Goal: Task Accomplishment & Management: Manage account settings

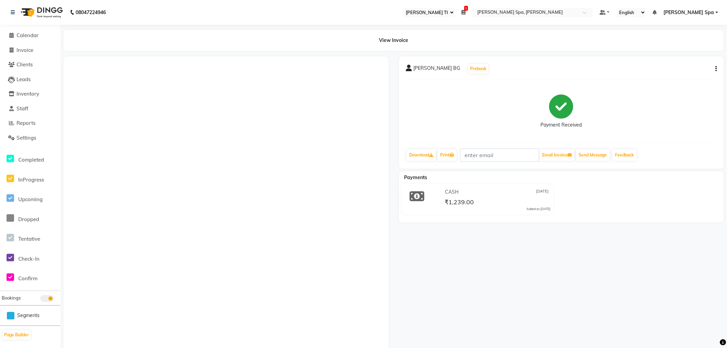
select select "100"
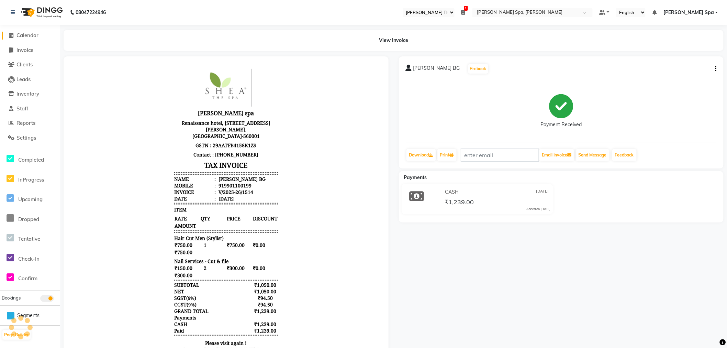
click at [27, 33] on span "Calendar" at bounding box center [28, 35] width 22 height 7
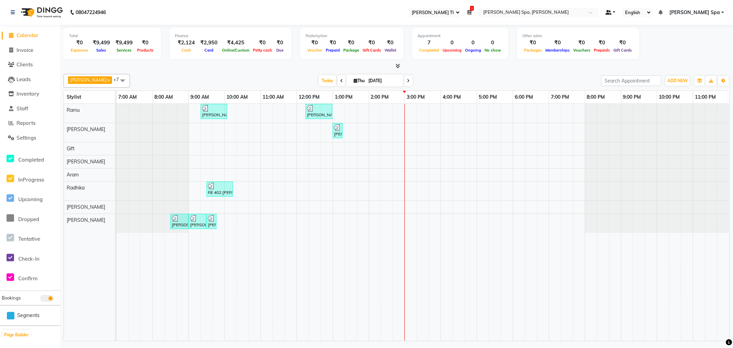
click at [612, 13] on span at bounding box center [609, 12] width 6 height 5
click at [678, 81] on span "ADD NEW" at bounding box center [678, 80] width 20 height 5
click at [23, 109] on span "Staff" at bounding box center [23, 108] width 12 height 7
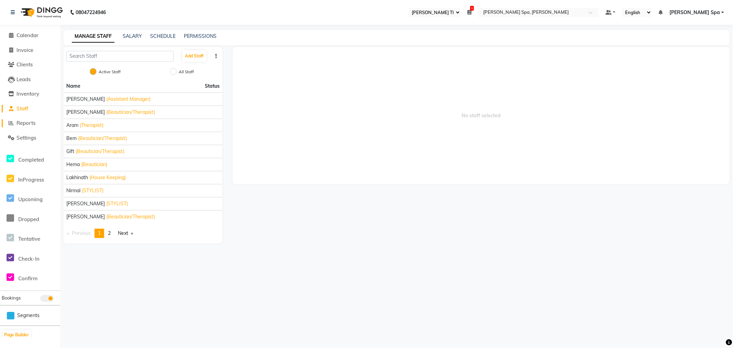
click at [28, 122] on span "Reports" at bounding box center [26, 123] width 19 height 7
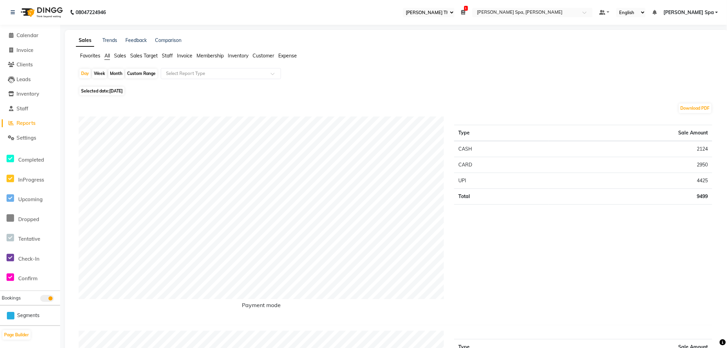
click at [146, 72] on div "Custom Range" at bounding box center [141, 74] width 32 height 10
select select "9"
select select "2025"
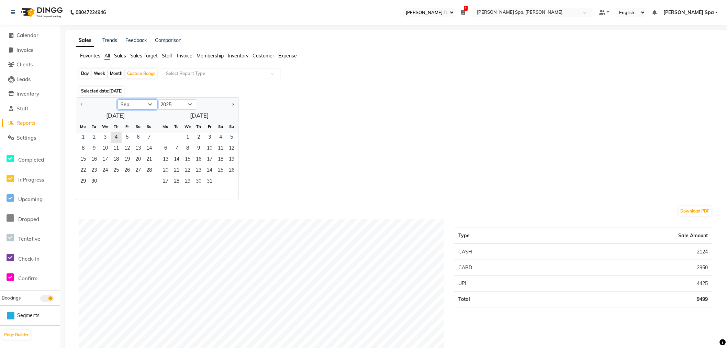
click at [144, 102] on select "Jan Feb Mar Apr May Jun [DATE] Aug Sep Oct Nov Dec" at bounding box center [138, 104] width 40 height 10
select select "8"
click at [118, 99] on select "Jan Feb Mar Apr May Jun [DATE] Aug Sep Oct Nov Dec" at bounding box center [138, 104] width 40 height 10
click at [125, 135] on span "1" at bounding box center [127, 137] width 11 height 11
click at [149, 178] on span "31" at bounding box center [149, 181] width 11 height 11
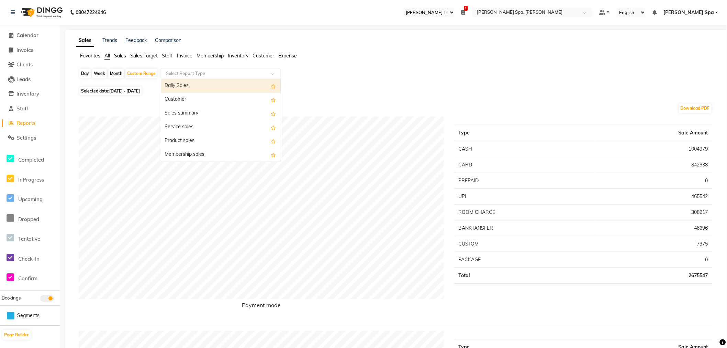
click at [252, 73] on input "text" at bounding box center [214, 73] width 99 height 7
click at [223, 71] on input "text" at bounding box center [214, 73] width 99 height 7
type input "att"
click at [202, 90] on div "Staff attendance" at bounding box center [221, 87] width 120 height 14
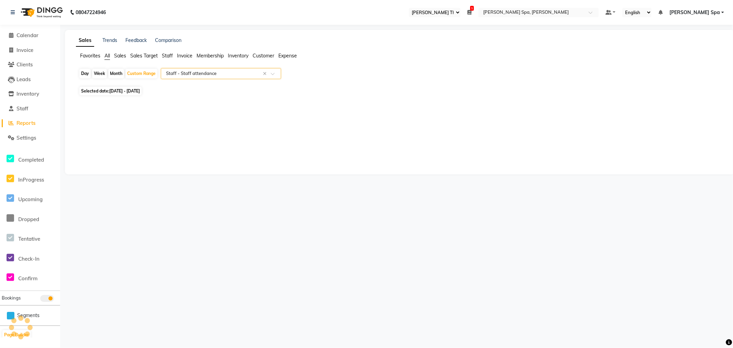
click at [273, 71] on div at bounding box center [221, 73] width 120 height 7
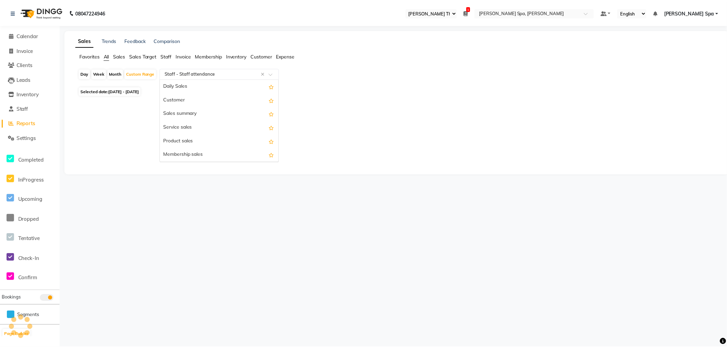
scroll to position [316, 0]
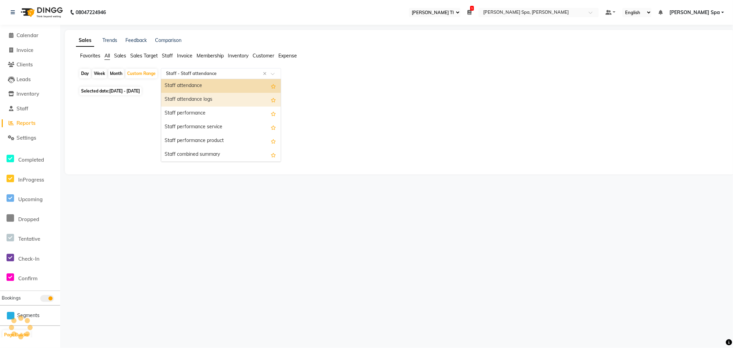
click at [212, 96] on div "Staff attendance logs" at bounding box center [221, 100] width 120 height 14
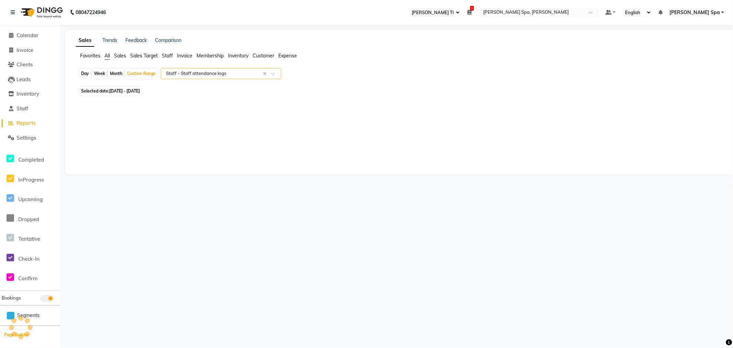
select select "full_report"
select select "csv"
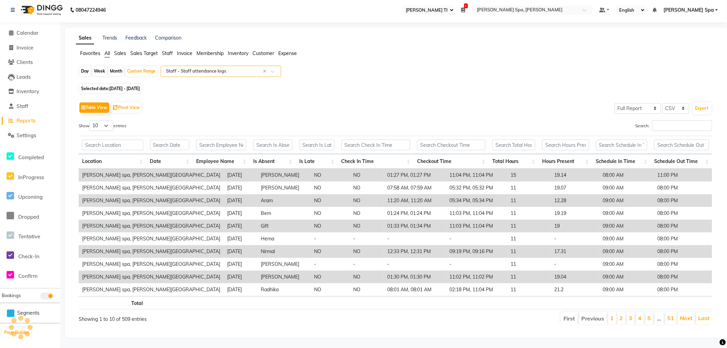
scroll to position [8, 0]
click at [708, 102] on button "Export" at bounding box center [702, 108] width 19 height 12
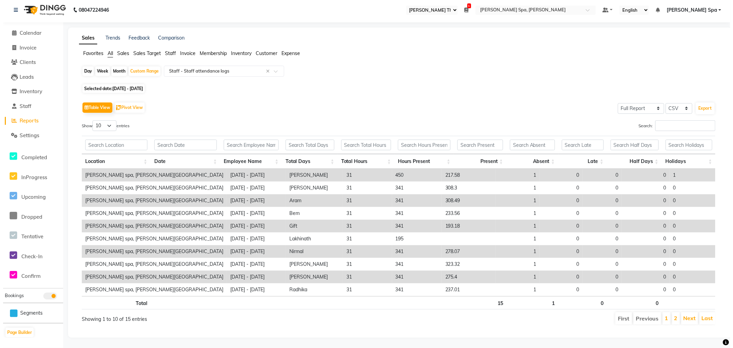
scroll to position [0, 0]
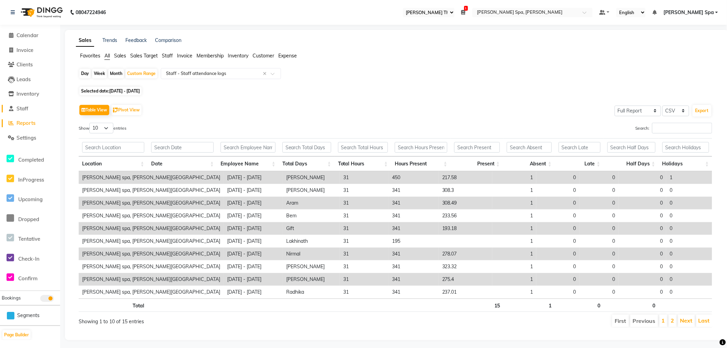
click at [18, 110] on span "Staff" at bounding box center [23, 108] width 12 height 7
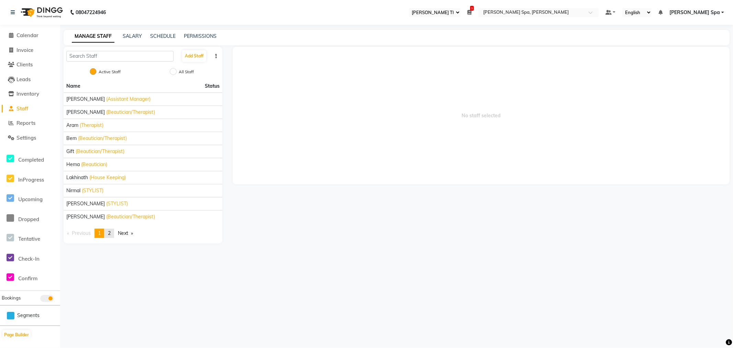
click at [111, 233] on span "2" at bounding box center [109, 233] width 3 height 6
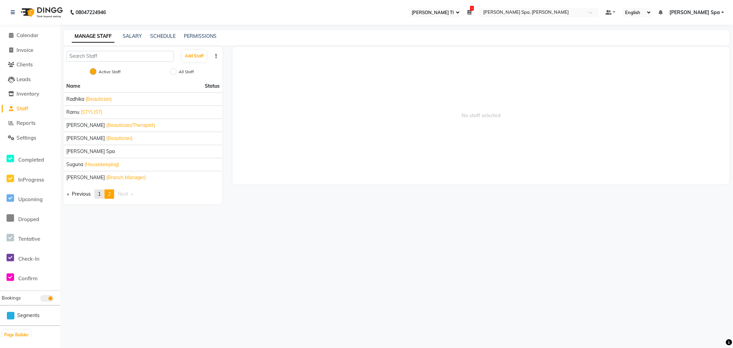
click at [100, 193] on span "1" at bounding box center [99, 194] width 3 height 6
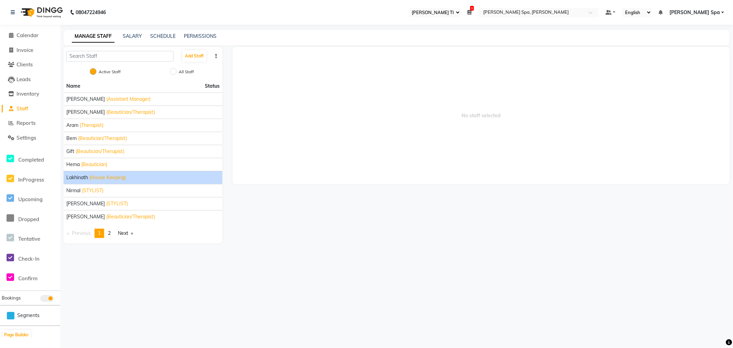
click at [88, 179] on div "Lakhinath (House Keeping)" at bounding box center [142, 177] width 153 height 7
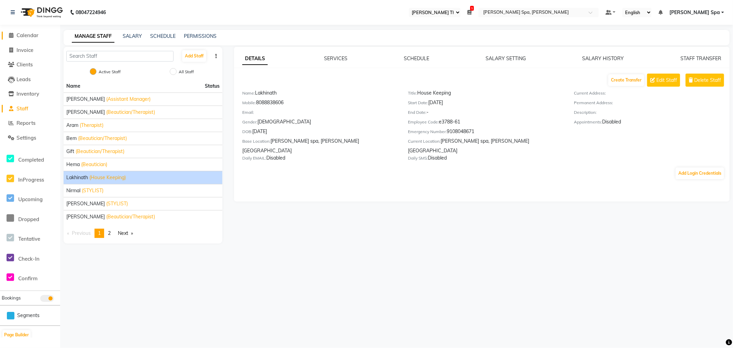
click at [23, 35] on span "Calendar" at bounding box center [28, 35] width 22 height 7
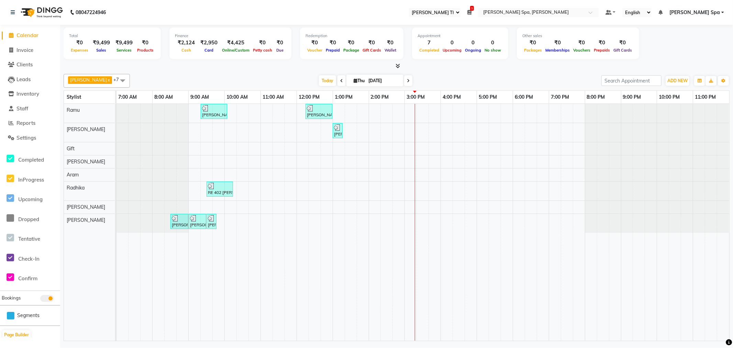
click at [338, 80] on span at bounding box center [342, 80] width 8 height 11
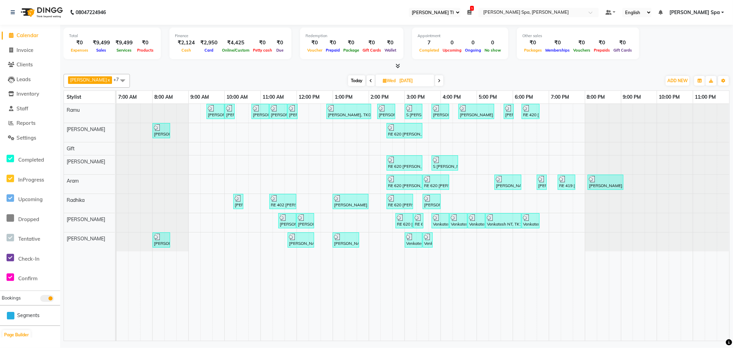
click at [438, 81] on icon at bounding box center [439, 81] width 3 height 4
type input "[DATE]"
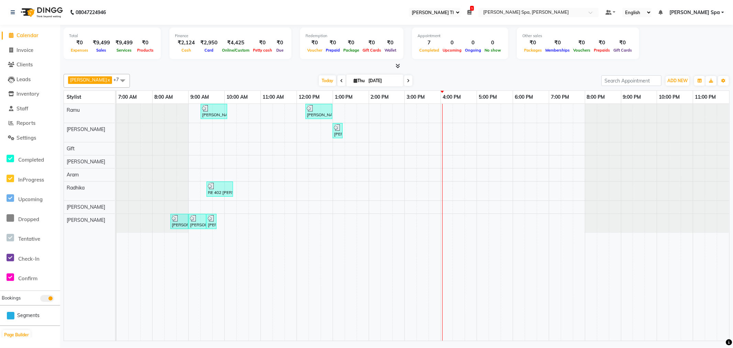
click at [411, 112] on div "[PERSON_NAME] V, TK03, 09:20 AM-10:05 AM, Hair Cut Men (Stylist) [PERSON_NAME] …" at bounding box center [423, 222] width 613 height 237
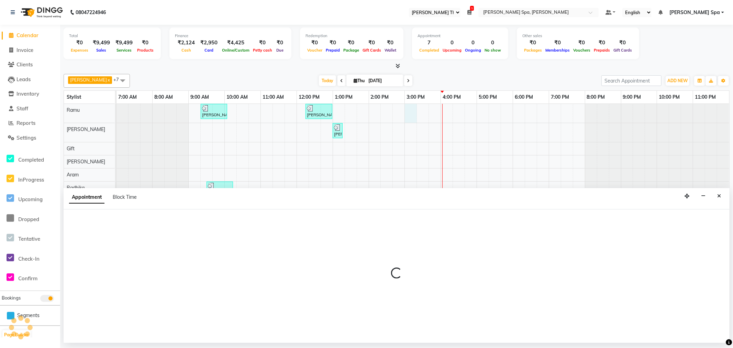
select select "84952"
select select "900"
select select "tentative"
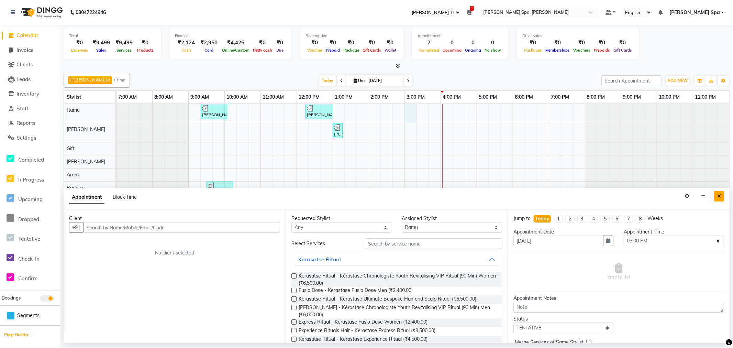
click at [722, 193] on button "Close" at bounding box center [719, 196] width 10 height 11
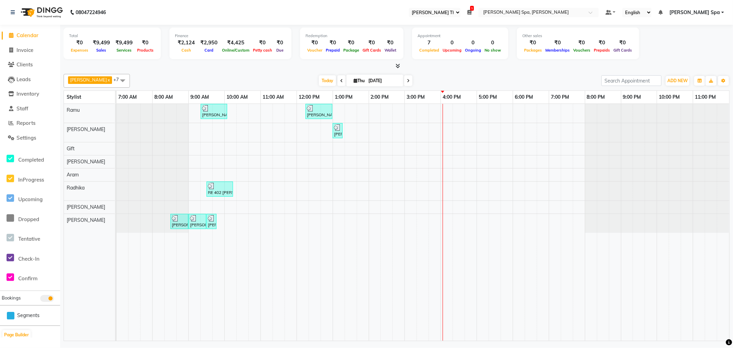
click at [421, 113] on div "[PERSON_NAME] V, TK03, 09:20 AM-10:05 AM, Hair Cut Men (Stylist) [PERSON_NAME] …" at bounding box center [423, 222] width 613 height 237
select select "84952"
select select "915"
select select "tentative"
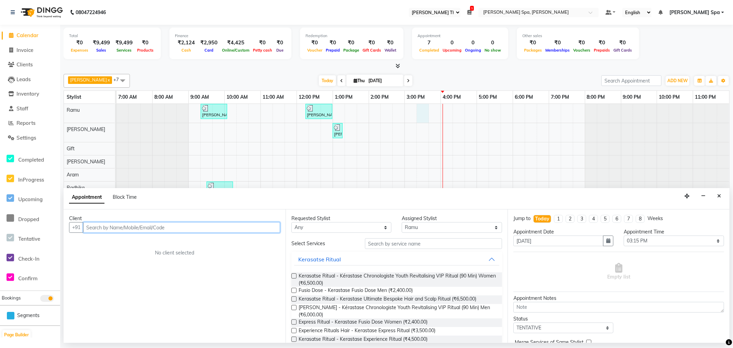
click at [166, 226] on input "text" at bounding box center [181, 227] width 197 height 11
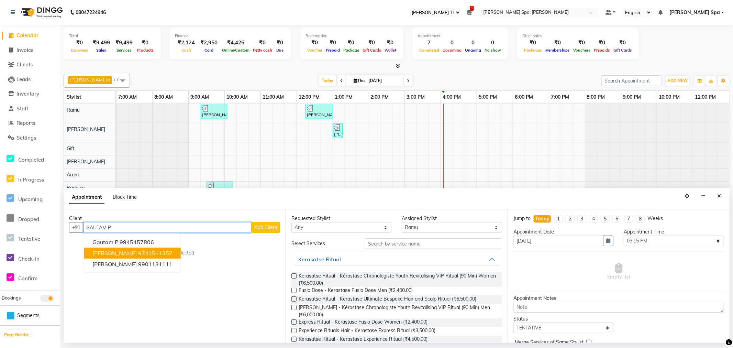
click at [136, 251] on span "[PERSON_NAME]" at bounding box center [114, 253] width 44 height 7
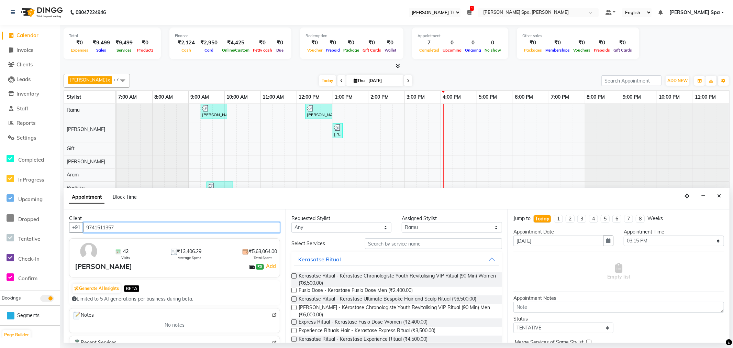
type input "9741511357"
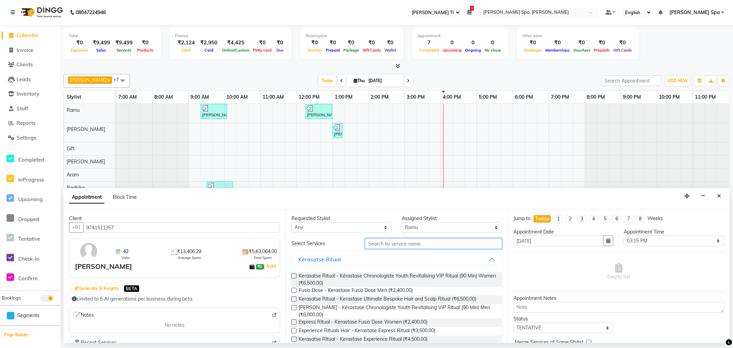
click at [399, 245] on input "text" at bounding box center [433, 243] width 137 height 11
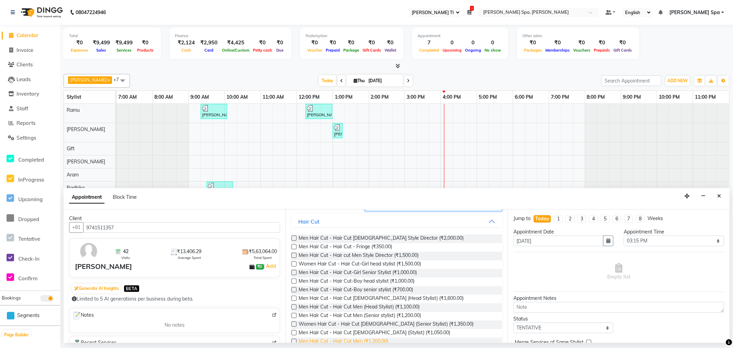
scroll to position [84, 0]
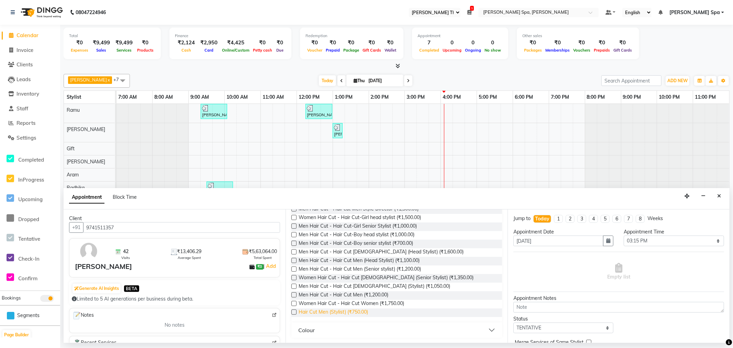
type input "HAIR CUT"
click at [363, 311] on span "Hair Cut Men (Stylist) (₹750.00)" at bounding box center [333, 312] width 69 height 9
checkbox input "false"
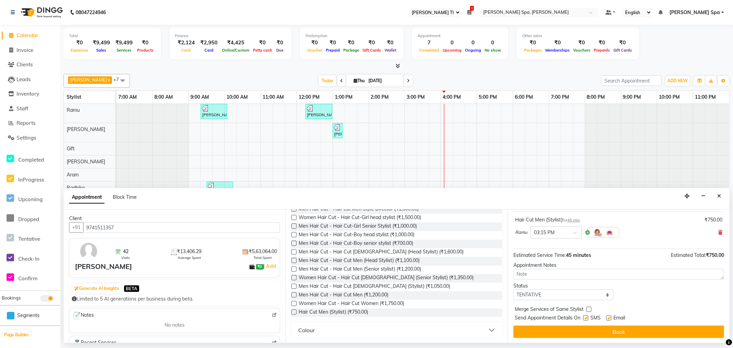
scroll to position [41, 0]
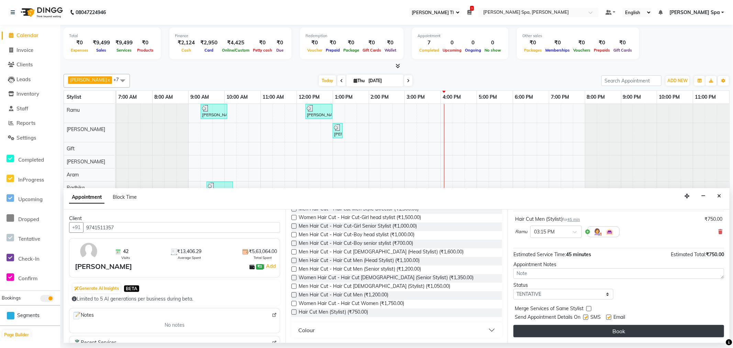
click at [604, 333] on button "Book" at bounding box center [619, 331] width 211 height 12
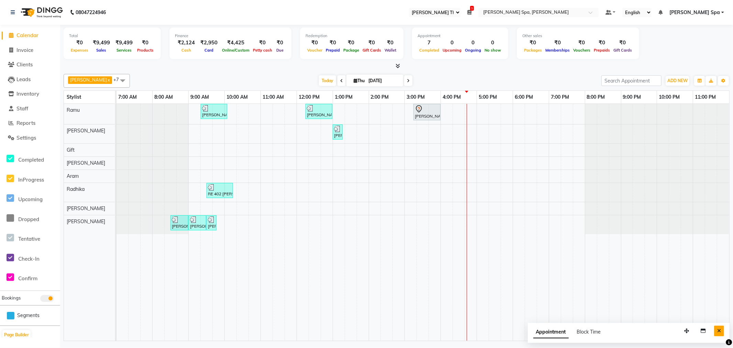
click at [719, 332] on icon "Close" at bounding box center [719, 330] width 4 height 5
click at [448, 109] on div "[PERSON_NAME] V, TK03, 09:20 AM-10:05 AM, Hair Cut Men (Stylist) [PERSON_NAME] …" at bounding box center [423, 222] width 613 height 237
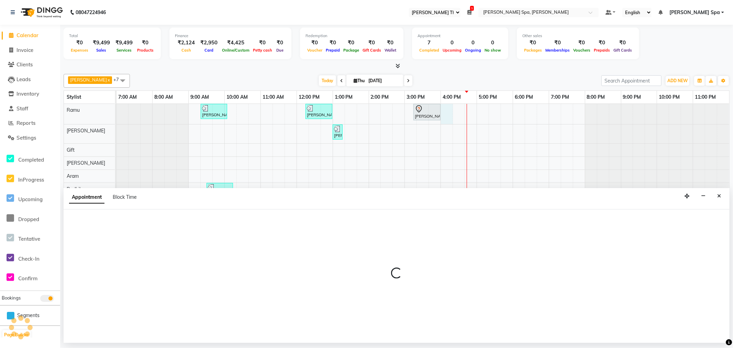
select select "84952"
select select "960"
select select "tentative"
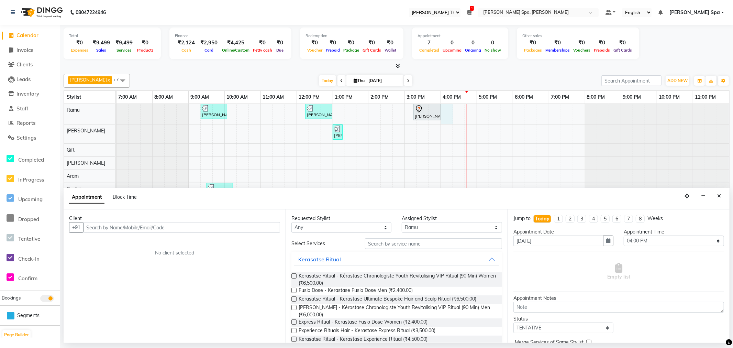
click at [160, 228] on input "text" at bounding box center [181, 227] width 197 height 11
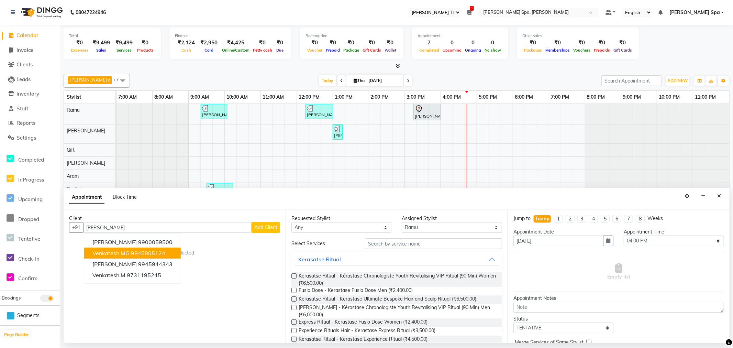
click at [155, 253] on ngb-highlight "9845805124" at bounding box center [148, 253] width 34 height 7
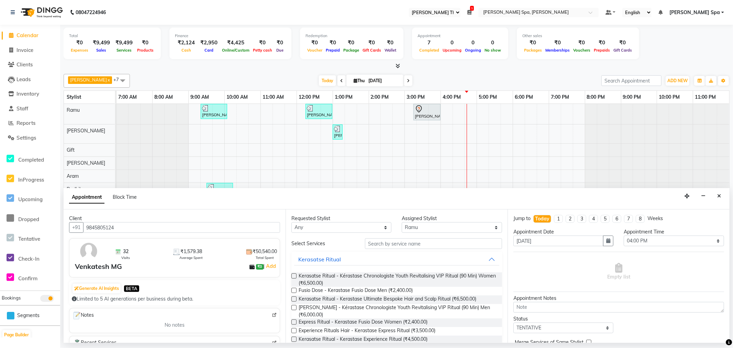
type input "9845805124"
click at [424, 245] on input "text" at bounding box center [433, 243] width 137 height 11
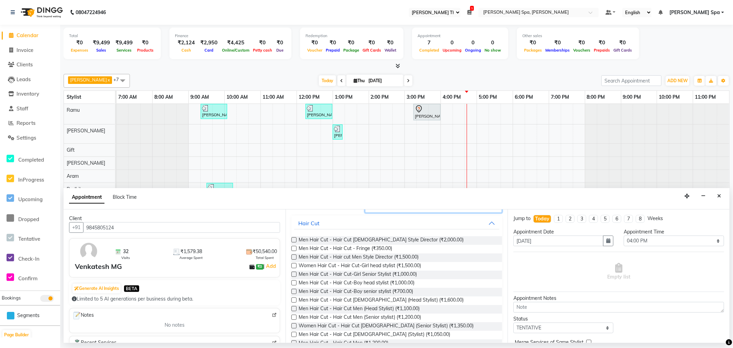
scroll to position [84, 0]
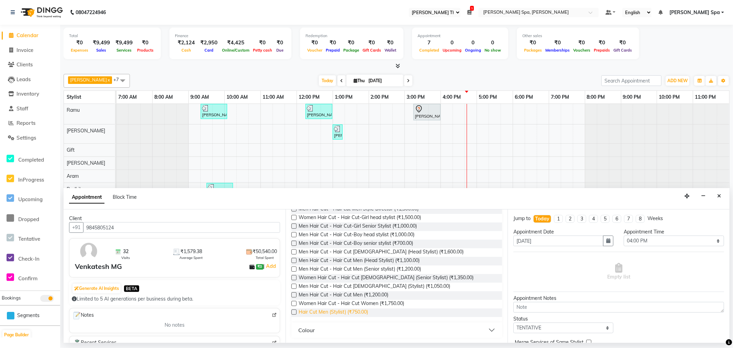
type input "HAIR CUT"
click at [363, 311] on span "Hair Cut Men (Stylist) (₹750.00)" at bounding box center [333, 312] width 69 height 9
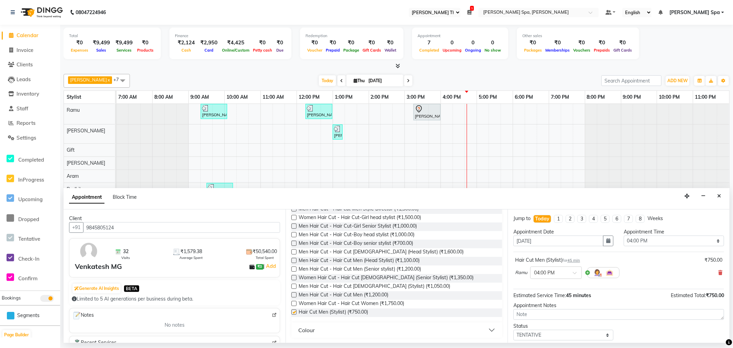
checkbox input "false"
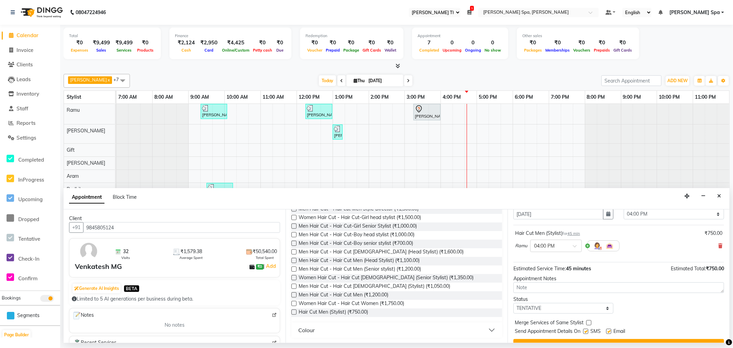
scroll to position [41, 0]
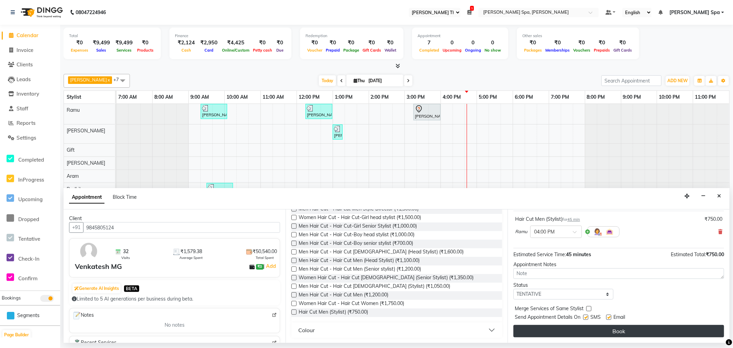
click at [652, 332] on button "Book" at bounding box center [619, 331] width 211 height 12
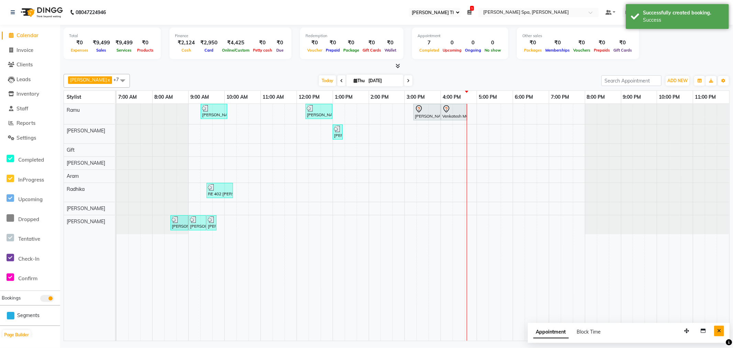
click at [719, 331] on icon "Close" at bounding box center [719, 330] width 4 height 5
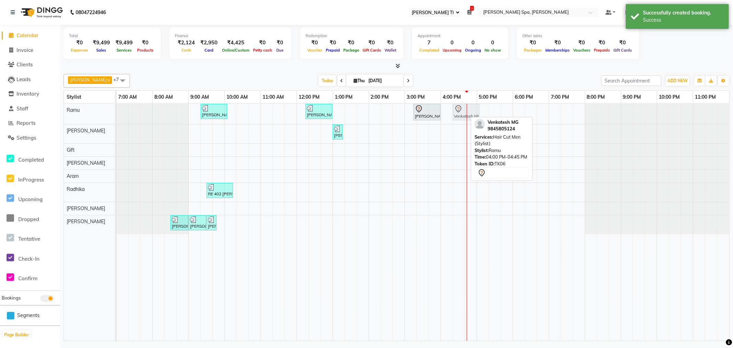
click at [117, 115] on div "[PERSON_NAME] V, TK03, 09:20 AM-10:05 AM, Hair Cut Men (Stylist) [PERSON_NAME] …" at bounding box center [117, 114] width 0 height 20
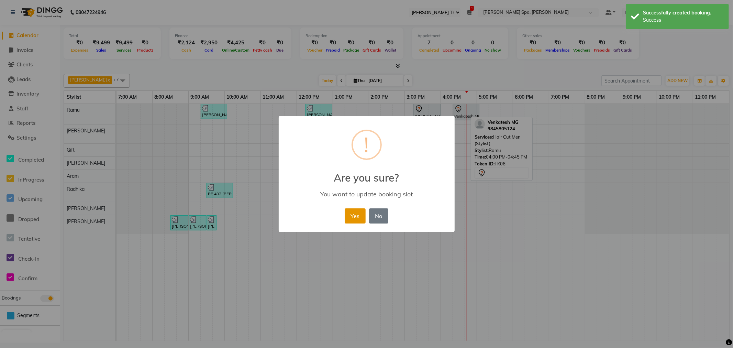
click at [355, 213] on button "Yes" at bounding box center [355, 215] width 21 height 15
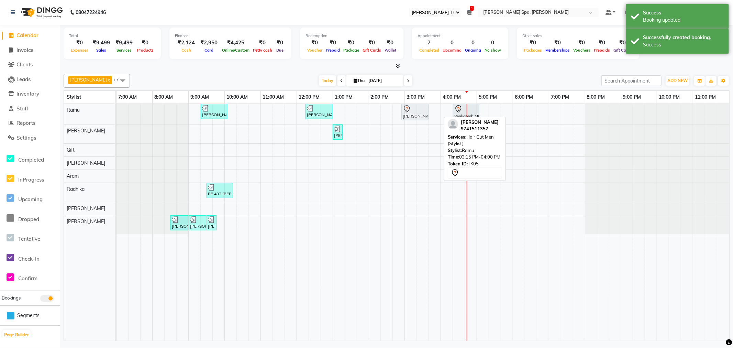
click at [117, 112] on div "[PERSON_NAME] V, TK03, 09:20 AM-10:05 AM, Hair Cut Men (Stylist) [PERSON_NAME] …" at bounding box center [117, 114] width 0 height 20
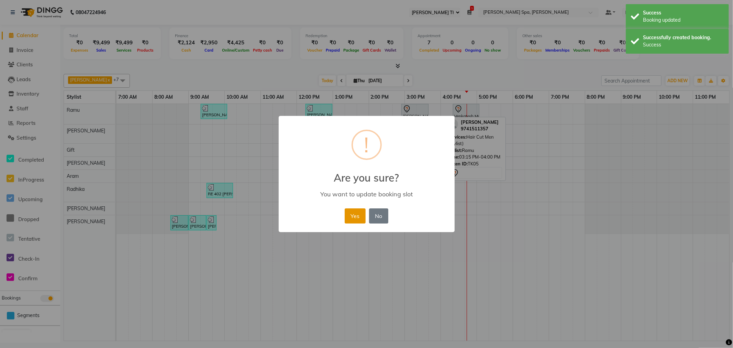
click at [358, 213] on button "Yes" at bounding box center [355, 215] width 21 height 15
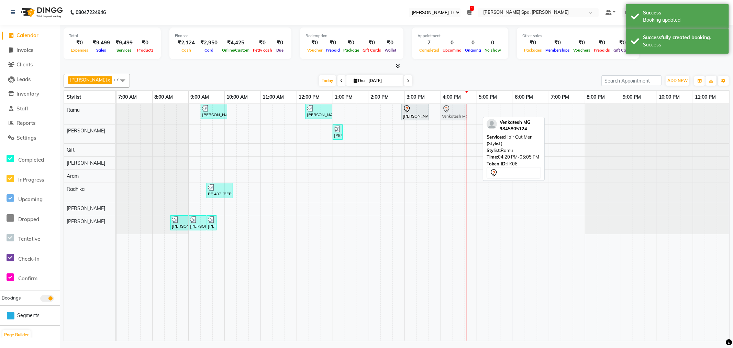
drag, startPoint x: 468, startPoint y: 112, endPoint x: 458, endPoint y: 113, distance: 10.0
click at [117, 113] on div "[PERSON_NAME] V, TK03, 09:20 AM-10:05 AM, Hair Cut Men (Stylist) [PERSON_NAME] …" at bounding box center [117, 114] width 0 height 20
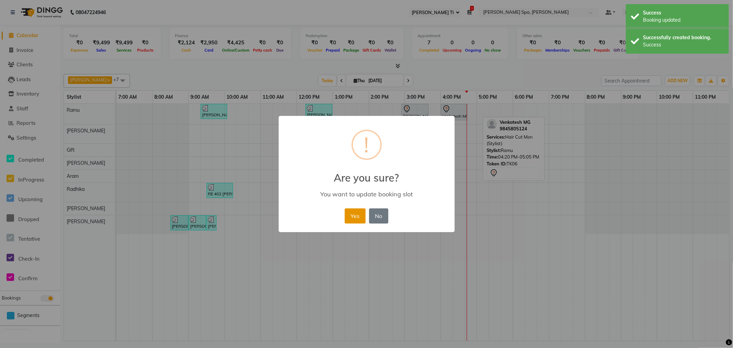
click at [355, 220] on button "Yes" at bounding box center [355, 215] width 21 height 15
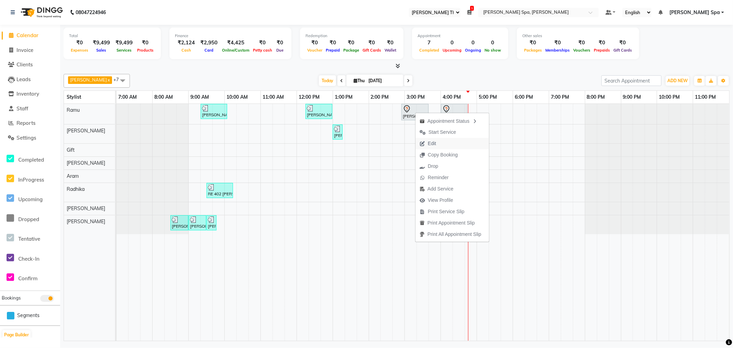
click at [432, 144] on span "Edit" at bounding box center [432, 143] width 8 height 7
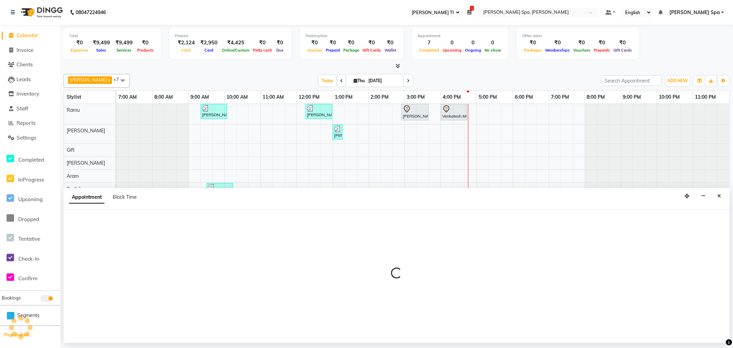
select select "tentative"
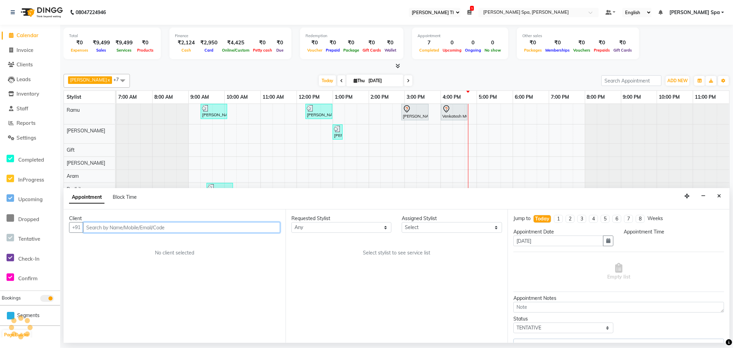
select select "84952"
select select "4302"
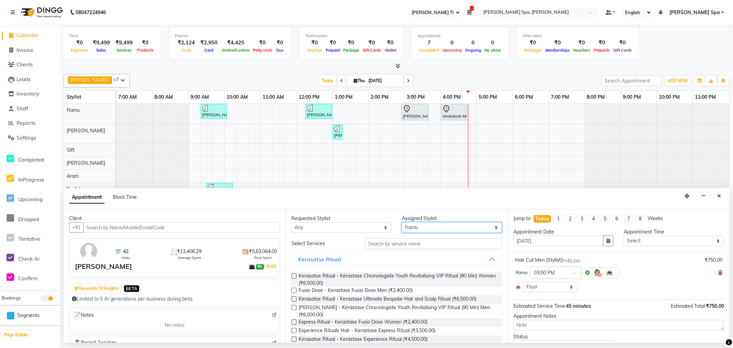
click at [458, 231] on select "Select [PERSON_NAME] Bem Gift [PERSON_NAME] Radhika [PERSON_NAME] [PERSON_NAME]…" at bounding box center [452, 227] width 100 height 11
select select "84963"
click at [402, 222] on select "Select [PERSON_NAME] Bem Gift [PERSON_NAME] Radhika [PERSON_NAME] [PERSON_NAME]…" at bounding box center [452, 227] width 100 height 11
click at [430, 246] on input "text" at bounding box center [433, 243] width 137 height 11
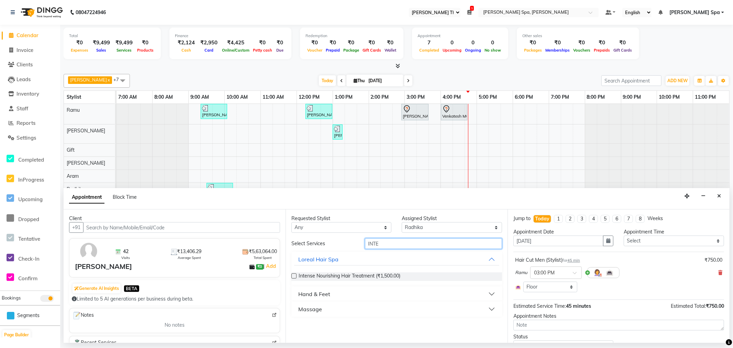
type input "INTE"
click at [349, 304] on button "Massage" at bounding box center [396, 309] width 205 height 12
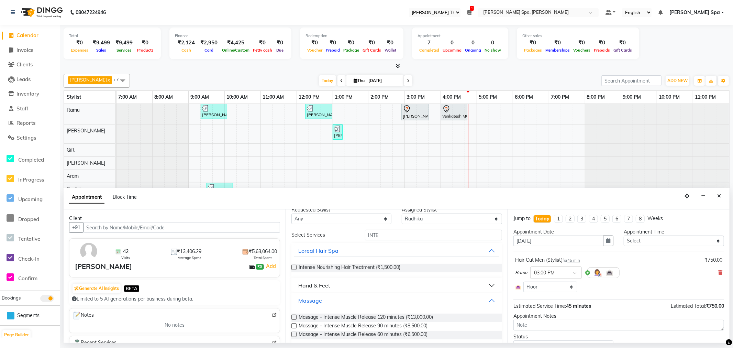
scroll to position [16, 0]
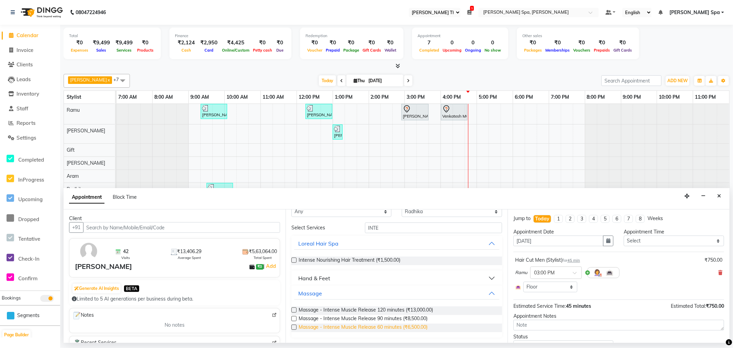
click at [391, 325] on span "Massage - Intense Muscle Release 60 minutes (₹6,500.00)" at bounding box center [363, 327] width 129 height 9
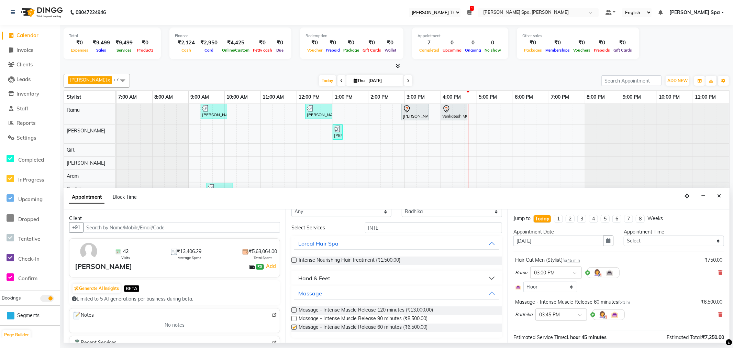
checkbox input "false"
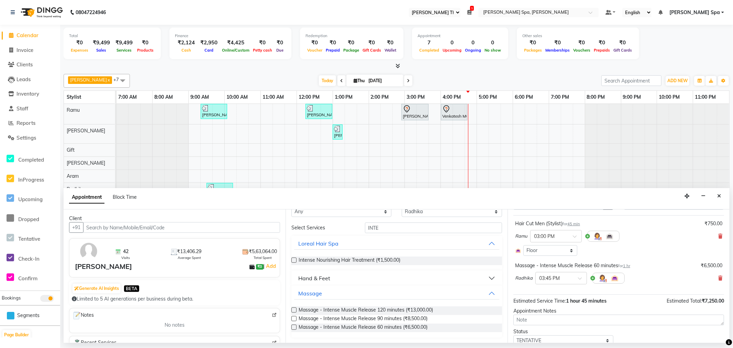
scroll to position [63, 0]
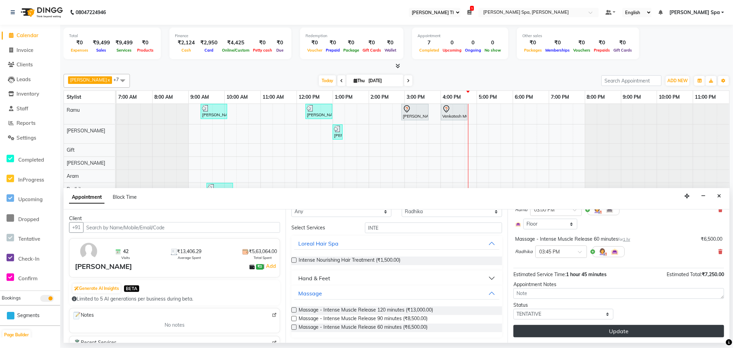
click at [616, 334] on button "Update" at bounding box center [619, 331] width 211 height 12
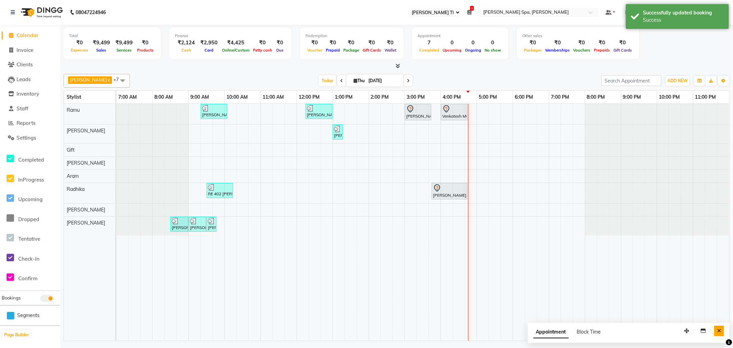
click at [720, 331] on icon "Close" at bounding box center [719, 330] width 4 height 5
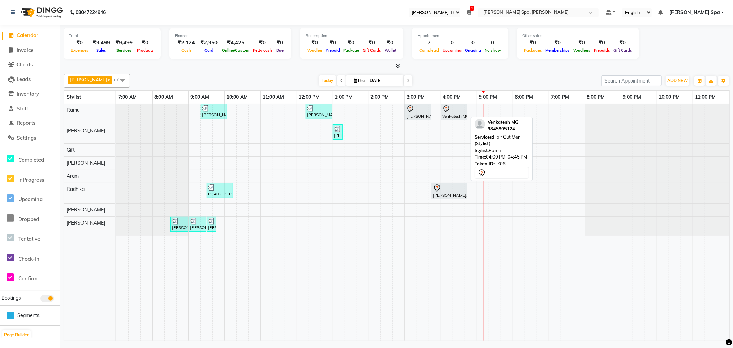
click at [458, 107] on div at bounding box center [454, 109] width 24 height 8
click at [459, 112] on div at bounding box center [454, 109] width 24 height 8
select select "7"
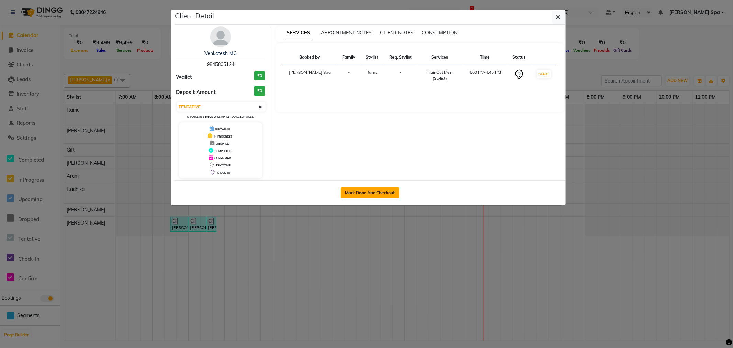
click at [379, 191] on button "Mark Done And Checkout" at bounding box center [370, 192] width 59 height 11
select select "8545"
select select "service"
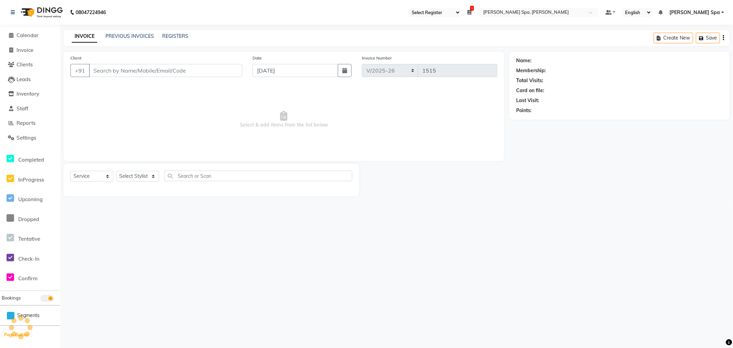
type input "9845805124"
select select "84952"
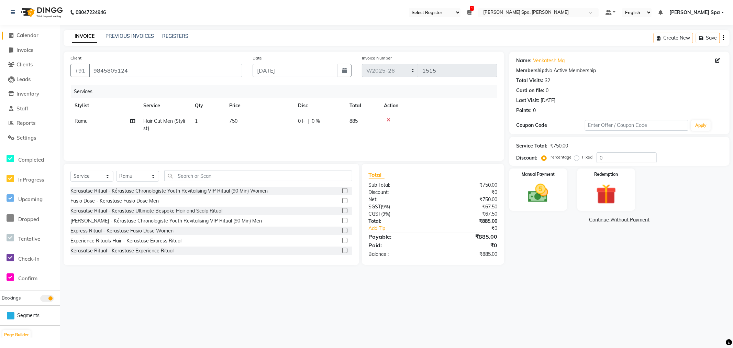
click at [35, 36] on span "Calendar" at bounding box center [28, 35] width 22 height 7
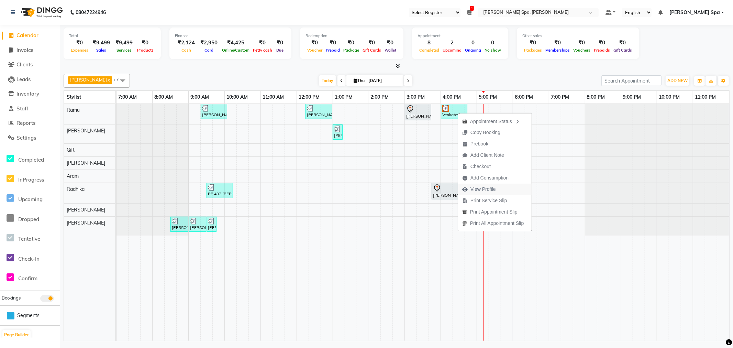
click at [498, 188] on span "View Profile" at bounding box center [479, 189] width 42 height 11
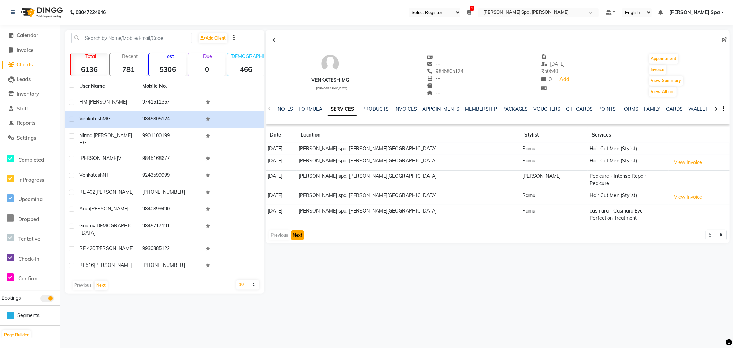
click at [300, 230] on button "Next" at bounding box center [297, 235] width 13 height 10
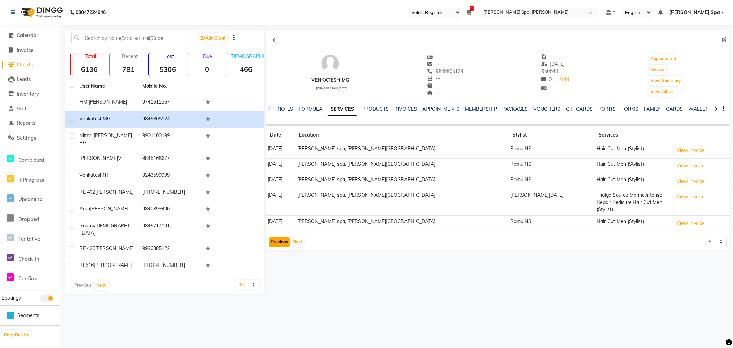
click at [271, 237] on button "Previous" at bounding box center [279, 242] width 21 height 10
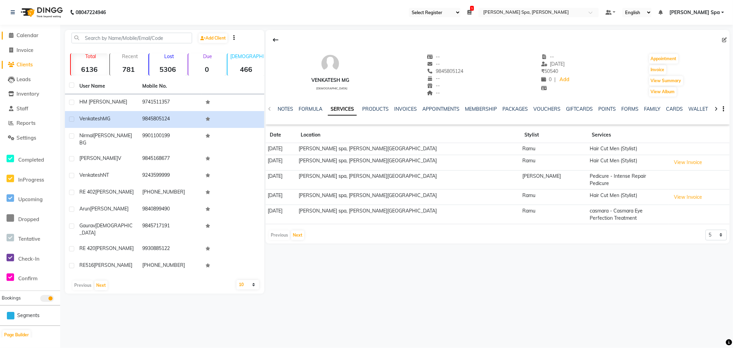
click at [28, 37] on span "Calendar" at bounding box center [28, 35] width 22 height 7
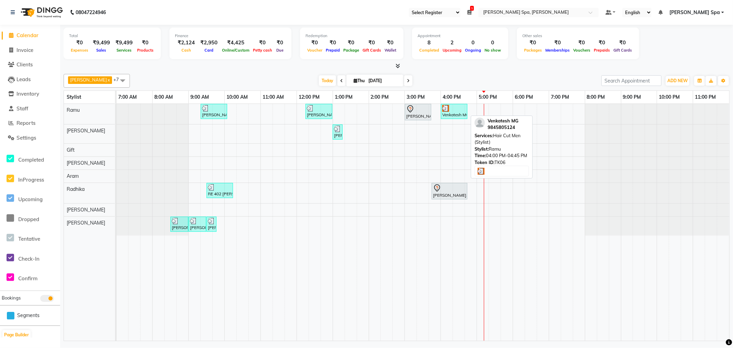
click at [464, 111] on div "Venkatesh MG, TK06, 04:00 PM-04:45 PM, Hair Cut Men (Stylist)" at bounding box center [454, 111] width 25 height 13
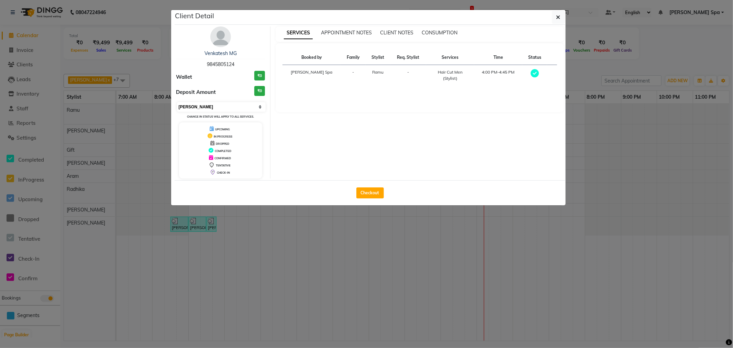
click at [243, 108] on select "Select MARK DONE UPCOMING" at bounding box center [221, 107] width 89 height 10
select select "5"
click at [177, 102] on select "Select MARK DONE UPCOMING" at bounding box center [221, 107] width 89 height 10
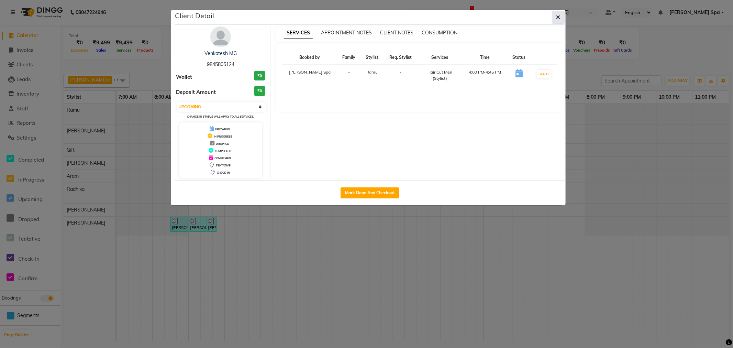
click at [558, 14] on icon "button" at bounding box center [559, 17] width 4 height 6
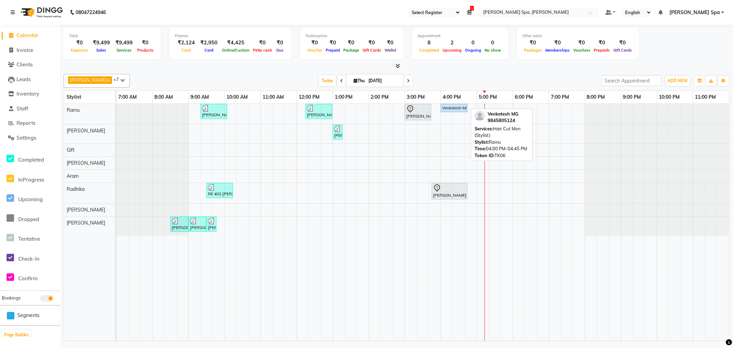
click at [452, 110] on div "Venkatesh MG, TK06, 04:00 PM-04:45 PM, Hair Cut Men (Stylist)" at bounding box center [454, 108] width 25 height 6
select select "5"
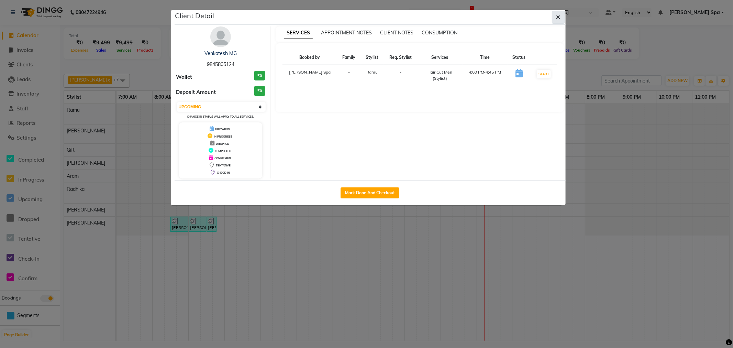
click at [559, 15] on icon "button" at bounding box center [559, 17] width 4 height 6
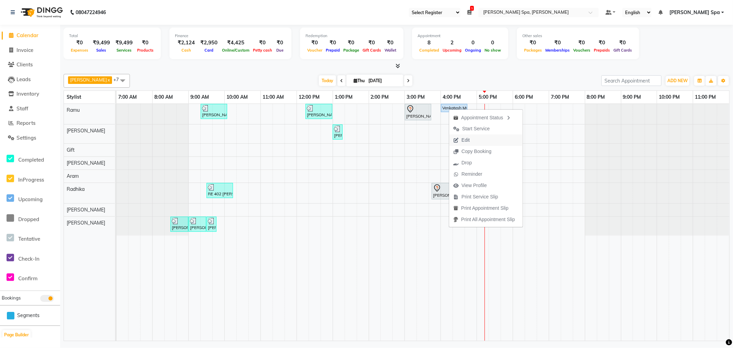
click at [466, 144] on span "Edit" at bounding box center [461, 139] width 25 height 11
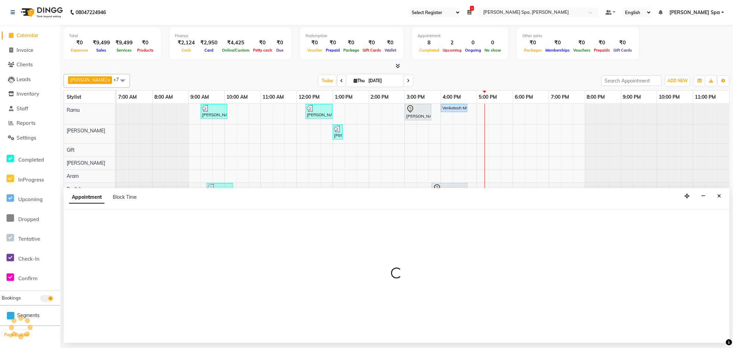
select select "960"
select select "upcoming"
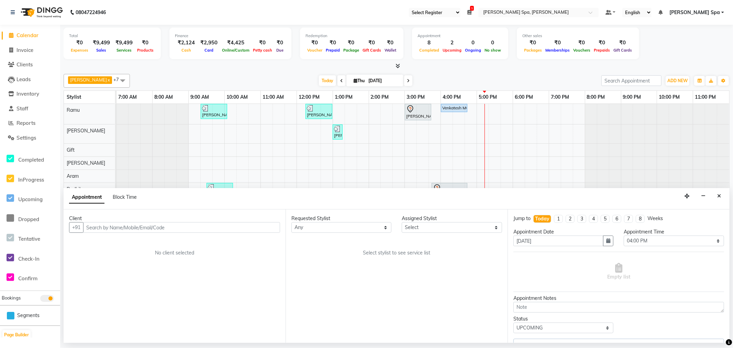
select select "84952"
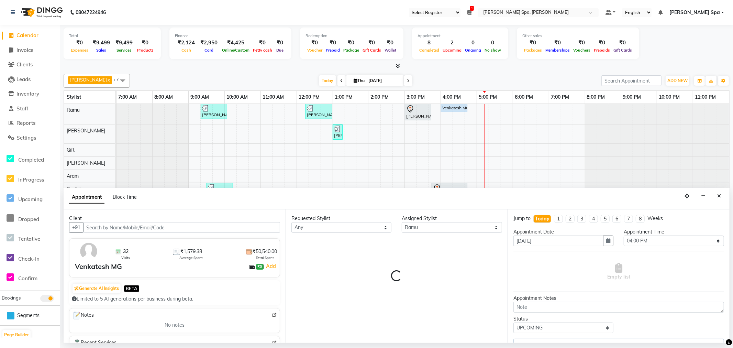
select select "4302"
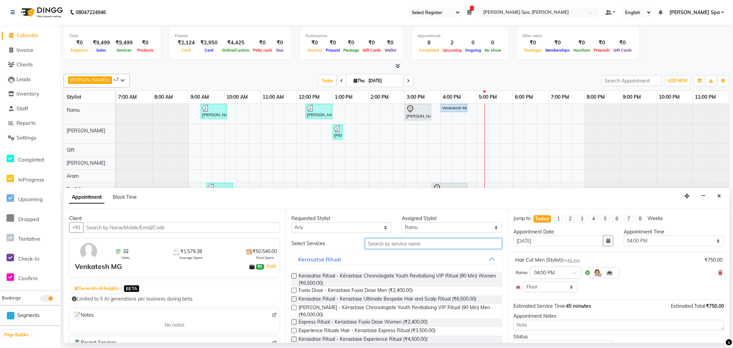
click at [427, 245] on input "text" at bounding box center [433, 243] width 137 height 11
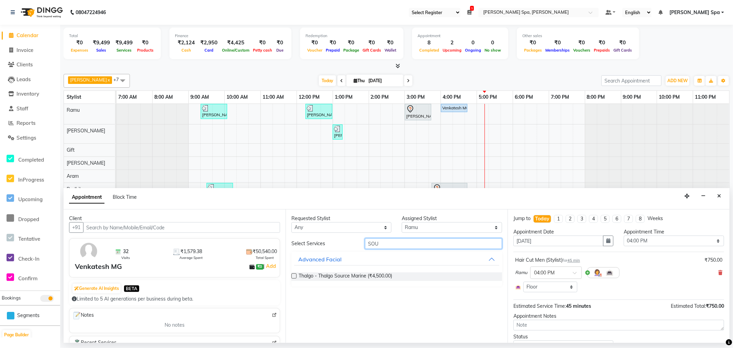
type input "SOU"
click at [432, 229] on select "Select [PERSON_NAME] Bem Gift [PERSON_NAME] Radhika [PERSON_NAME] [PERSON_NAME]…" at bounding box center [452, 227] width 100 height 11
select select "84964"
click at [402, 222] on select "Select [PERSON_NAME] Bem Gift [PERSON_NAME] Radhika [PERSON_NAME] [PERSON_NAME]…" at bounding box center [452, 227] width 100 height 11
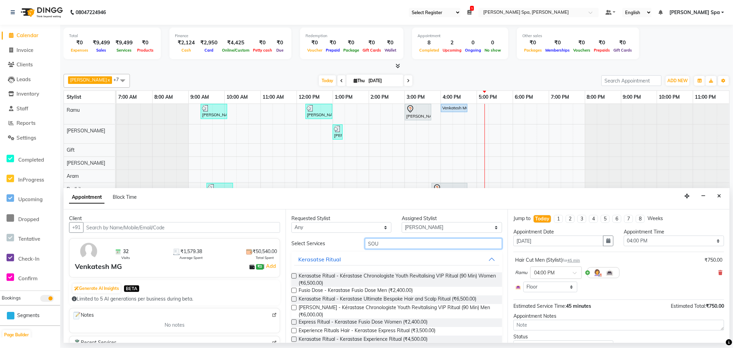
drag, startPoint x: 406, startPoint y: 246, endPoint x: 332, endPoint y: 242, distance: 74.3
click at [332, 242] on div "Select Services SOU" at bounding box center [396, 243] width 221 height 11
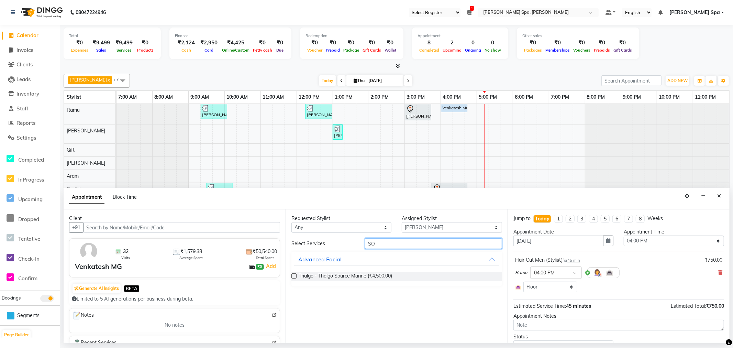
type input "SOU"
click at [354, 275] on span "Thalgo - Thalgo Source Marine (₹4,500.00)" at bounding box center [346, 276] width 94 height 9
checkbox input "false"
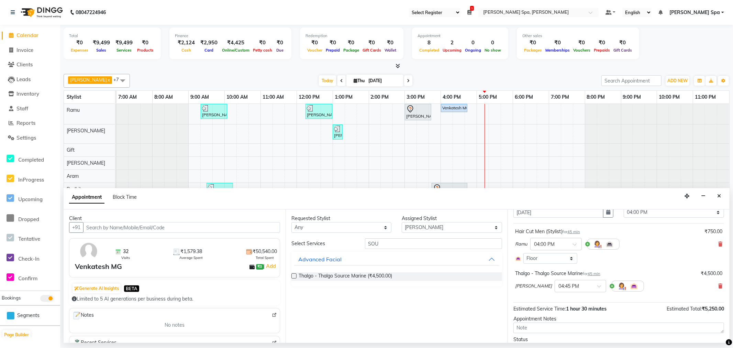
scroll to position [63, 0]
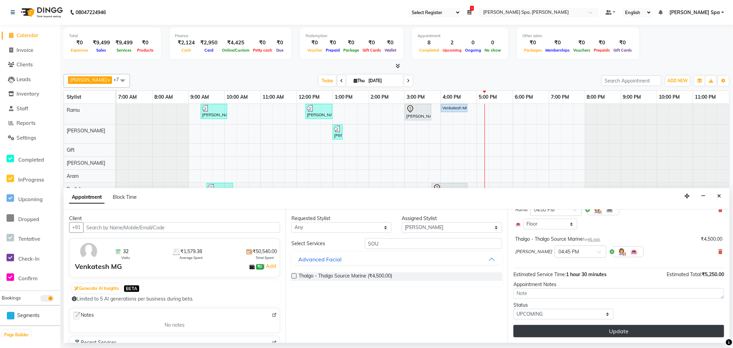
click at [603, 328] on button "Update" at bounding box center [619, 331] width 211 height 12
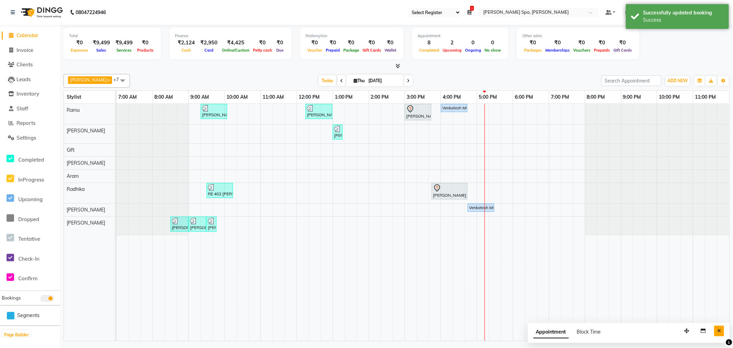
click at [721, 330] on icon "Close" at bounding box center [719, 330] width 4 height 5
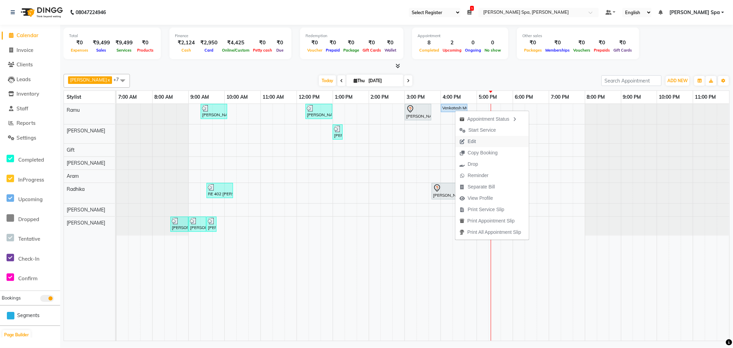
click at [475, 141] on span "Edit" at bounding box center [472, 141] width 8 height 7
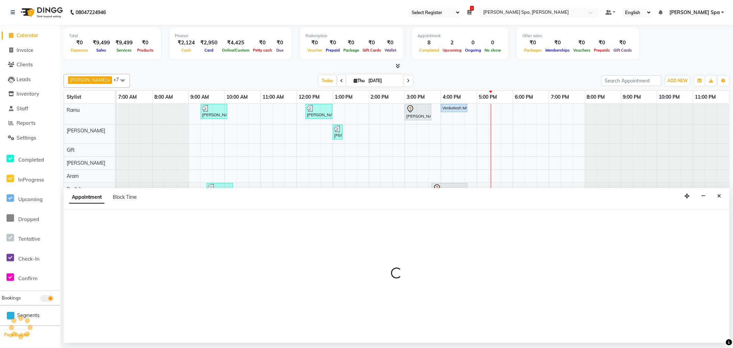
select select "tentative"
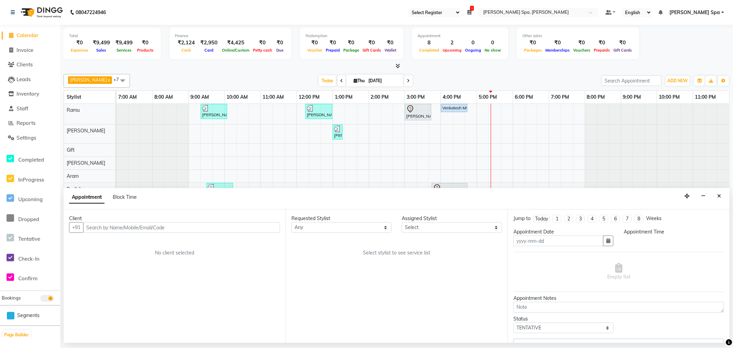
type input "[DATE]"
select select "84964"
select select "upcoming"
select select "960"
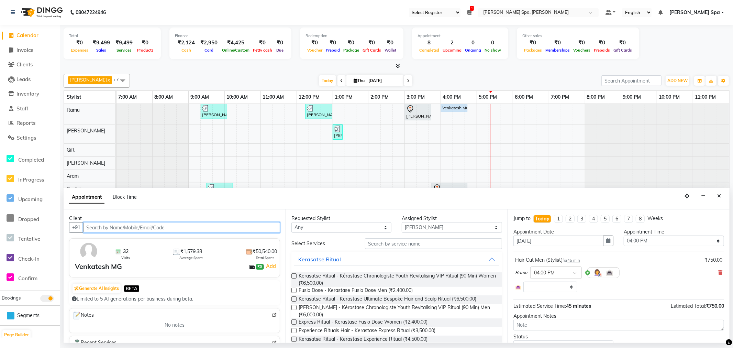
select select "4302"
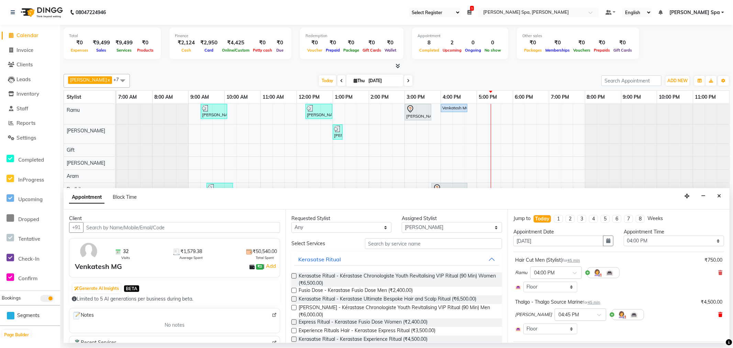
click at [718, 315] on icon at bounding box center [720, 314] width 4 height 5
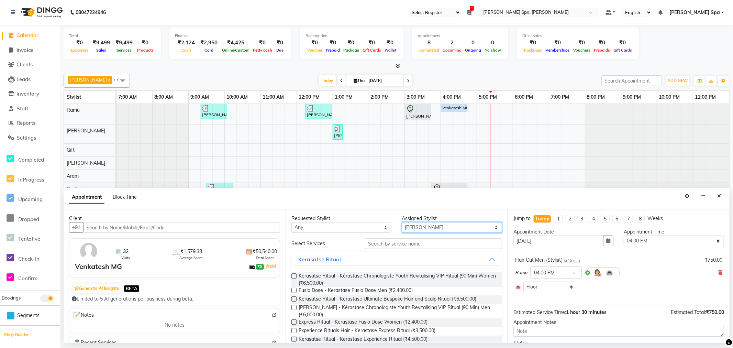
click at [413, 227] on select "Select [PERSON_NAME] Bem Gift [PERSON_NAME] Radhika [PERSON_NAME] [PERSON_NAME]…" at bounding box center [452, 227] width 100 height 11
select select "84952"
click at [402, 222] on select "Select [PERSON_NAME] Bem Gift [PERSON_NAME] Radhika [PERSON_NAME] [PERSON_NAME]…" at bounding box center [452, 227] width 100 height 11
click at [401, 244] on input "text" at bounding box center [433, 243] width 137 height 11
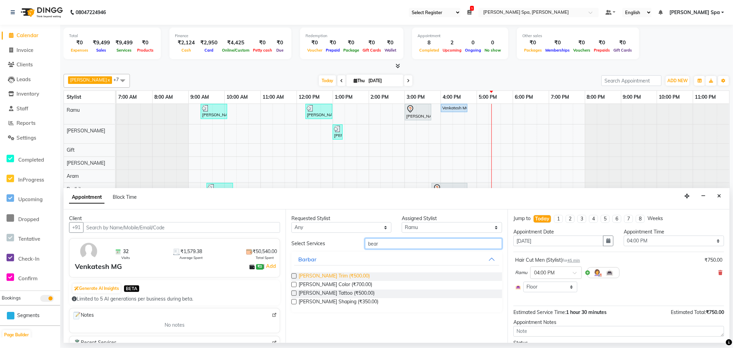
type input "bear"
click at [343, 275] on span "[PERSON_NAME] Trim (₹500.00)" at bounding box center [334, 276] width 71 height 9
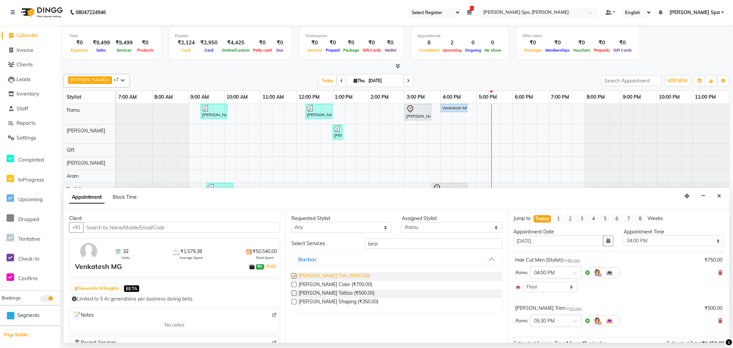
checkbox input "false"
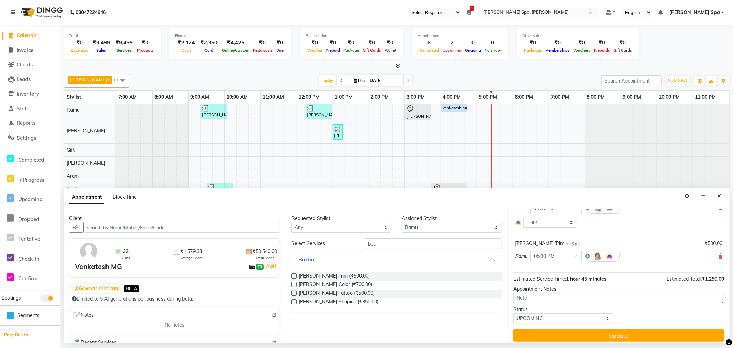
scroll to position [69, 0]
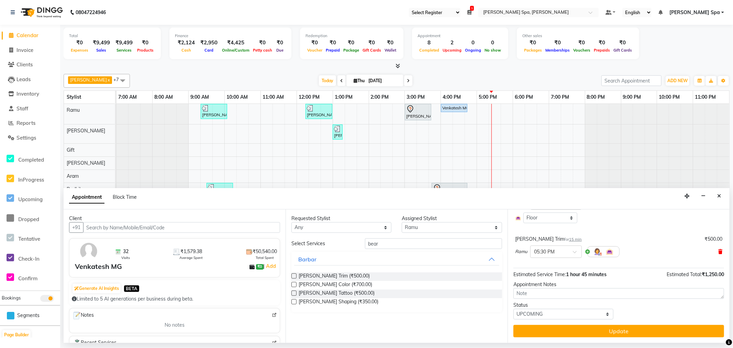
click at [718, 253] on icon at bounding box center [720, 251] width 4 height 5
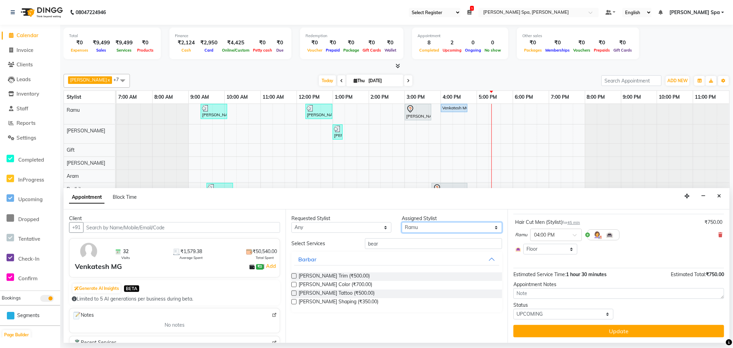
click at [432, 228] on select "Select [PERSON_NAME] Bem Gift [PERSON_NAME] Radhika [PERSON_NAME] [PERSON_NAME]…" at bounding box center [452, 227] width 100 height 11
select select "84964"
click at [402, 222] on select "Select [PERSON_NAME] Bem Gift [PERSON_NAME] Radhika [PERSON_NAME] [PERSON_NAME]…" at bounding box center [452, 227] width 100 height 11
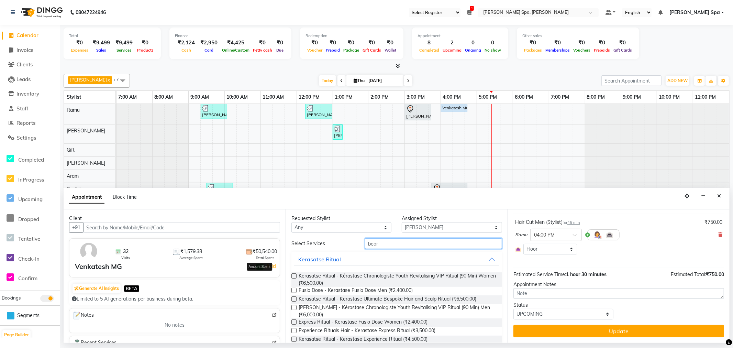
drag, startPoint x: 403, startPoint y: 242, endPoint x: 256, endPoint y: 252, distance: 147.1
click at [256, 252] on div "Client +91 32 Visits ₹1,579.38 Average Spent ₹50,540.00 Total Spent Amount Spen…" at bounding box center [397, 275] width 666 height 133
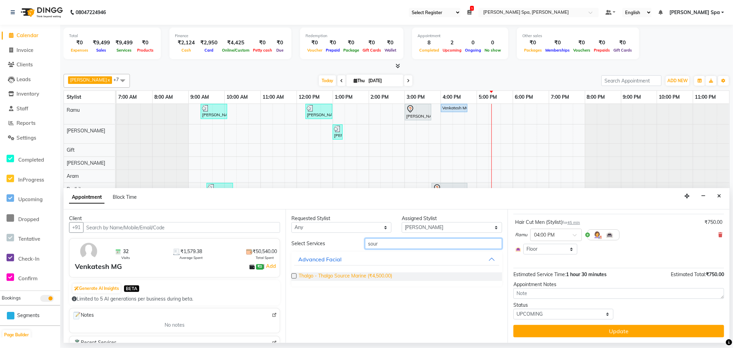
type input "sour"
click at [380, 277] on span "Thalgo - Thalgo Source Marine (₹4,500.00)" at bounding box center [346, 276] width 94 height 9
checkbox input "false"
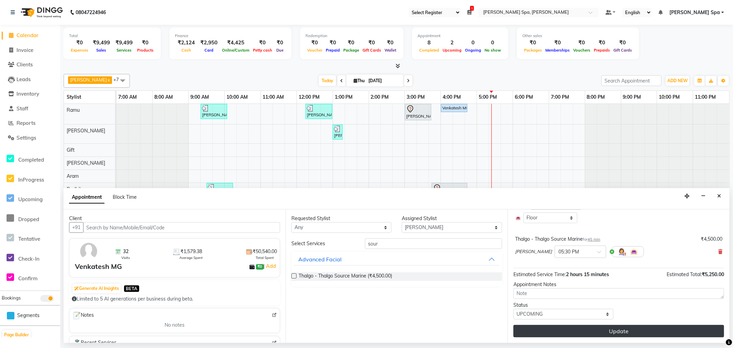
click at [596, 329] on button "Update" at bounding box center [619, 331] width 211 height 12
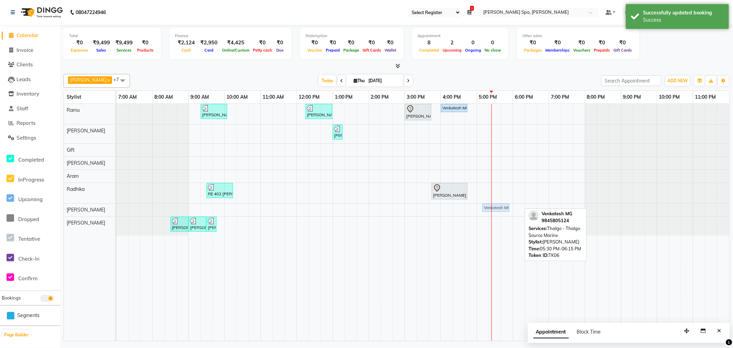
drag, startPoint x: 510, startPoint y: 207, endPoint x: 492, endPoint y: 210, distance: 17.8
click at [117, 210] on div "Venkatesh MG, TK06, 05:30 PM-06:15 PM, Thalgo - Thalgo Source Marine Venkatesh …" at bounding box center [117, 210] width 0 height 12
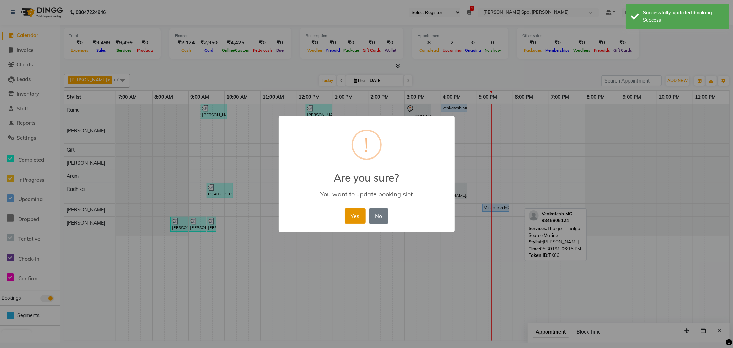
click at [359, 211] on button "Yes" at bounding box center [355, 215] width 21 height 15
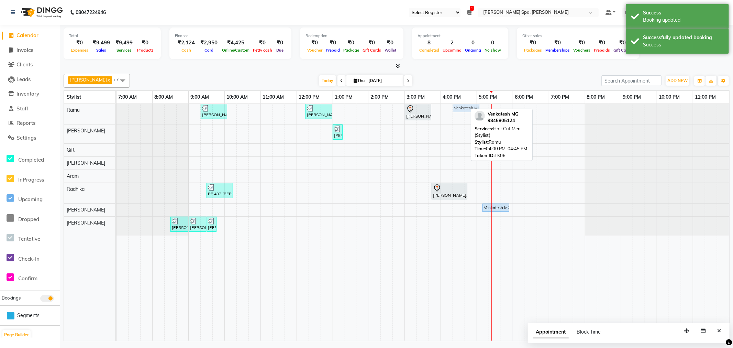
drag, startPoint x: 457, startPoint y: 107, endPoint x: 462, endPoint y: 107, distance: 4.5
click at [117, 108] on div "[PERSON_NAME] V, TK03, 09:20 AM-10:05 AM, Hair Cut Men (Stylist) [PERSON_NAME] …" at bounding box center [117, 114] width 0 height 20
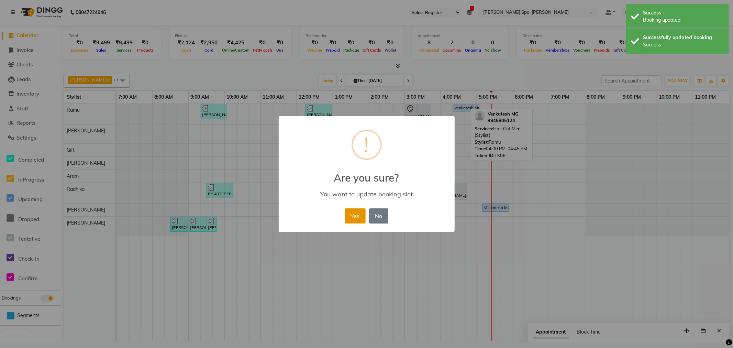
click at [359, 212] on button "Yes" at bounding box center [355, 215] width 21 height 15
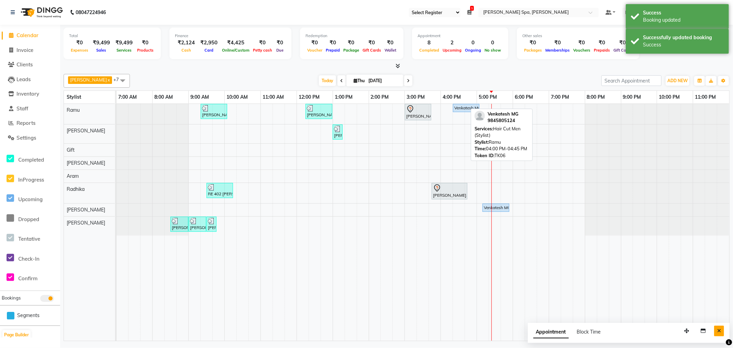
click at [719, 329] on icon "Close" at bounding box center [719, 330] width 4 height 5
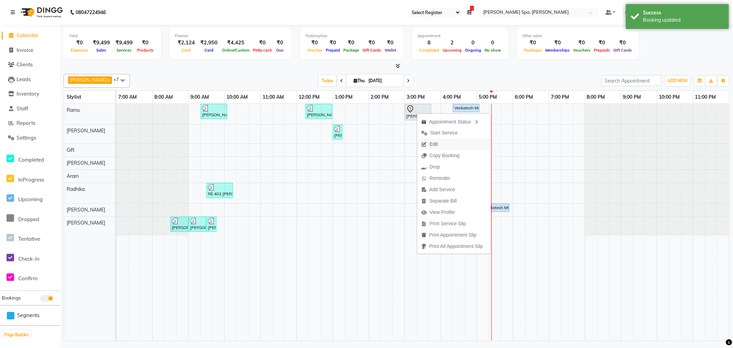
click at [437, 143] on span "Edit" at bounding box center [434, 144] width 8 height 7
select select "tentative"
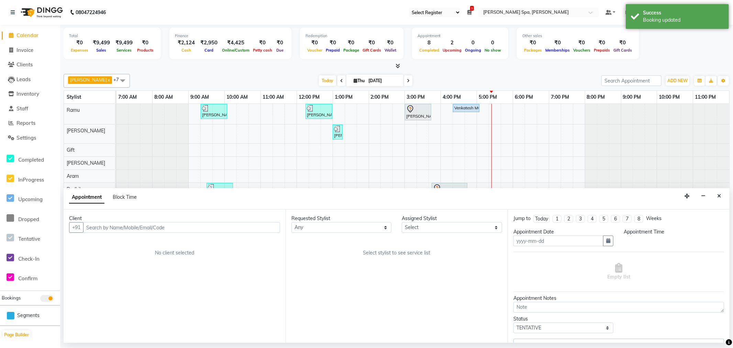
type input "[DATE]"
select select "84963"
select select "900"
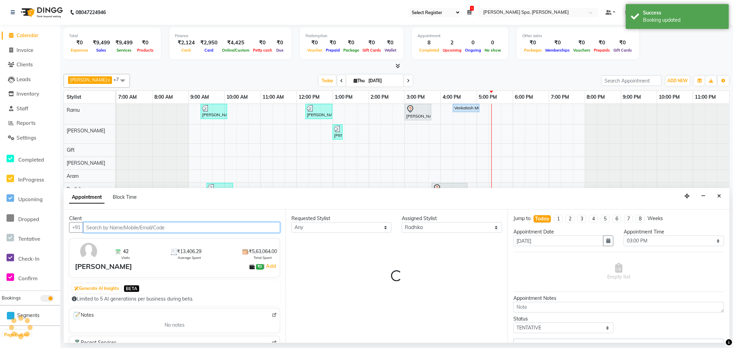
select select "4302"
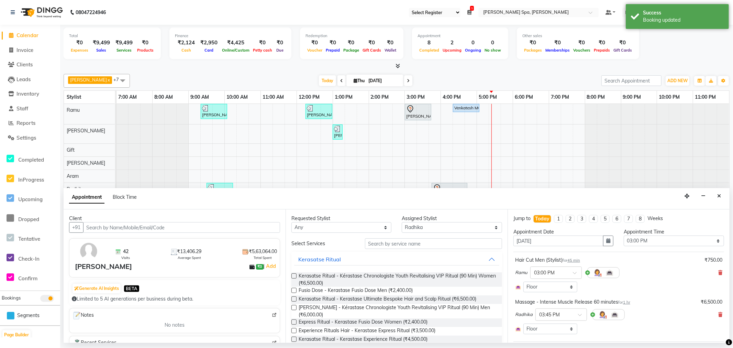
click at [575, 261] on span "45 min" at bounding box center [574, 260] width 13 height 5
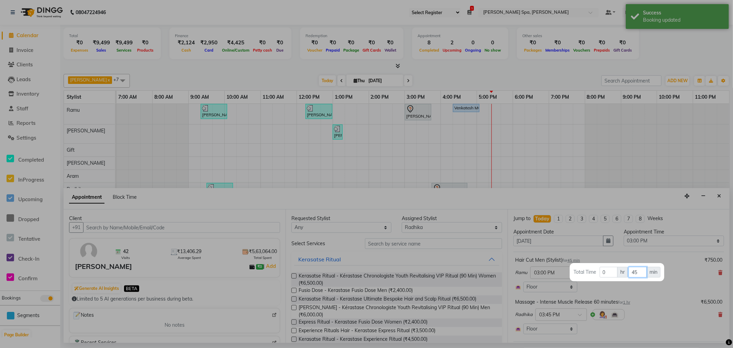
drag, startPoint x: 638, startPoint y: 272, endPoint x: 613, endPoint y: 268, distance: 26.1
click at [613, 268] on tr "Total Time 0 hr 45 min" at bounding box center [617, 271] width 88 height 11
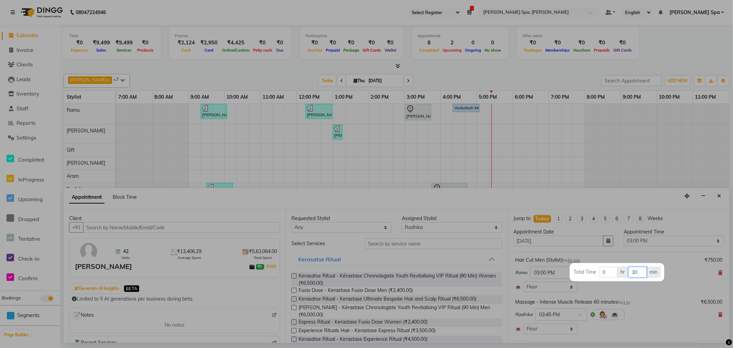
type input "30"
click at [658, 305] on div at bounding box center [366, 174] width 733 height 348
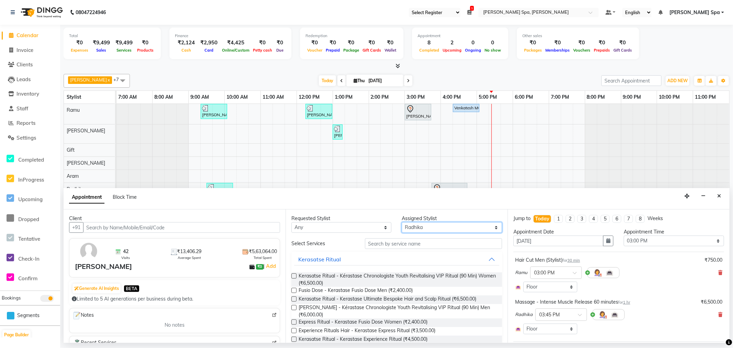
click at [430, 226] on select "Select [PERSON_NAME] Bem Gift [PERSON_NAME] Radhika [PERSON_NAME] [PERSON_NAME]…" at bounding box center [452, 227] width 100 height 11
select select "84952"
click at [402, 222] on select "Select [PERSON_NAME] Bem Gift [PERSON_NAME] Radhika [PERSON_NAME] [PERSON_NAME]…" at bounding box center [452, 227] width 100 height 11
click at [415, 240] on input "text" at bounding box center [433, 243] width 137 height 11
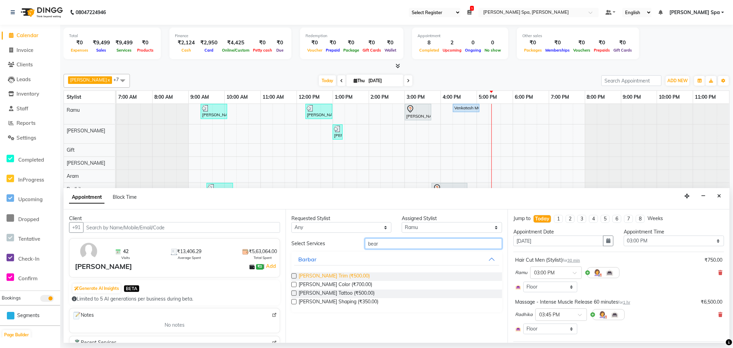
type input "bear"
click at [365, 277] on span "[PERSON_NAME] Trim (₹500.00)" at bounding box center [334, 276] width 71 height 9
checkbox input "false"
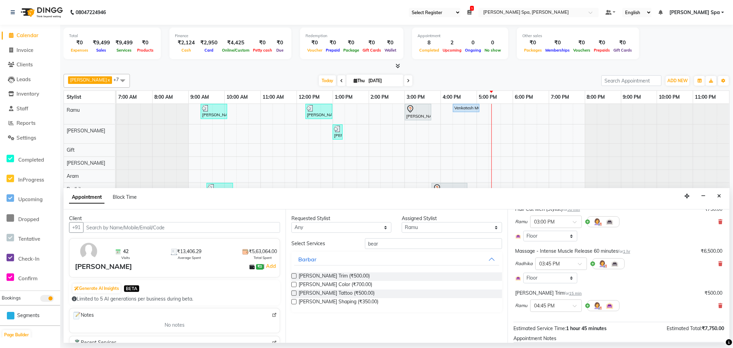
scroll to position [105, 0]
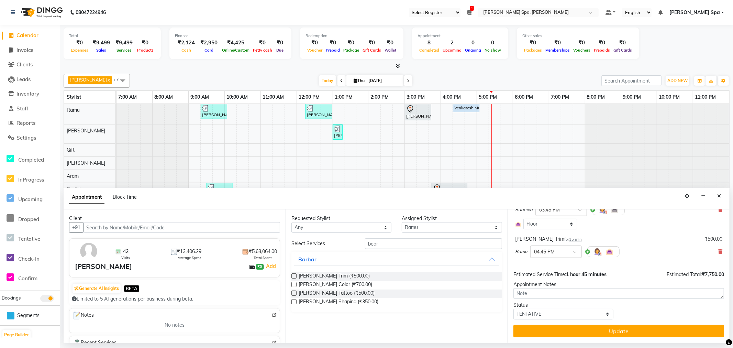
click at [569, 251] on div at bounding box center [556, 251] width 51 height 7
click at [554, 274] on div "03:30 PM" at bounding box center [556, 274] width 51 height 13
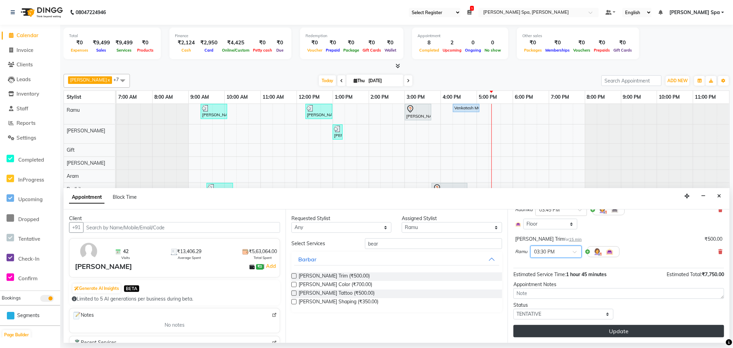
click at [603, 333] on button "Update" at bounding box center [619, 331] width 211 height 12
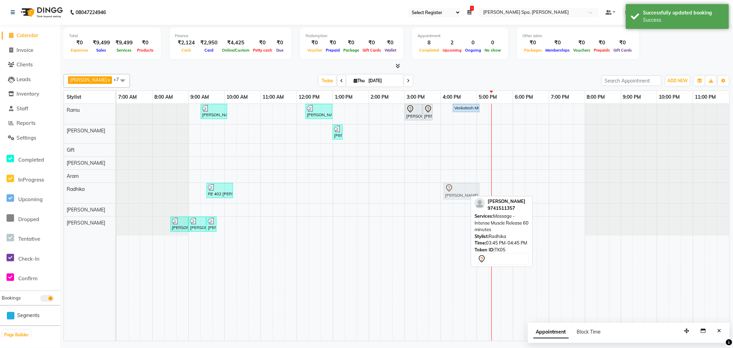
drag, startPoint x: 448, startPoint y: 191, endPoint x: 455, endPoint y: 192, distance: 7.6
click at [117, 192] on div "RE 402 [PERSON_NAME], TK01, 09:30 AM-10:15 AM, Short treatment - Shoulder & Bac…" at bounding box center [117, 193] width 0 height 20
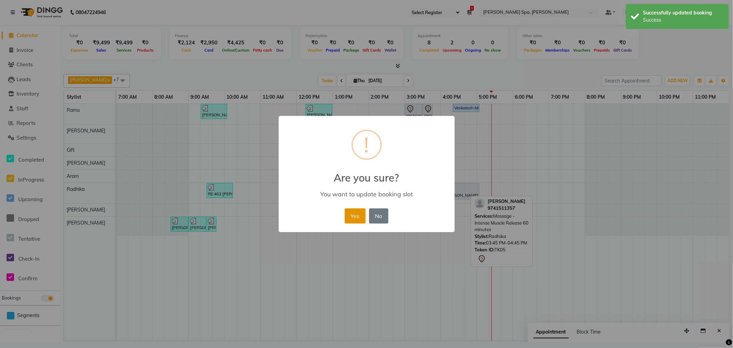
click at [354, 213] on button "Yes" at bounding box center [355, 215] width 21 height 15
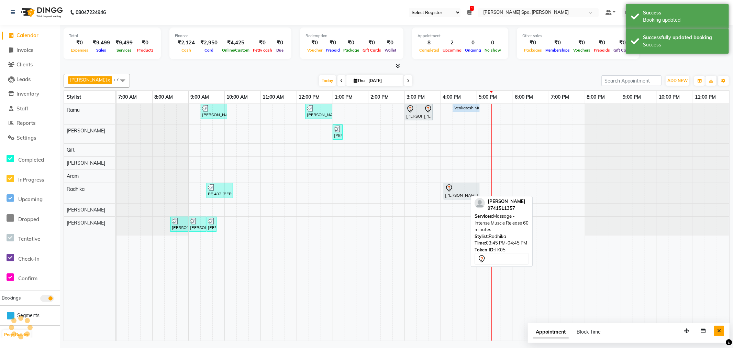
click at [719, 329] on icon "Close" at bounding box center [719, 330] width 4 height 5
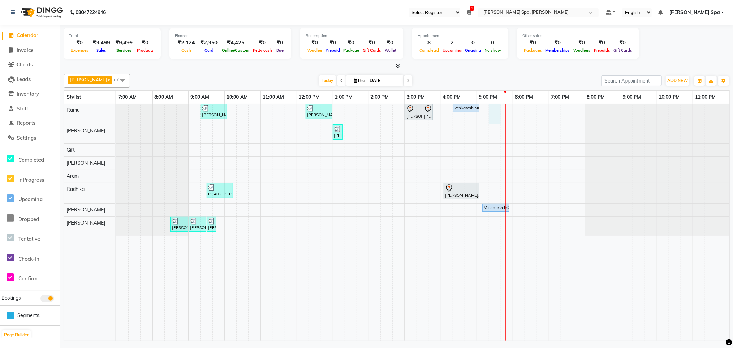
click at [492, 110] on div "[PERSON_NAME] V, TK03, 09:20 AM-10:05 AM, Hair Cut Men (Stylist) [PERSON_NAME] …" at bounding box center [423, 222] width 613 height 237
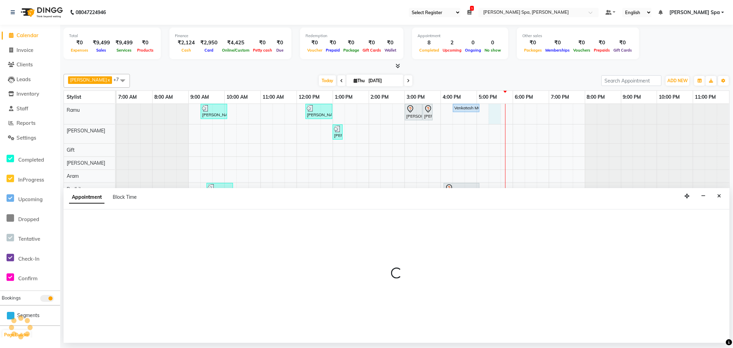
select select "84952"
select select "1035"
select select "tentative"
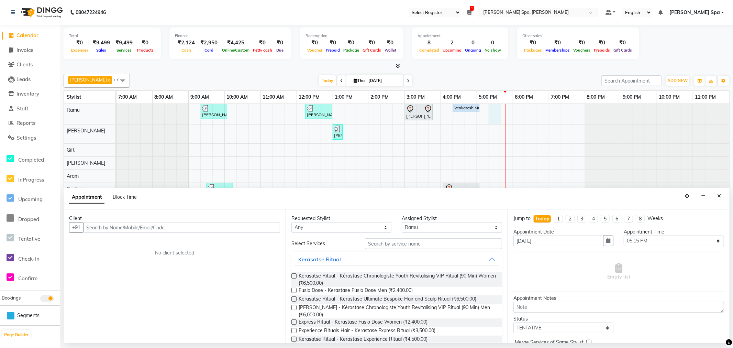
click at [113, 227] on input "text" at bounding box center [181, 227] width 197 height 11
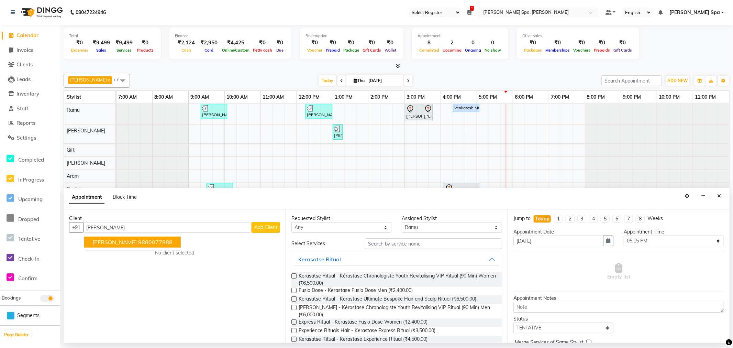
click at [147, 244] on ngb-highlight "9880077888" at bounding box center [155, 242] width 34 height 7
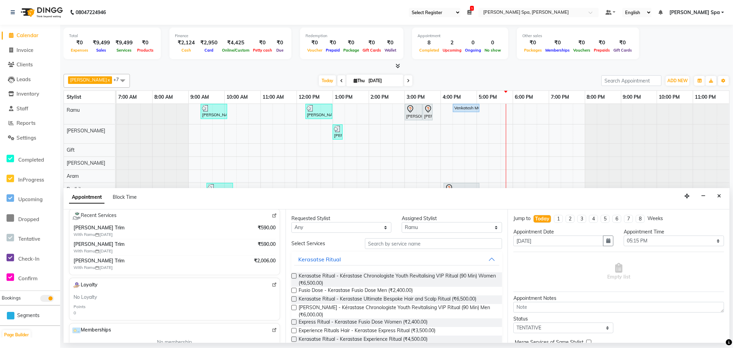
scroll to position [114, 0]
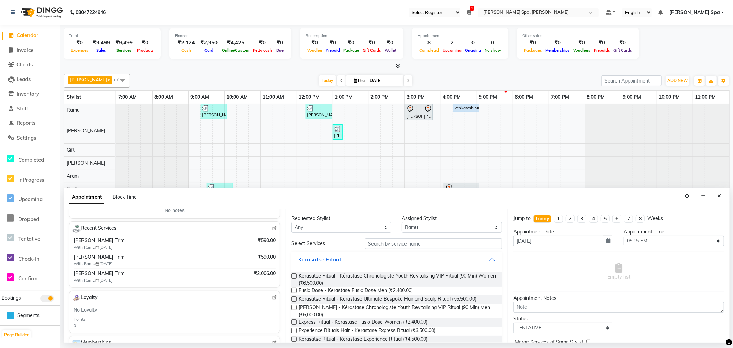
type input "9880077888"
click at [435, 246] on input "text" at bounding box center [433, 243] width 137 height 11
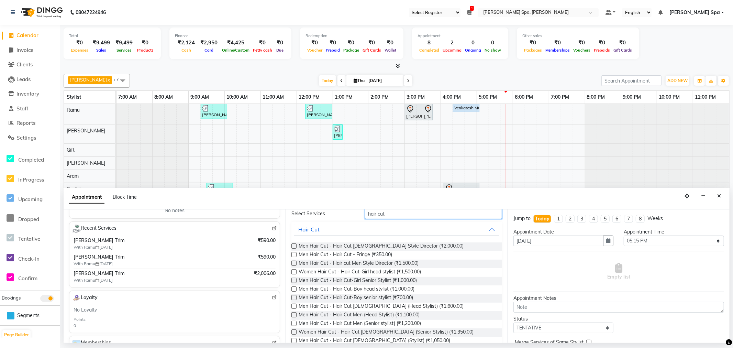
scroll to position [76, 0]
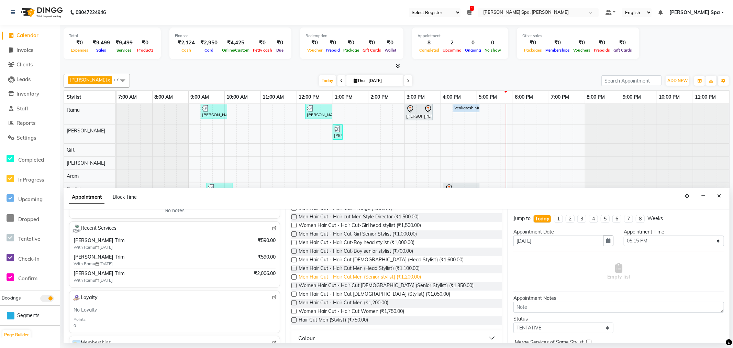
type input "hair cut"
click at [408, 275] on span "Men Hair Cut - Hair Cut Men (Senior stylist) (₹1,200.00)" at bounding box center [360, 277] width 122 height 9
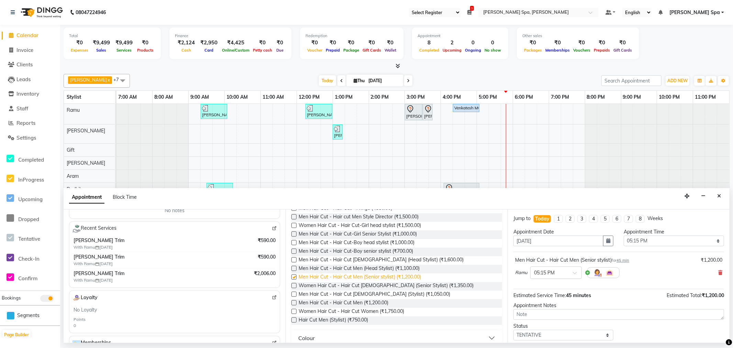
checkbox input "false"
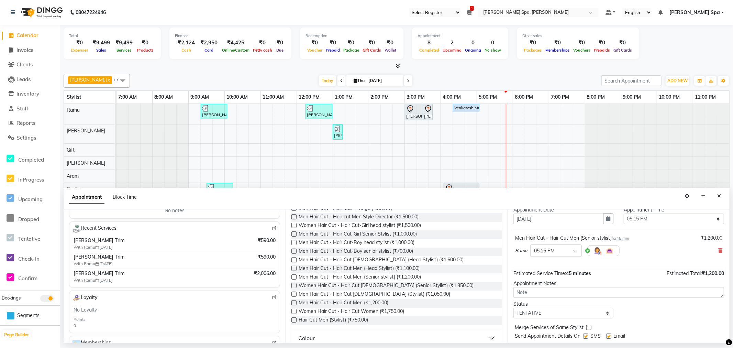
scroll to position [41, 0]
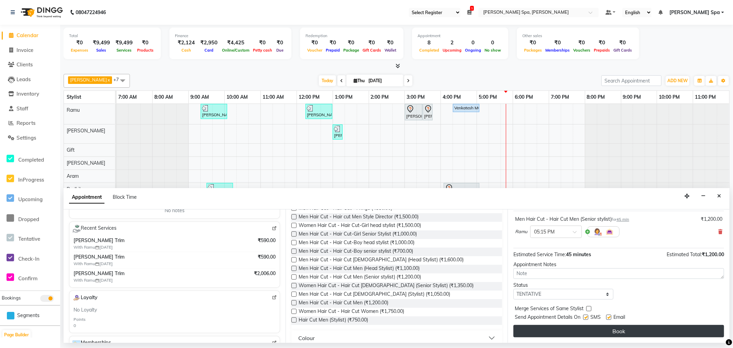
click at [591, 326] on button "Book" at bounding box center [619, 331] width 211 height 12
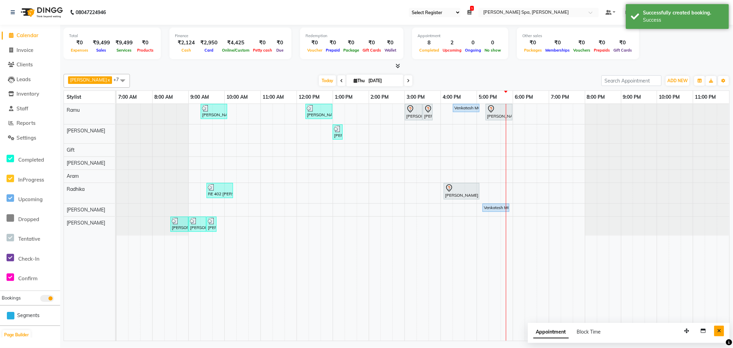
click at [721, 327] on button "Close" at bounding box center [719, 331] width 10 height 11
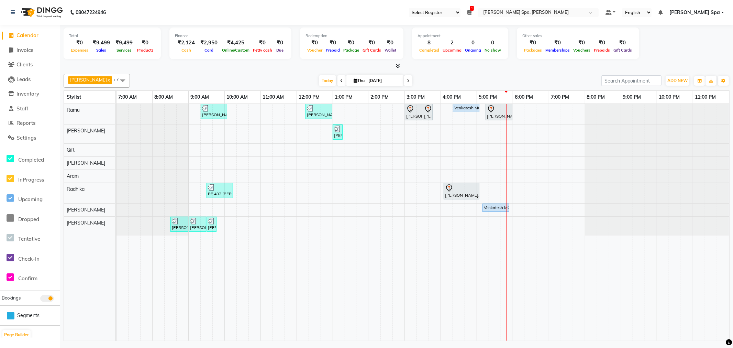
click at [492, 175] on div "[PERSON_NAME] V, TK03, 09:20 AM-10:05 AM, Hair Cut Men (Stylist) [PERSON_NAME] …" at bounding box center [423, 222] width 613 height 237
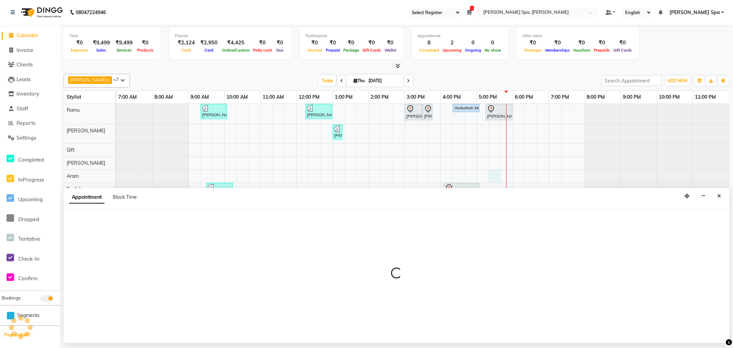
select select "84961"
select select "1035"
select select "tentative"
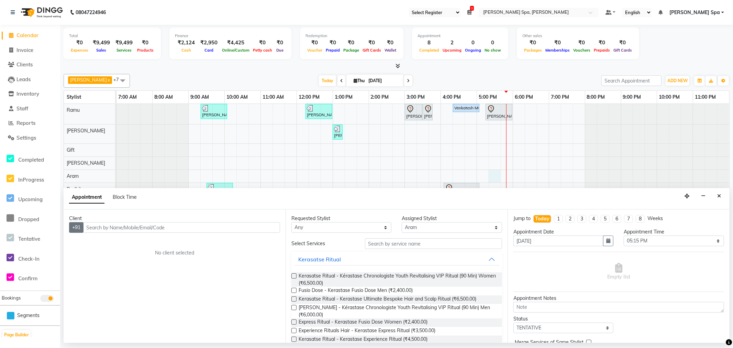
click at [77, 227] on button "+91" at bounding box center [76, 227] width 14 height 11
click at [108, 226] on input "text" at bounding box center [181, 227] width 197 height 11
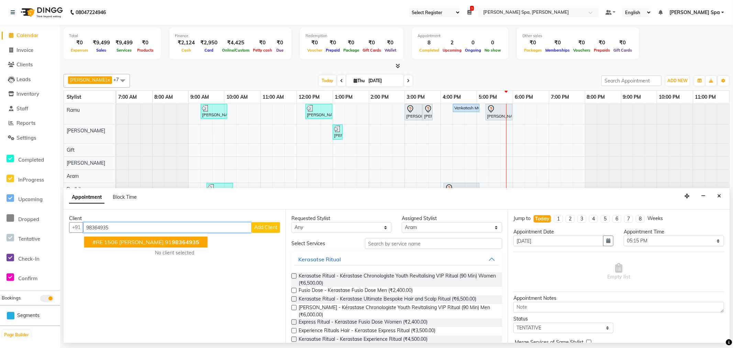
click at [126, 240] on span "#RE 1506 [PERSON_NAME]" at bounding box center [127, 242] width 71 height 7
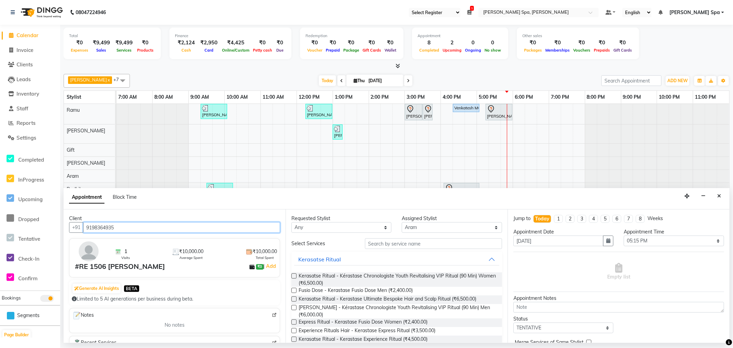
type input "9198364935"
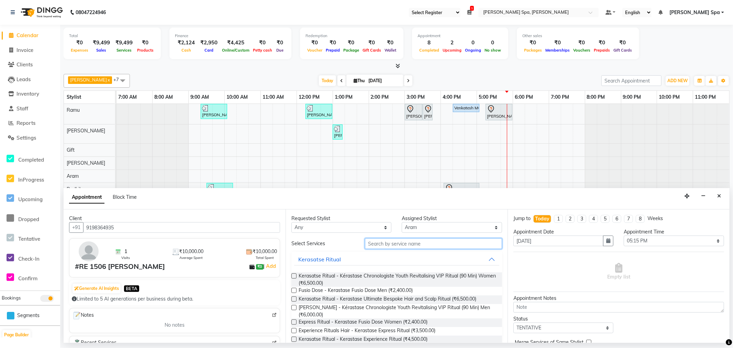
click at [461, 244] on input "text" at bounding box center [433, 243] width 137 height 11
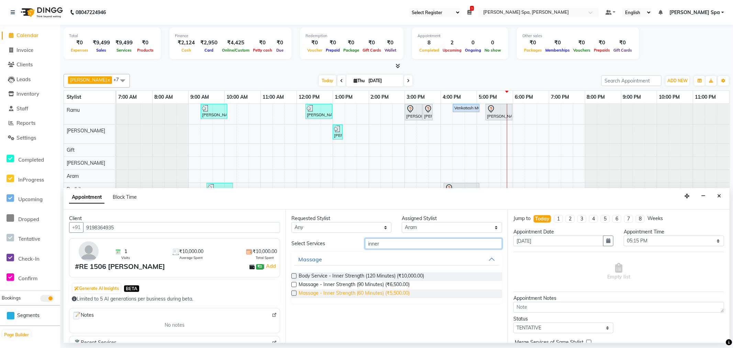
type input "inner"
click at [404, 293] on span "Massage - Inner Strength (60 Minutes) (₹5,500.00)" at bounding box center [354, 293] width 111 height 9
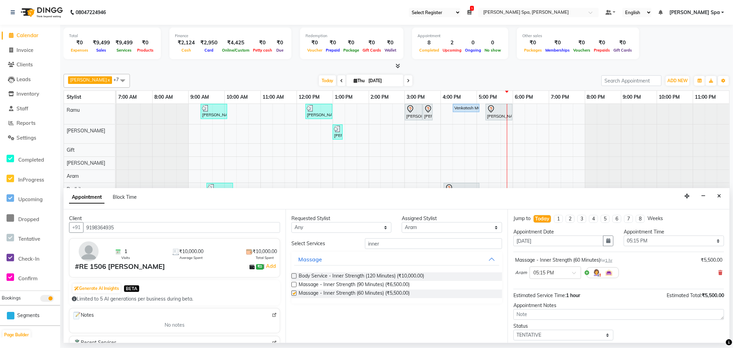
checkbox input "false"
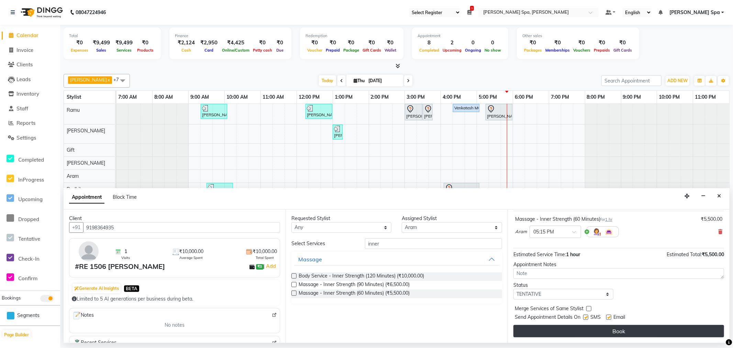
click at [631, 332] on button "Book" at bounding box center [619, 331] width 211 height 12
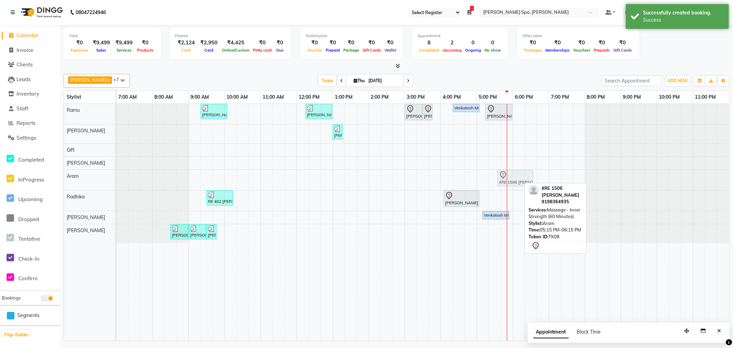
drag, startPoint x: 502, startPoint y: 180, endPoint x: 517, endPoint y: 181, distance: 15.5
click at [117, 181] on div "#RE 1506 [PERSON_NAME], TK08, 05:15 PM-06:15 PM, Massage - Inner Strength (60 M…" at bounding box center [117, 180] width 0 height 20
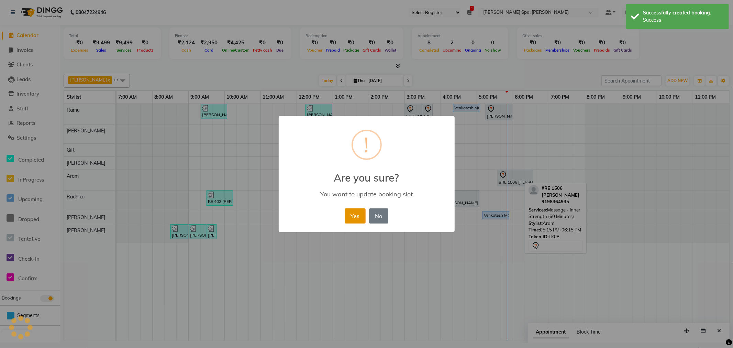
click at [357, 215] on button "Yes" at bounding box center [355, 215] width 21 height 15
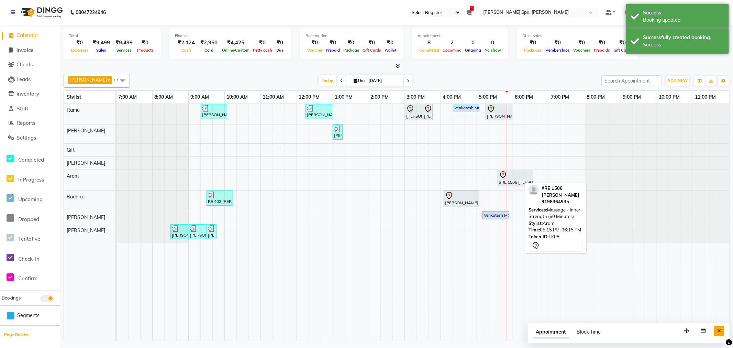
click at [718, 334] on button "Close" at bounding box center [719, 331] width 10 height 11
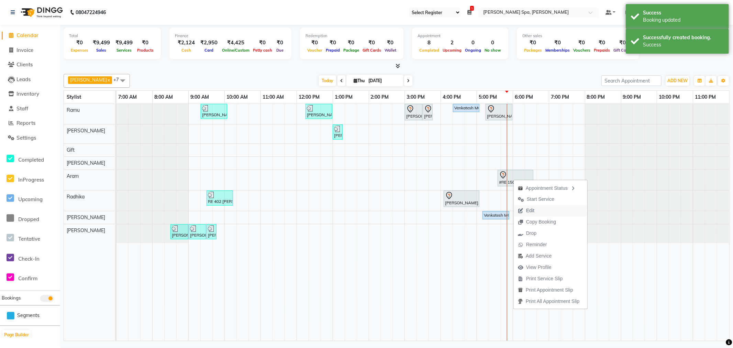
click at [534, 208] on span "Edit" at bounding box center [530, 210] width 8 height 7
select select "tentative"
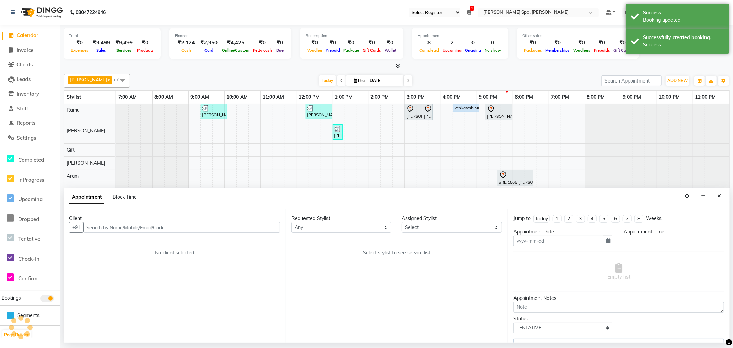
type input "[DATE]"
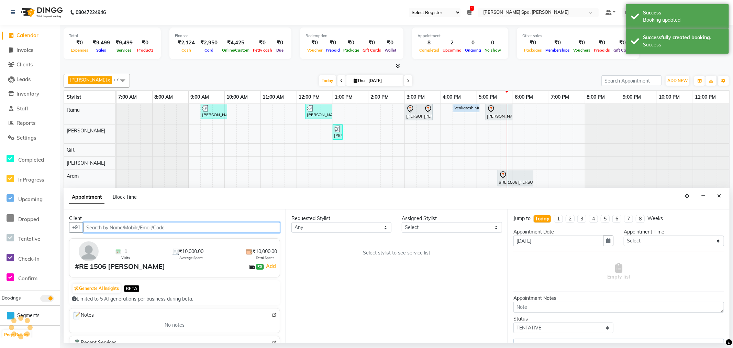
select select "84961"
select select "4302"
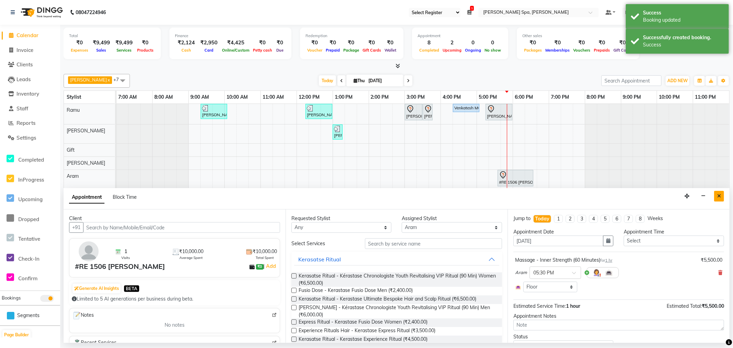
click at [717, 197] on icon "Close" at bounding box center [719, 196] width 4 height 5
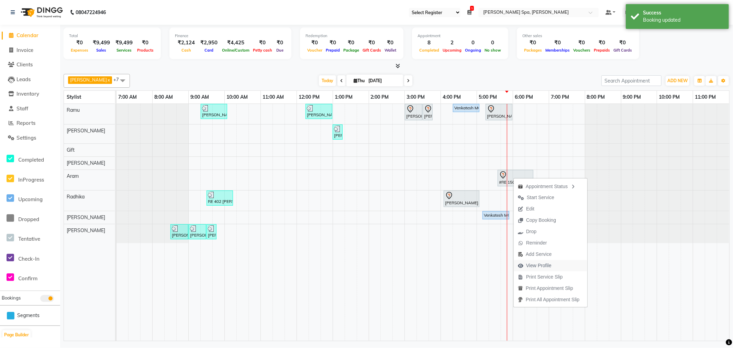
click at [545, 265] on span "View Profile" at bounding box center [538, 265] width 25 height 7
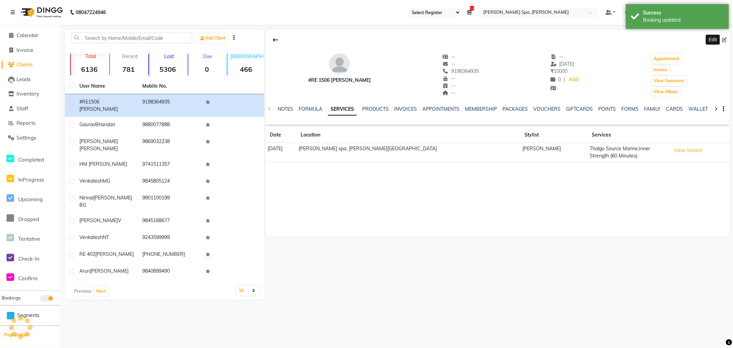
click at [722, 42] on icon at bounding box center [724, 39] width 5 height 5
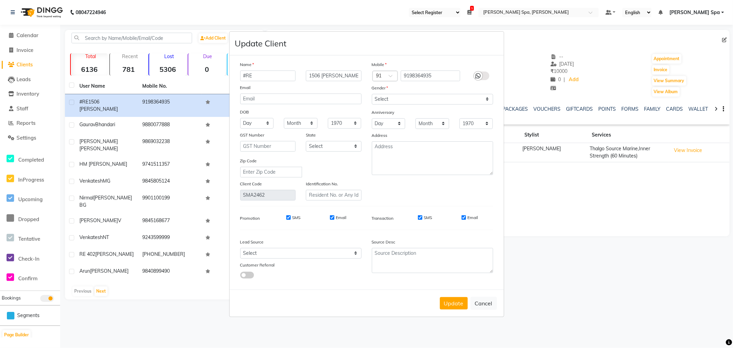
drag, startPoint x: 270, startPoint y: 76, endPoint x: 228, endPoint y: 70, distance: 41.9
click at [228, 70] on ngb-modal-window "Update Client Name #RE 1506 [PERSON_NAME] Email DOB Day 01 02 03 04 05 06 07 08…" at bounding box center [366, 174] width 733 height 348
click at [321, 75] on input "1506 [PERSON_NAME]" at bounding box center [334, 75] width 56 height 11
type input "[PERSON_NAME]"
click at [272, 76] on input "text" at bounding box center [268, 75] width 56 height 11
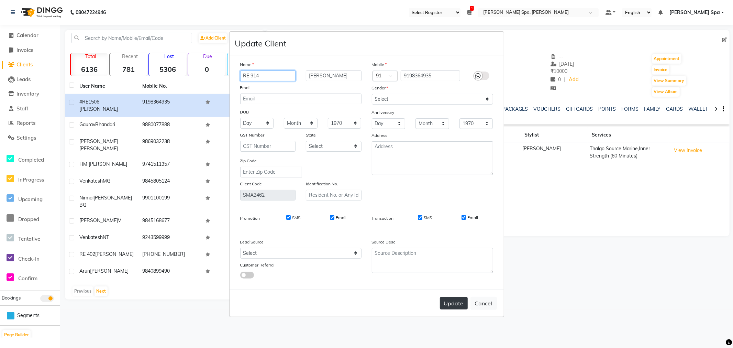
type input "RE 914"
click at [449, 303] on button "Update" at bounding box center [454, 303] width 28 height 12
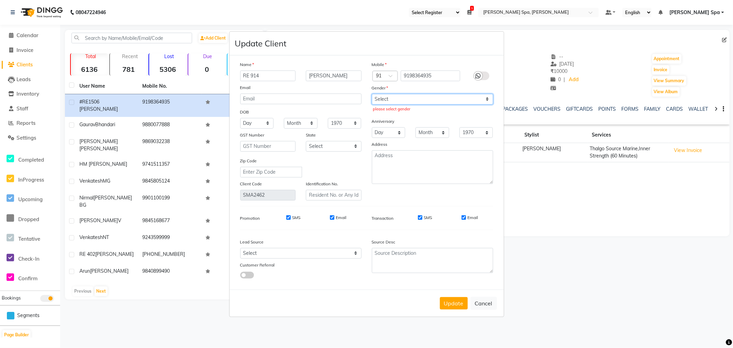
click at [453, 95] on select "Select [DEMOGRAPHIC_DATA] [DEMOGRAPHIC_DATA] Other Prefer Not To Say" at bounding box center [432, 99] width 121 height 11
select select "[DEMOGRAPHIC_DATA]"
click at [372, 94] on select "Select [DEMOGRAPHIC_DATA] [DEMOGRAPHIC_DATA] Other Prefer Not To Say" at bounding box center [432, 99] width 121 height 11
click at [458, 302] on button "Update" at bounding box center [454, 303] width 28 height 12
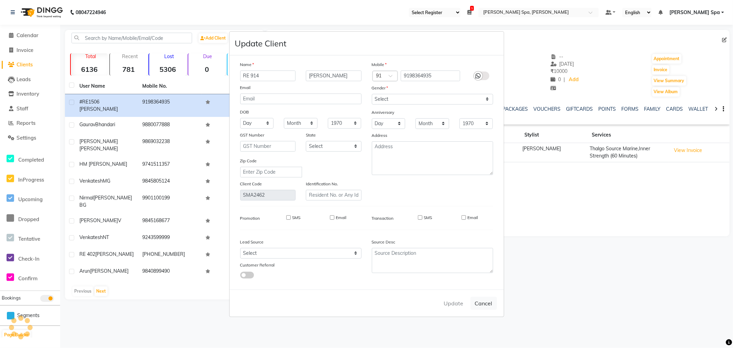
select select
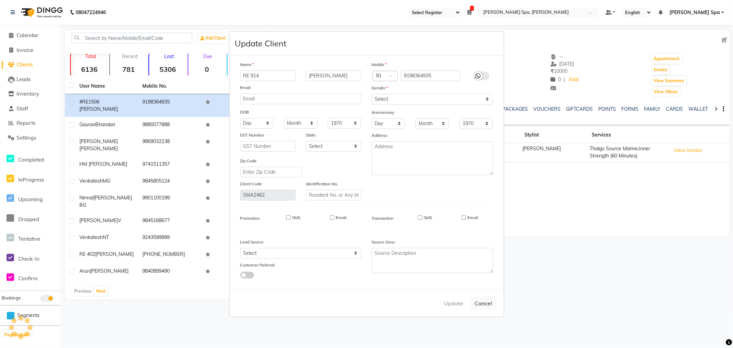
select select
checkbox input "false"
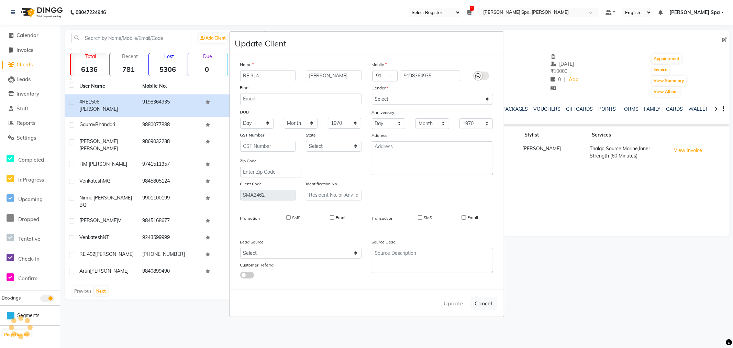
checkbox input "false"
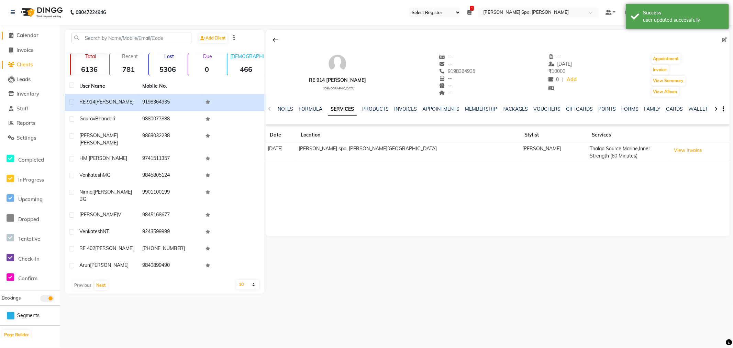
click at [24, 37] on span "Calendar" at bounding box center [28, 35] width 22 height 7
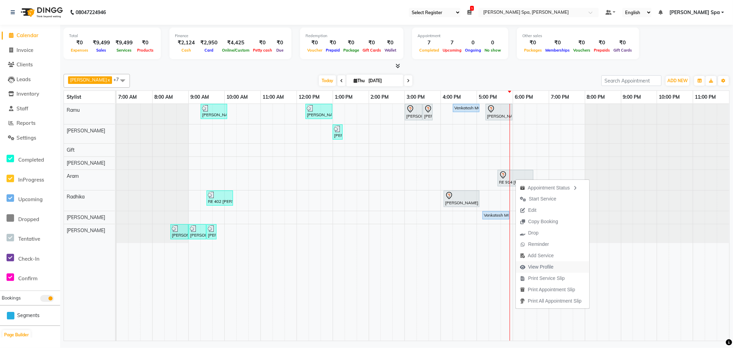
click at [546, 262] on span "View Profile" at bounding box center [537, 266] width 42 height 11
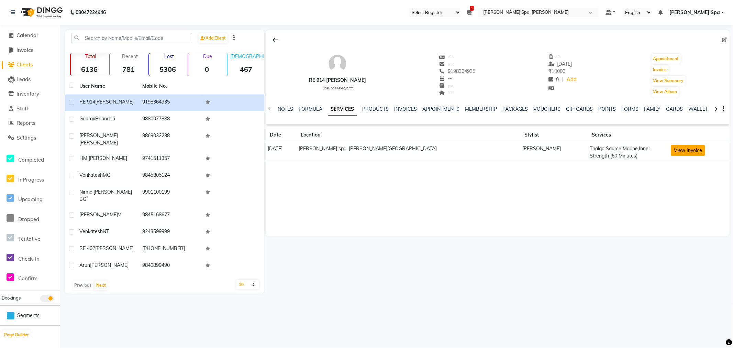
click at [671, 150] on button "View Invoice" at bounding box center [688, 150] width 34 height 11
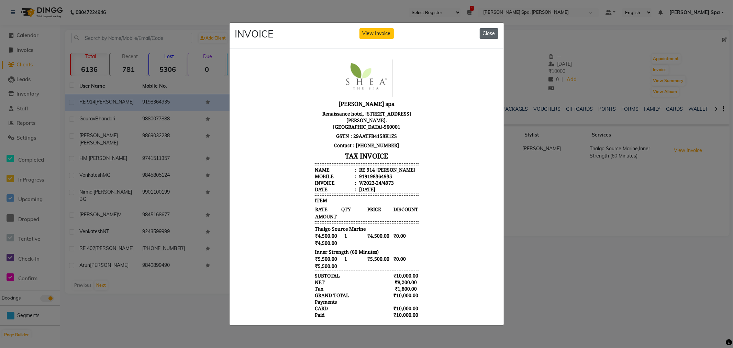
click at [490, 32] on button "Close" at bounding box center [489, 33] width 19 height 11
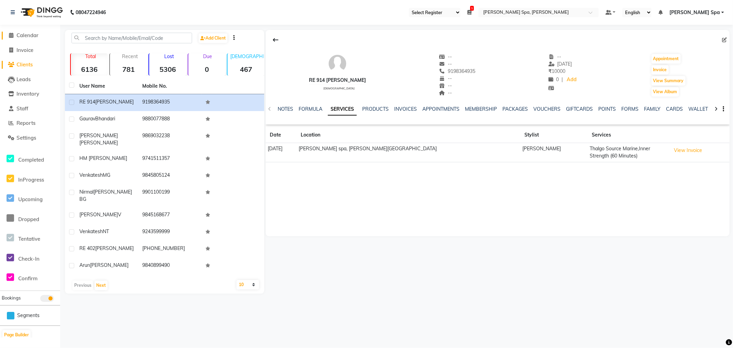
click at [28, 33] on span "Calendar" at bounding box center [28, 35] width 22 height 7
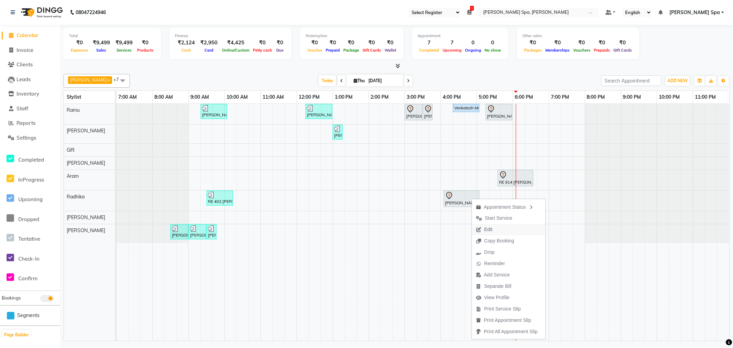
click at [498, 230] on button "Edit" at bounding box center [509, 229] width 74 height 11
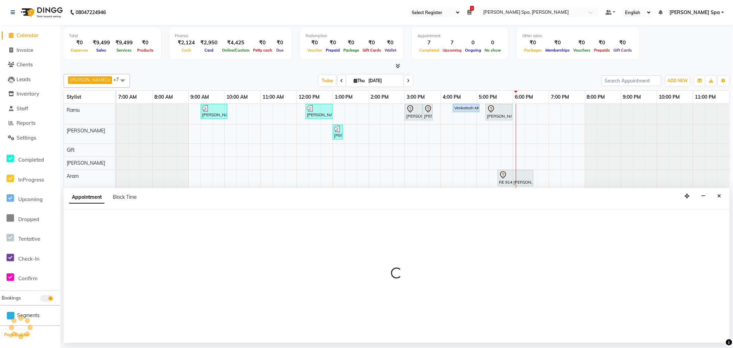
select select "900"
select select "tentative"
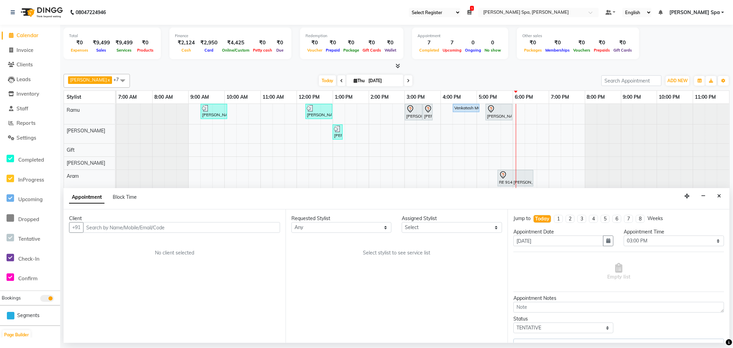
select select "84963"
select select "4302"
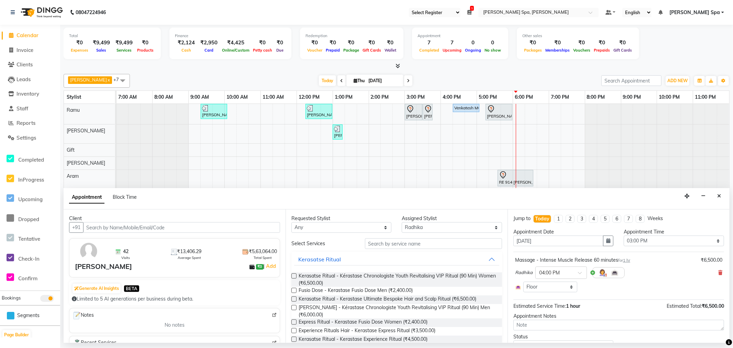
select select "4302"
click at [718, 272] on icon at bounding box center [720, 272] width 4 height 5
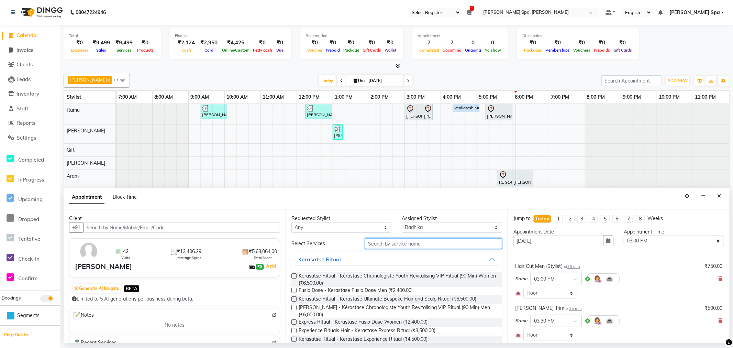
click at [417, 244] on input "text" at bounding box center [433, 243] width 137 height 11
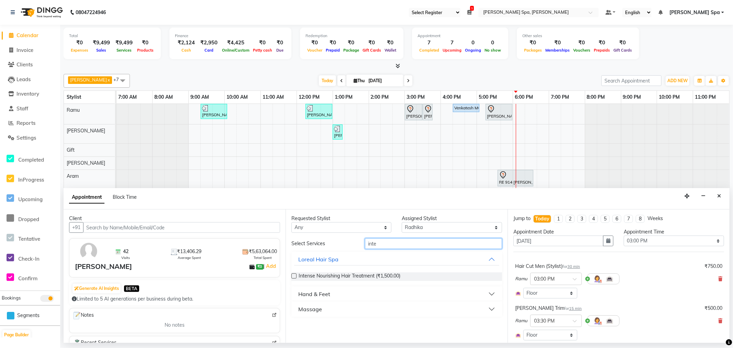
type input "inte"
click at [336, 313] on button "Massage" at bounding box center [396, 309] width 205 height 12
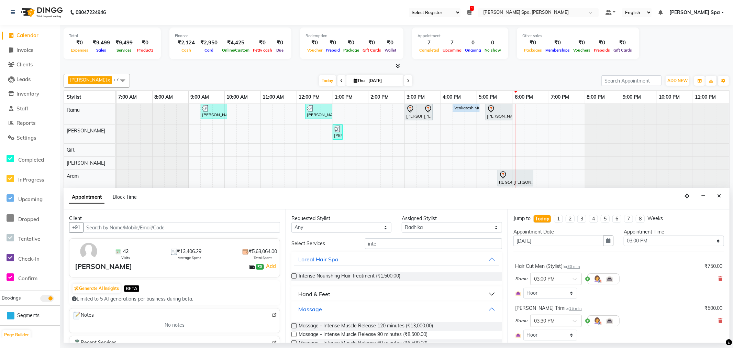
scroll to position [16, 0]
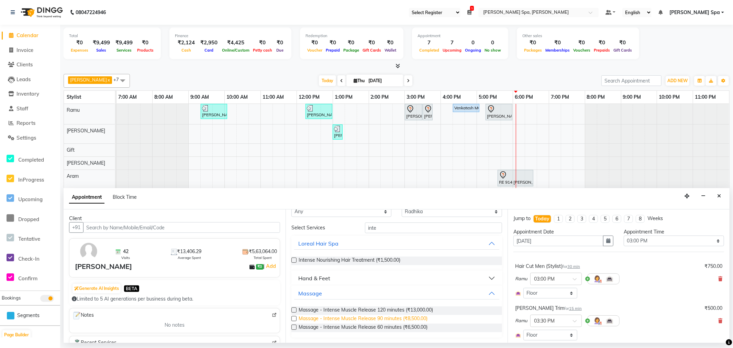
click at [376, 316] on span "Massage - Intense Muscle Release 90 minutes (₹8,500.00)" at bounding box center [363, 319] width 129 height 9
checkbox input "false"
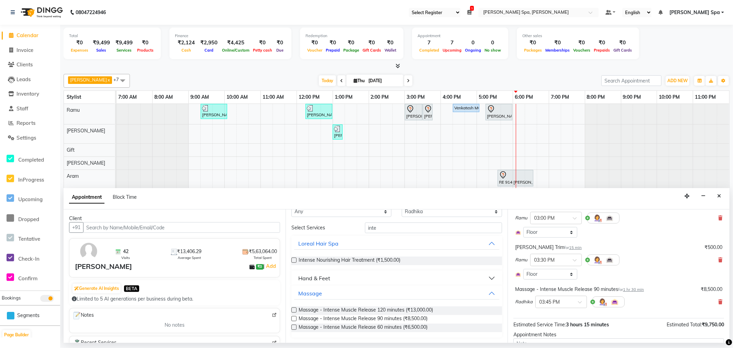
scroll to position [111, 0]
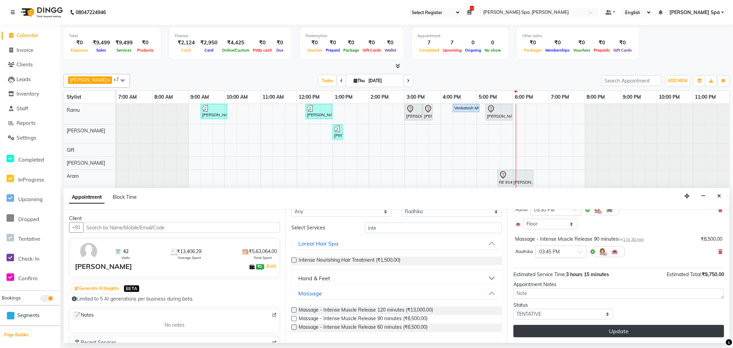
click at [616, 332] on button "Update" at bounding box center [619, 331] width 211 height 12
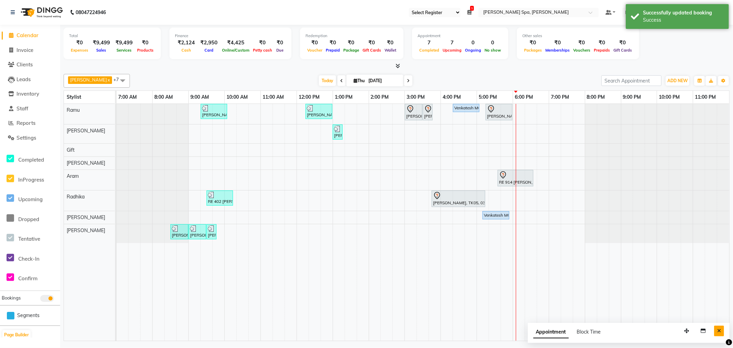
click at [719, 329] on icon "Close" at bounding box center [719, 330] width 4 height 5
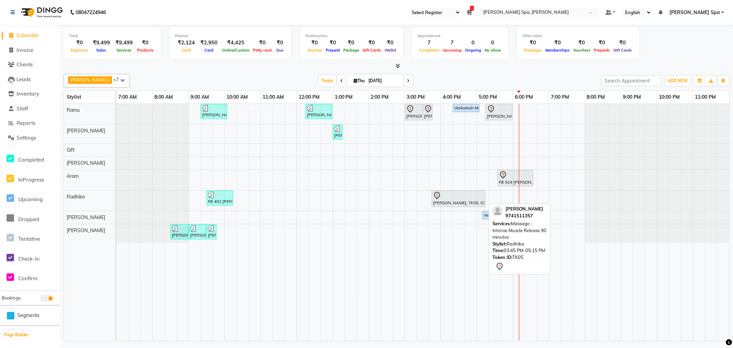
click at [462, 192] on div at bounding box center [458, 195] width 51 height 8
select select "7"
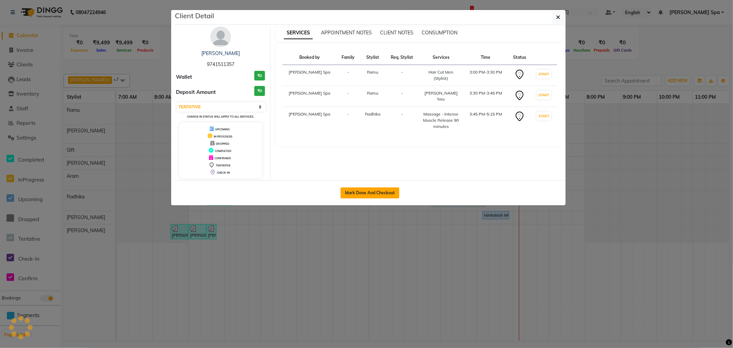
click at [347, 195] on button "Mark Done And Checkout" at bounding box center [370, 192] width 59 height 11
select select "service"
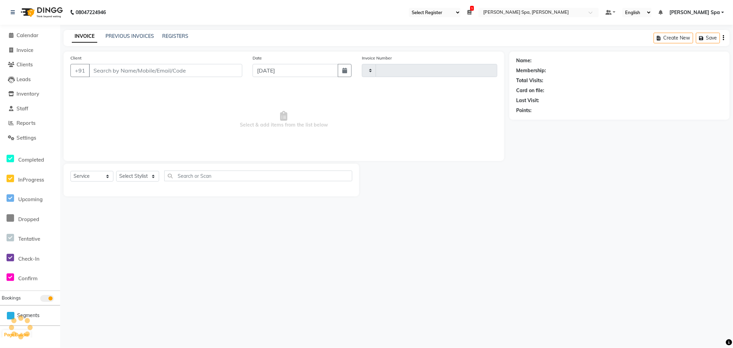
type input "1515"
select select "8545"
type input "9741511357"
select select "84963"
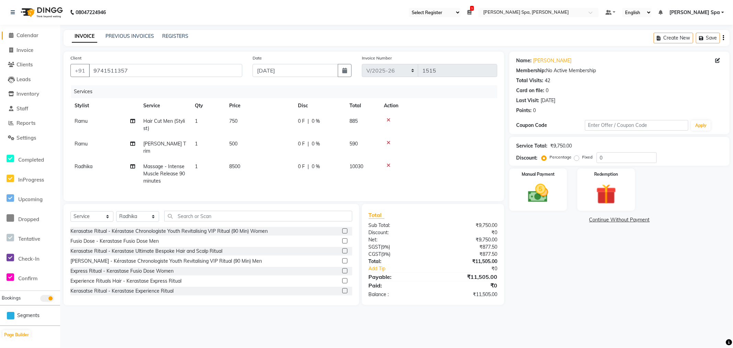
click at [34, 35] on span "Calendar" at bounding box center [28, 35] width 22 height 7
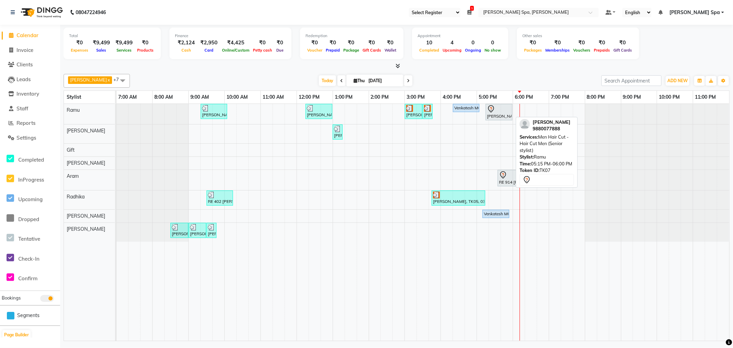
click at [497, 116] on div "[PERSON_NAME], TK07, 05:15 PM-06:00 PM, Men Hair Cut - Hair Cut Men (Senior sty…" at bounding box center [498, 112] width 25 height 14
select select "7"
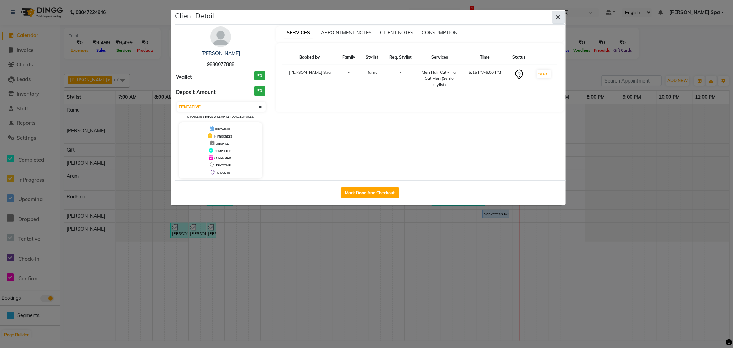
click at [559, 18] on icon "button" at bounding box center [559, 17] width 4 height 6
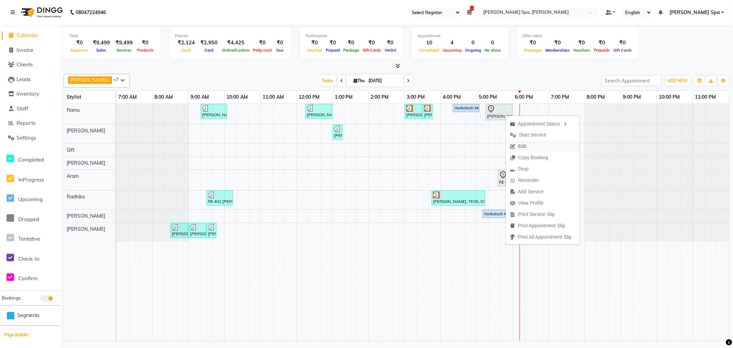
click at [526, 145] on span "Edit" at bounding box center [522, 146] width 8 height 7
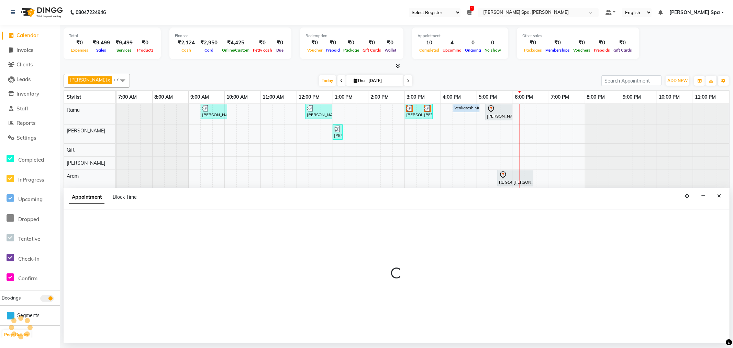
select select "tentative"
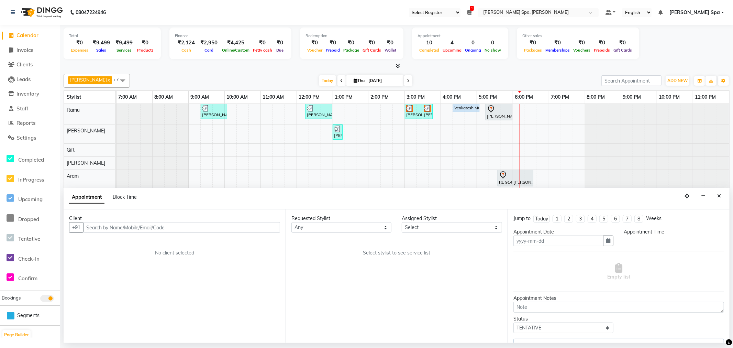
type input "[DATE]"
select select "84952"
select select "1035"
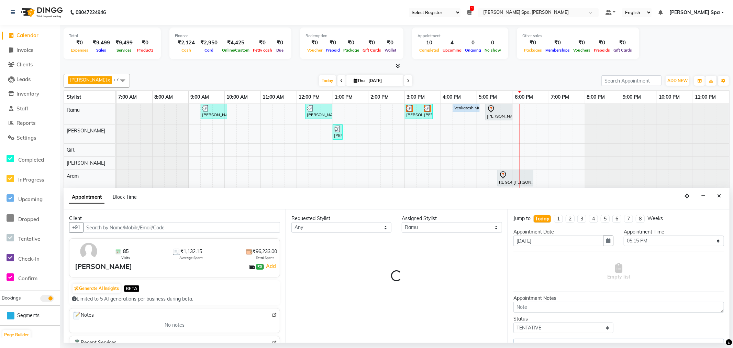
select select "4302"
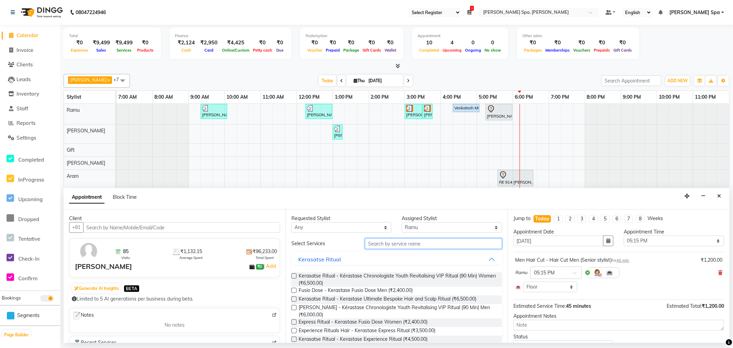
click at [403, 246] on input "text" at bounding box center [433, 243] width 137 height 11
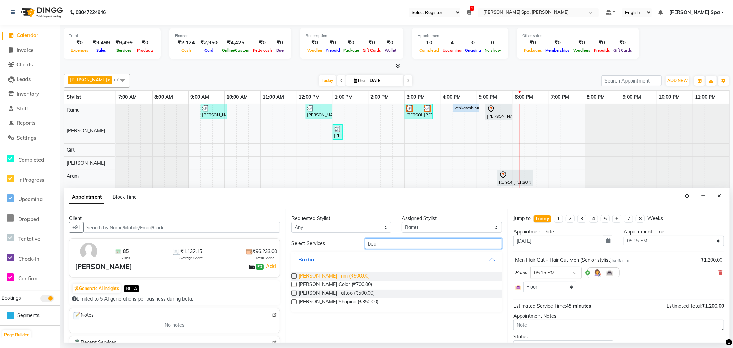
type input "bea"
click at [347, 274] on span "[PERSON_NAME] Trim (₹500.00)" at bounding box center [334, 276] width 71 height 9
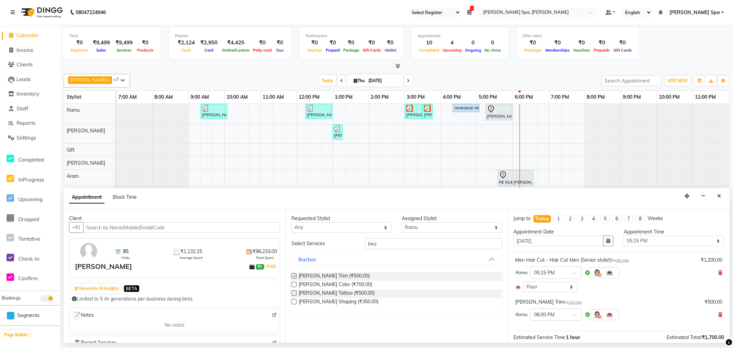
checkbox input "false"
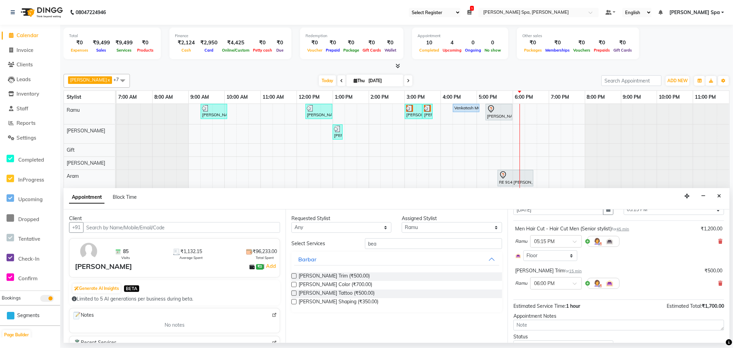
scroll to position [63, 0]
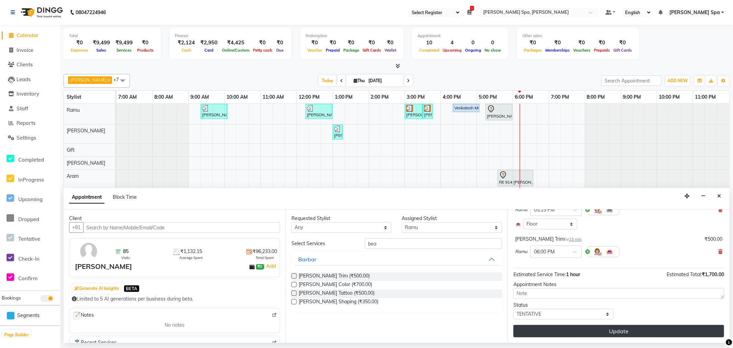
click at [609, 329] on button "Update" at bounding box center [619, 331] width 211 height 12
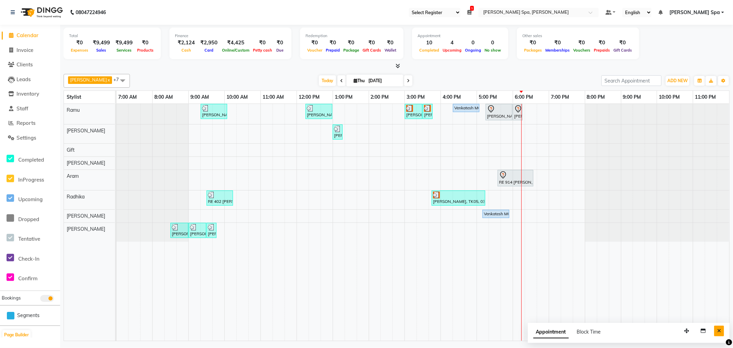
click at [718, 330] on icon "Close" at bounding box center [719, 330] width 4 height 5
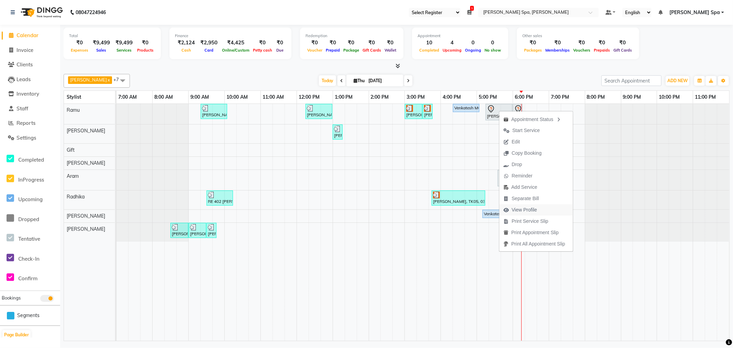
click at [528, 204] on span "View Profile" at bounding box center [520, 209] width 42 height 11
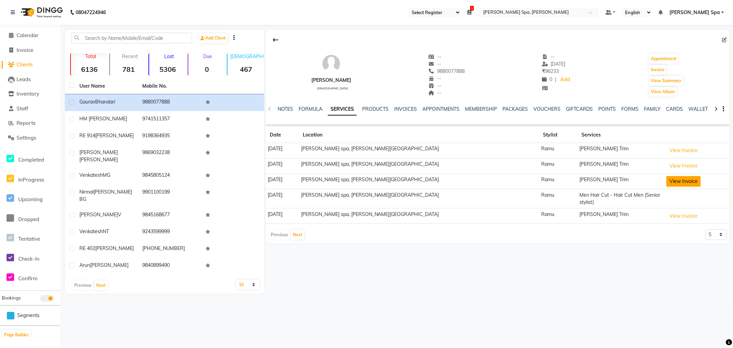
click at [667, 180] on button "View Invoice" at bounding box center [684, 181] width 34 height 11
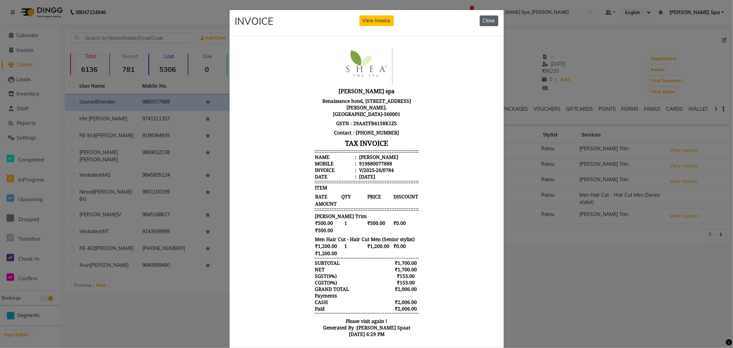
click at [488, 18] on button "Close" at bounding box center [489, 20] width 19 height 11
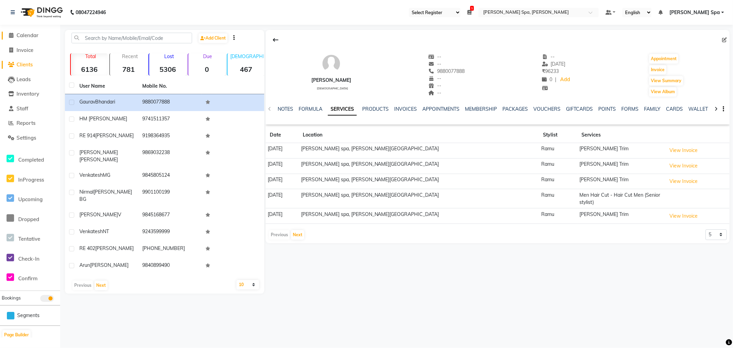
click at [29, 34] on span "Calendar" at bounding box center [28, 35] width 22 height 7
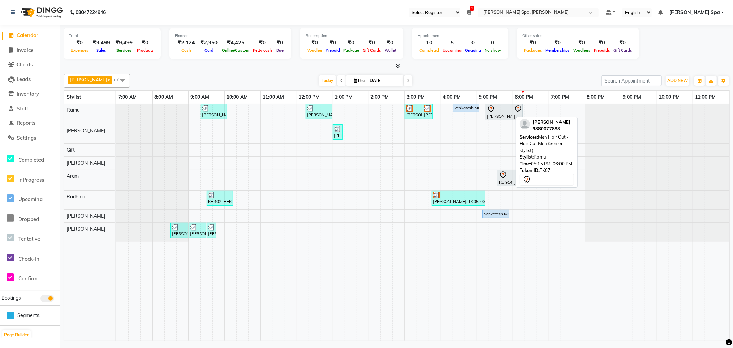
click at [496, 115] on div "[PERSON_NAME], TK07, 05:15 PM-06:00 PM, Men Hair Cut - Hair Cut Men (Senior sty…" at bounding box center [498, 112] width 25 height 14
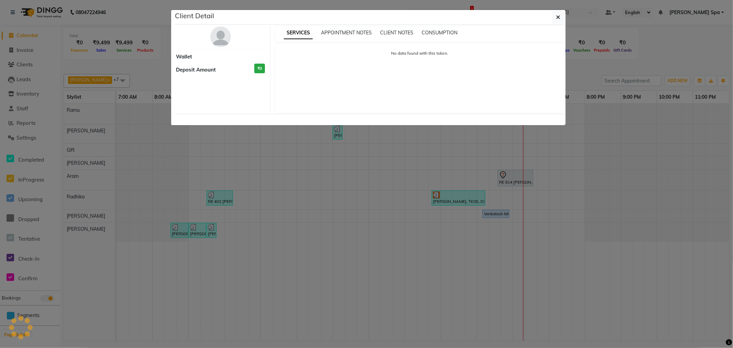
select select "7"
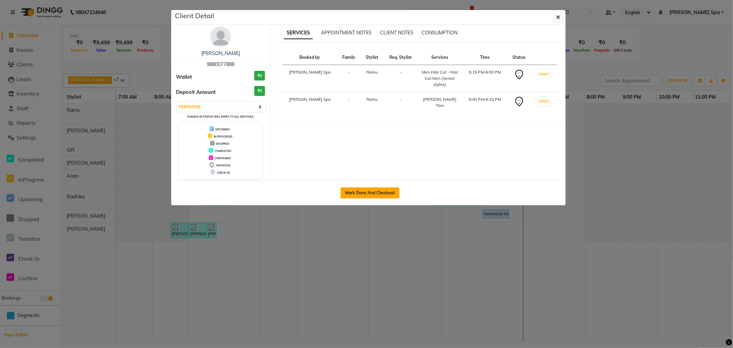
click at [388, 190] on button "Mark Done And Checkout" at bounding box center [370, 192] width 59 height 11
select select "8545"
select select "service"
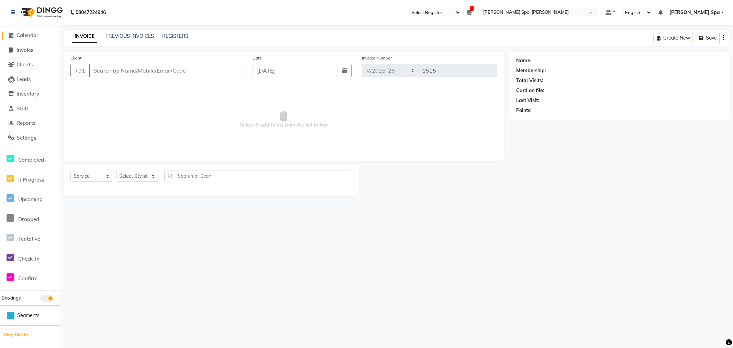
select select "3"
type input "9880077888"
select select "84952"
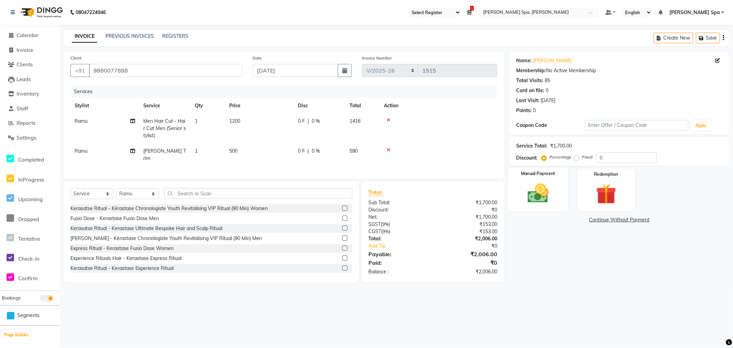
click at [557, 190] on div "Manual Payment" at bounding box center [538, 190] width 60 height 44
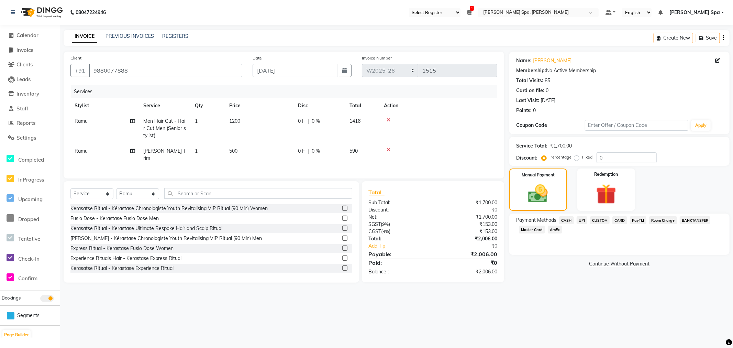
click at [565, 219] on span "CASH" at bounding box center [566, 220] width 15 height 8
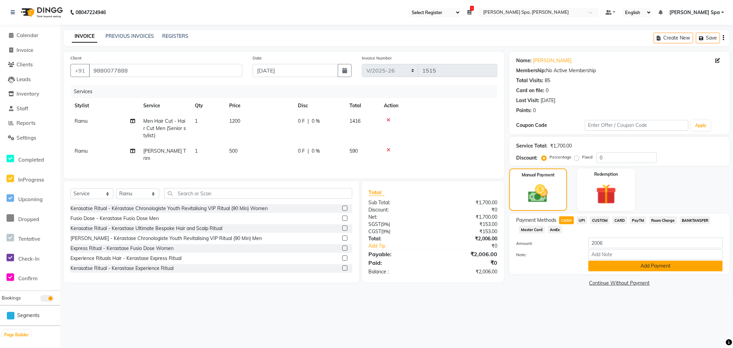
click at [640, 268] on button "Add Payment" at bounding box center [656, 266] width 134 height 11
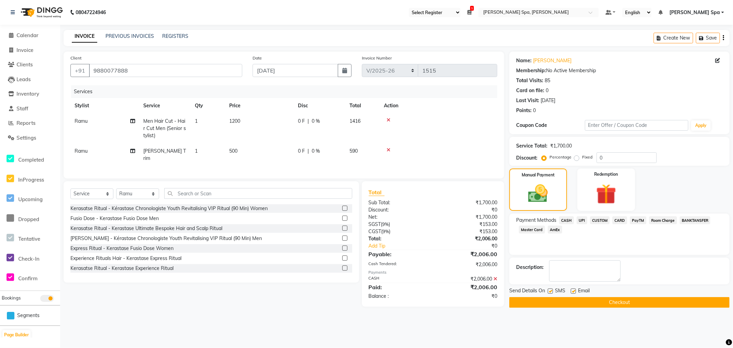
click at [573, 290] on label at bounding box center [573, 290] width 5 height 5
click at [573, 290] on input "checkbox" at bounding box center [573, 291] width 4 height 4
checkbox input "false"
click at [589, 303] on button "Checkout" at bounding box center [619, 302] width 220 height 11
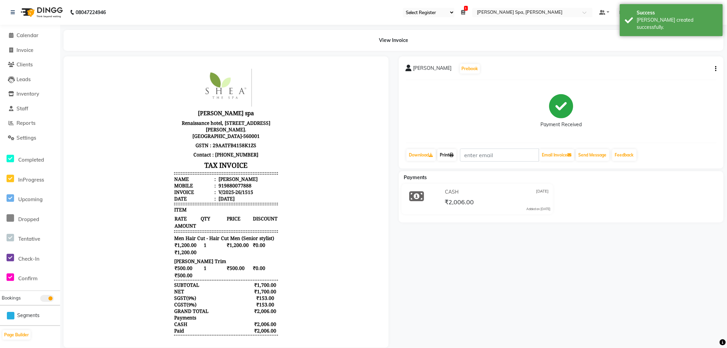
click at [449, 149] on link "Print" at bounding box center [447, 155] width 19 height 12
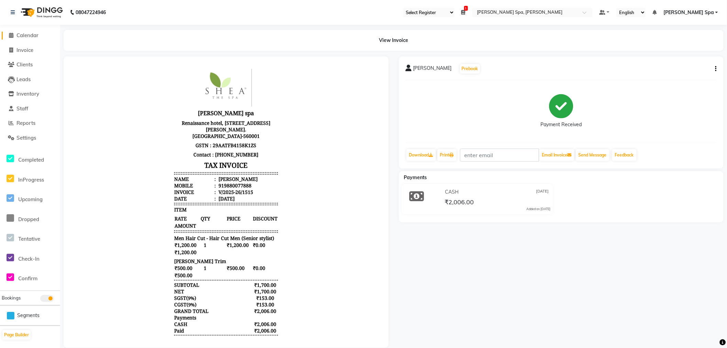
click at [23, 34] on span "Calendar" at bounding box center [28, 35] width 22 height 7
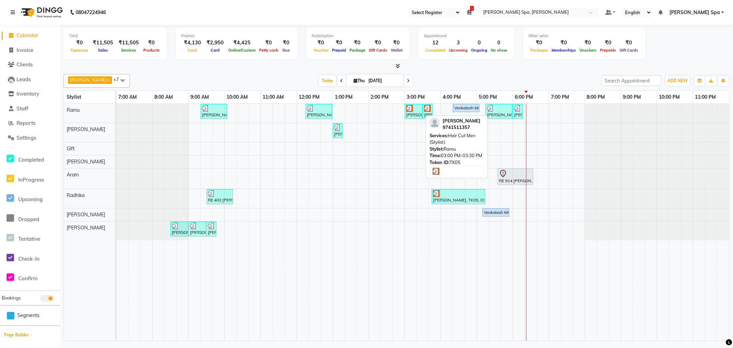
click at [407, 108] on img at bounding box center [409, 108] width 7 height 7
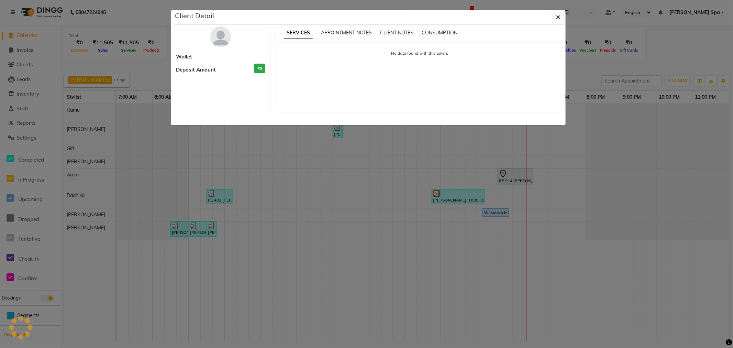
select select "3"
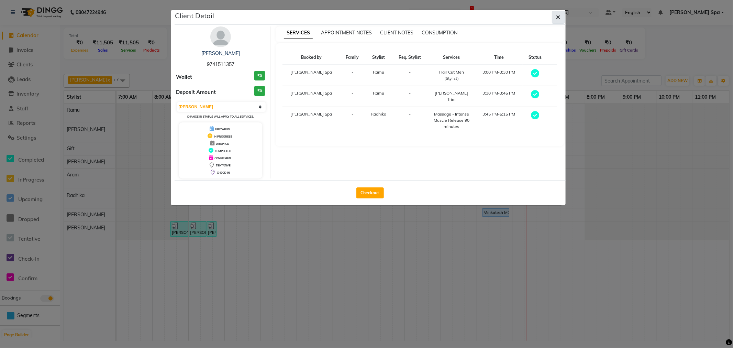
click at [558, 18] on icon "button" at bounding box center [559, 17] width 4 height 6
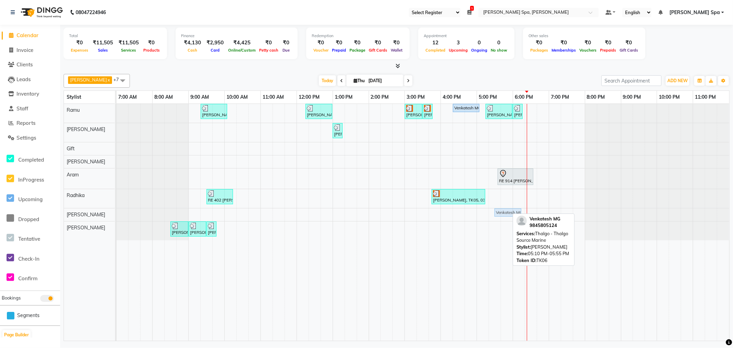
drag, startPoint x: 497, startPoint y: 211, endPoint x: 511, endPoint y: 213, distance: 14.0
click at [117, 213] on div "Venkatesh MG, TK06, 05:10 PM-05:55 PM, Thalgo - Thalgo Source Marine Venkatesh …" at bounding box center [117, 214] width 0 height 12
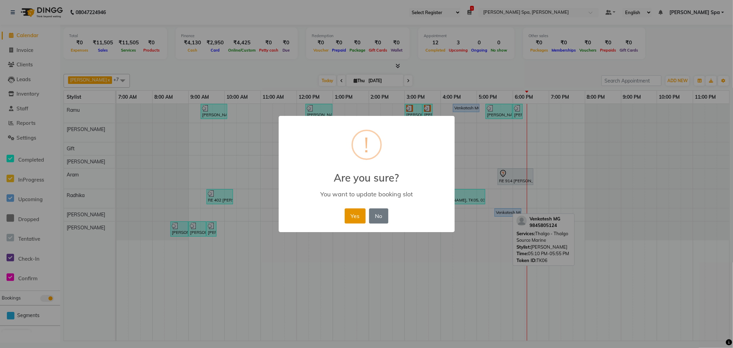
click at [359, 213] on button "Yes" at bounding box center [355, 215] width 21 height 15
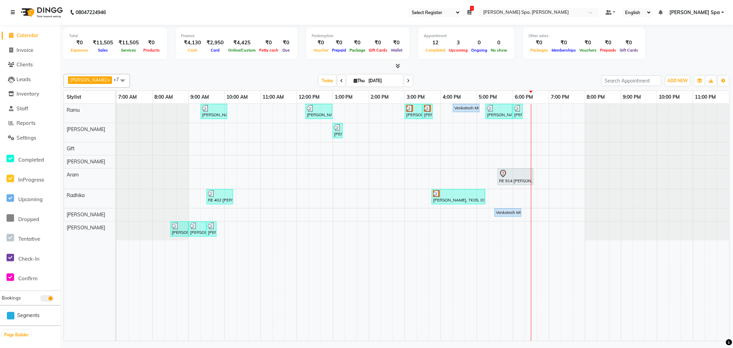
click at [12, 14] on icon at bounding box center [13, 12] width 4 height 5
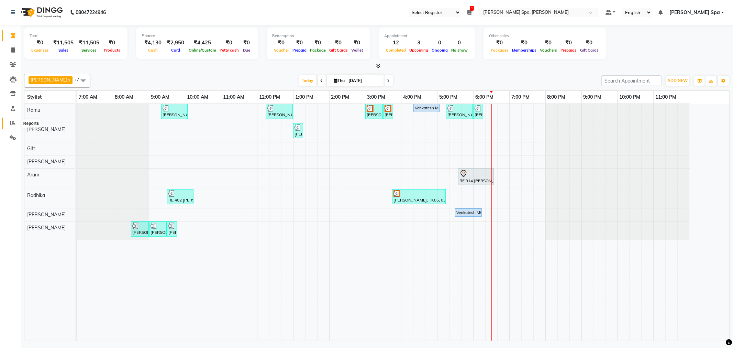
click at [11, 123] on icon at bounding box center [12, 122] width 5 height 5
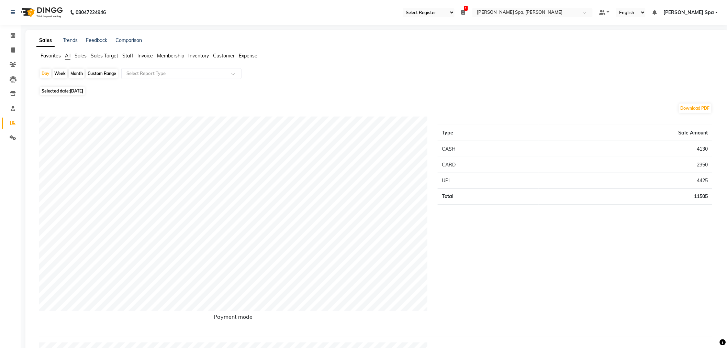
click at [133, 56] on span "Staff" at bounding box center [127, 56] width 11 height 6
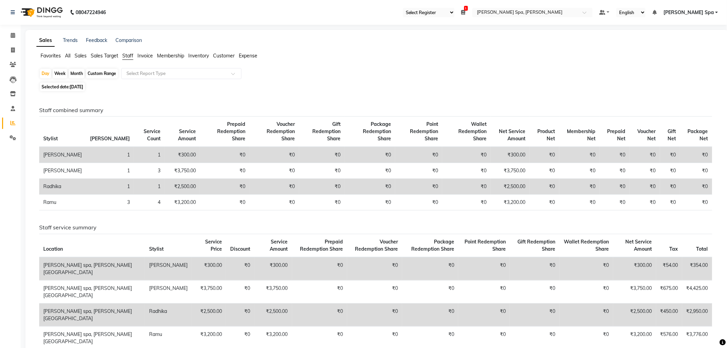
click at [110, 74] on div "Custom Range" at bounding box center [102, 74] width 32 height 10
select select "9"
select select "2025"
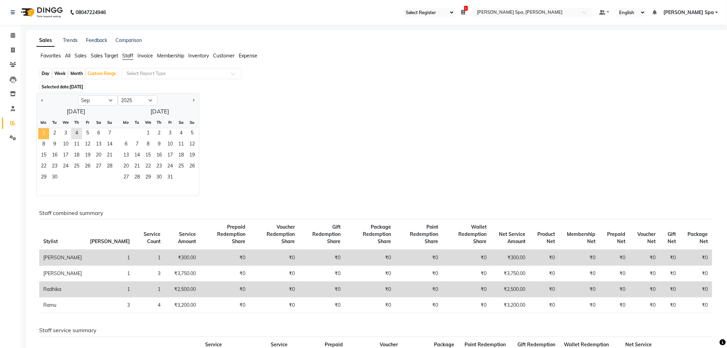
click at [44, 134] on span "1" at bounding box center [43, 133] width 11 height 11
click at [75, 138] on span "4" at bounding box center [76, 133] width 11 height 11
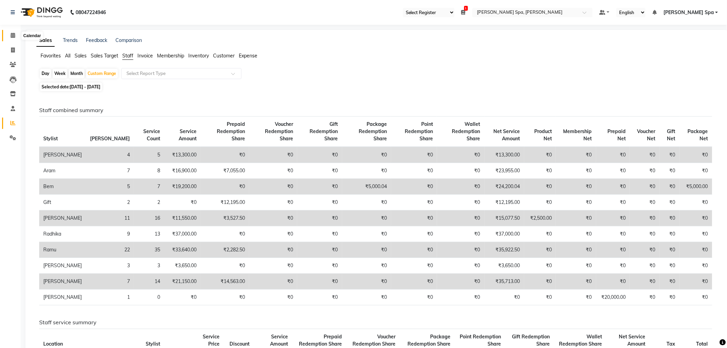
click at [12, 35] on icon at bounding box center [13, 35] width 4 height 5
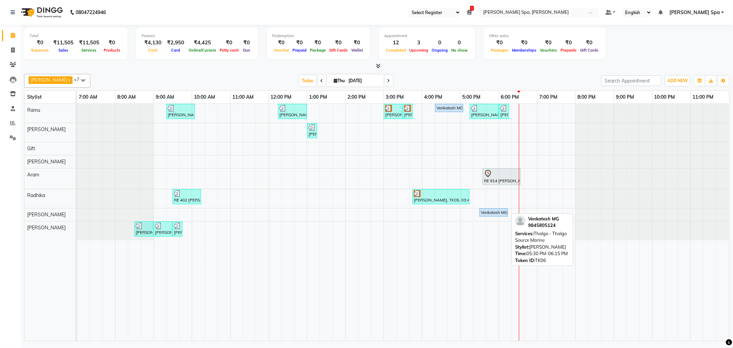
click at [492, 214] on div "Venkatesh MG, TK06, 05:30 PM-06:15 PM, Thalgo - Thalgo Source Marine" at bounding box center [493, 212] width 27 height 6
select select "5"
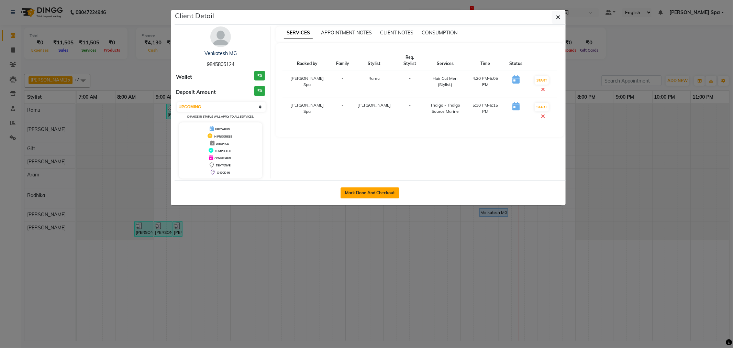
click at [371, 191] on button "Mark Done And Checkout" at bounding box center [370, 192] width 59 height 11
select select "8545"
select select "service"
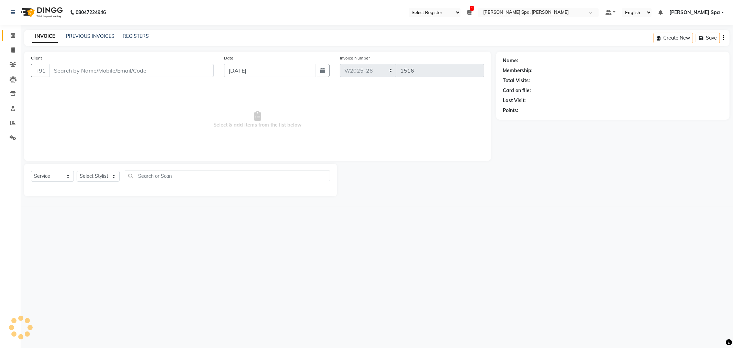
select select "3"
type input "9845805124"
select select "84964"
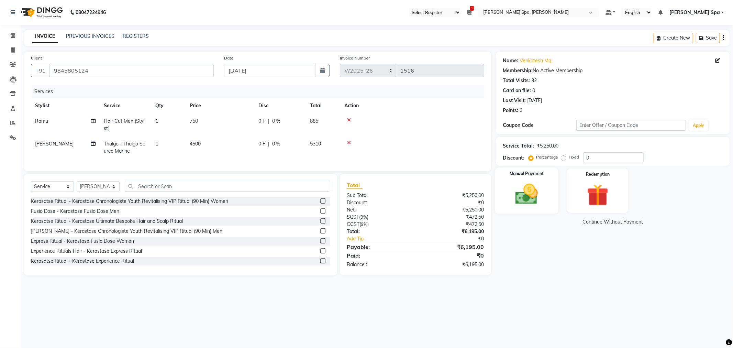
click at [530, 200] on img at bounding box center [526, 194] width 37 height 26
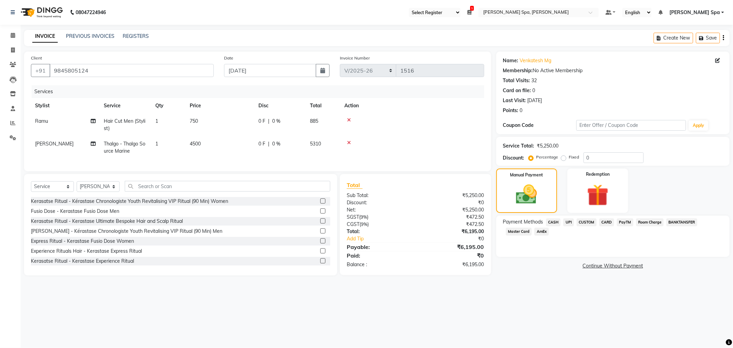
click at [607, 222] on span "CARD" at bounding box center [607, 222] width 15 height 8
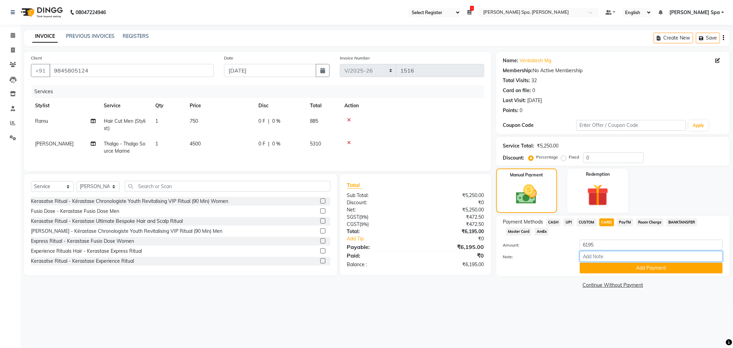
click at [615, 258] on input "Note:" at bounding box center [651, 256] width 143 height 11
type input "visa 7795"
click at [649, 266] on button "Add Payment" at bounding box center [651, 268] width 143 height 11
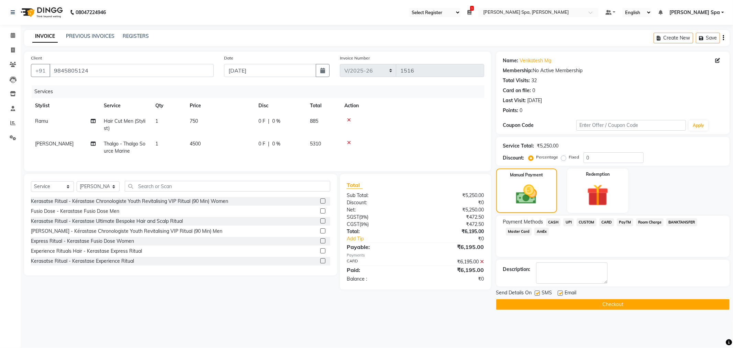
click at [557, 291] on div "SMS" at bounding box center [546, 293] width 23 height 9
click at [535, 293] on label at bounding box center [537, 292] width 5 height 5
click at [535, 293] on input "checkbox" at bounding box center [537, 293] width 4 height 4
checkbox input "false"
click at [558, 292] on label at bounding box center [560, 292] width 5 height 5
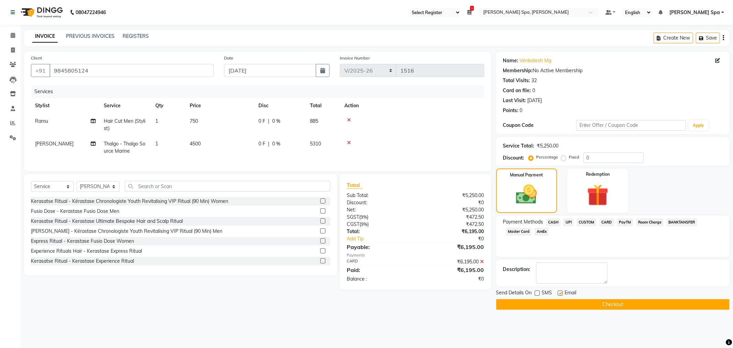
click at [558, 292] on input "checkbox" at bounding box center [560, 293] width 4 height 4
checkbox input "false"
click at [570, 303] on button "Checkout" at bounding box center [612, 304] width 233 height 11
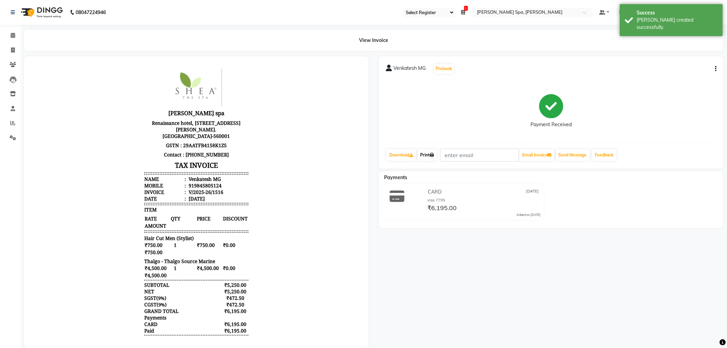
click at [437, 156] on link "Print" at bounding box center [427, 155] width 19 height 12
click at [15, 32] on span at bounding box center [13, 36] width 12 height 8
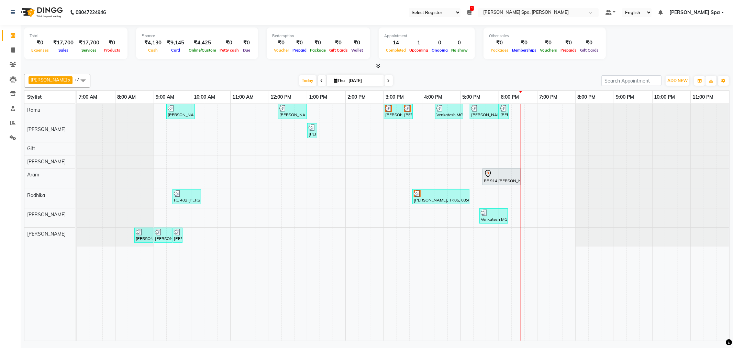
click at [334, 80] on icon at bounding box center [336, 80] width 4 height 4
select select "9"
select select "2025"
click at [308, 104] on button "Previous month" at bounding box center [307, 102] width 6 height 11
click at [377, 102] on button "Next month" at bounding box center [376, 102] width 6 height 11
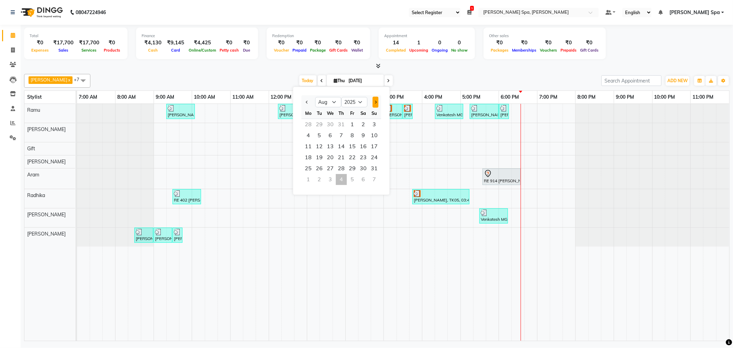
select select "9"
click at [324, 257] on td at bounding box center [326, 222] width 13 height 237
click at [11, 109] on icon at bounding box center [13, 108] width 4 height 5
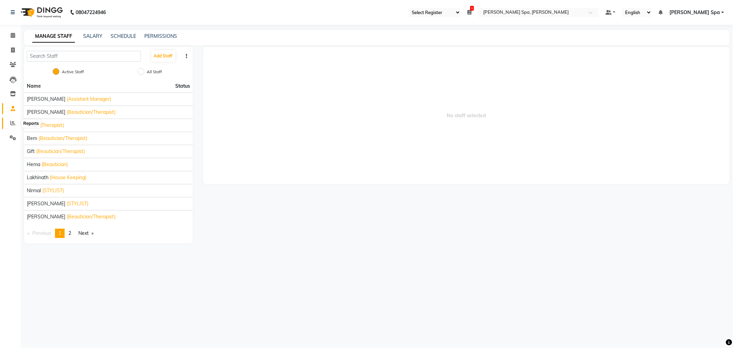
click at [11, 121] on icon at bounding box center [12, 122] width 5 height 5
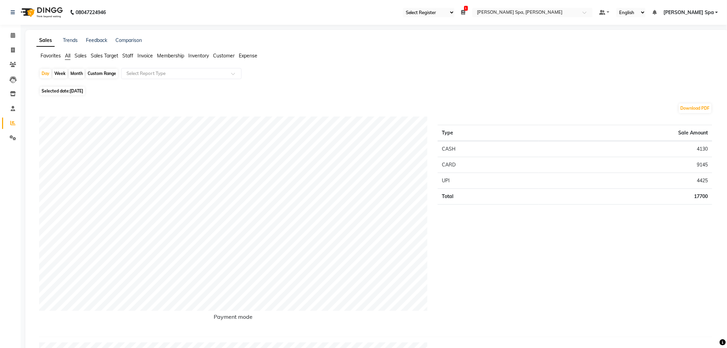
click at [127, 56] on span "Staff" at bounding box center [127, 56] width 11 height 6
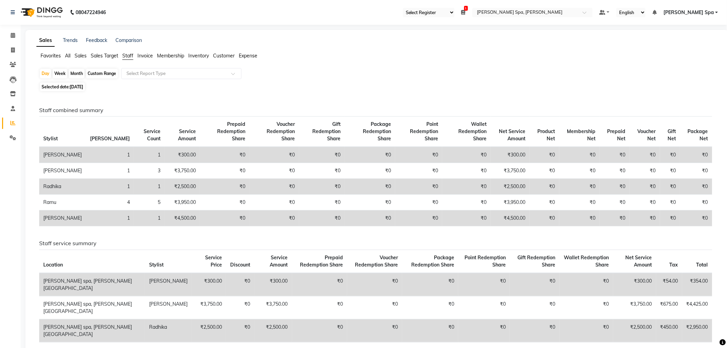
click at [109, 73] on div "Custom Range" at bounding box center [102, 74] width 32 height 10
select select "9"
select select "2025"
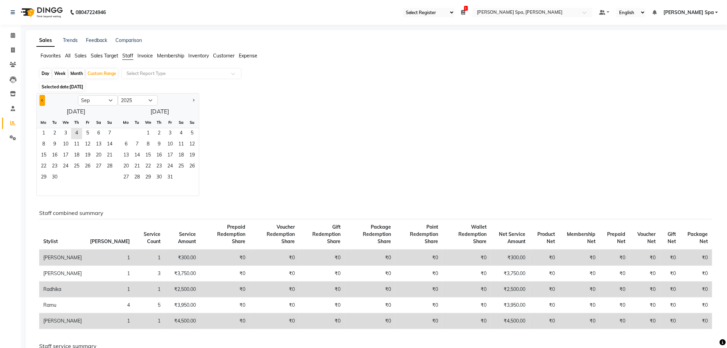
click at [40, 102] on button "Previous month" at bounding box center [43, 100] width 6 height 11
select select "8"
click at [84, 132] on span "1" at bounding box center [87, 133] width 11 height 11
click at [108, 178] on span "31" at bounding box center [109, 177] width 11 height 11
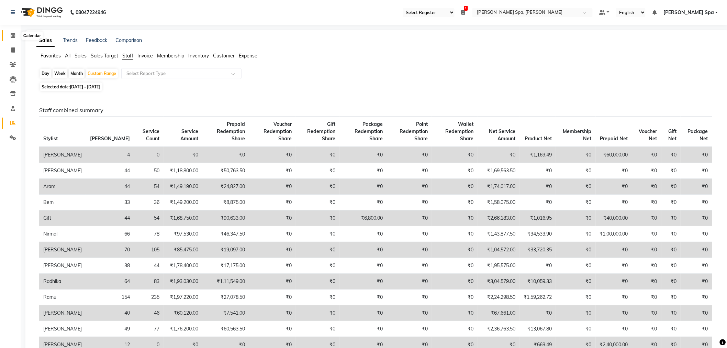
click at [18, 35] on span at bounding box center [13, 36] width 12 height 8
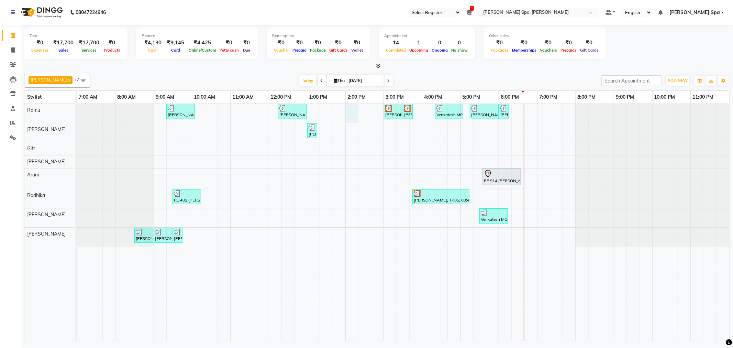
click at [350, 111] on div "[PERSON_NAME] V, TK03, 09:20 AM-10:05 AM, Hair Cut Men (Stylist) [PERSON_NAME] …" at bounding box center [403, 222] width 652 height 237
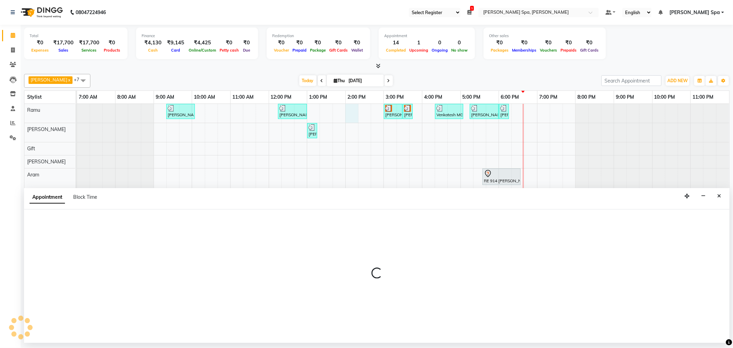
select select "84952"
select select "tentative"
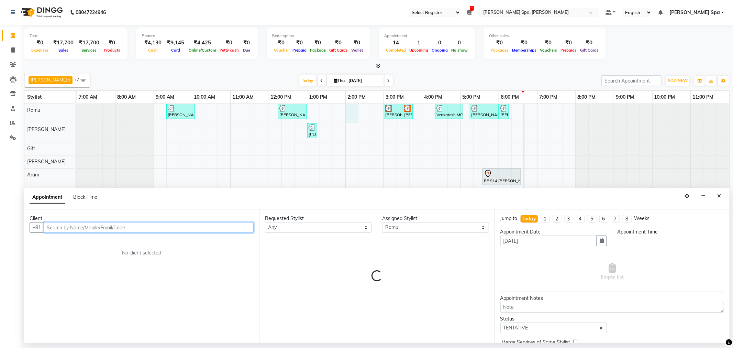
select select "840"
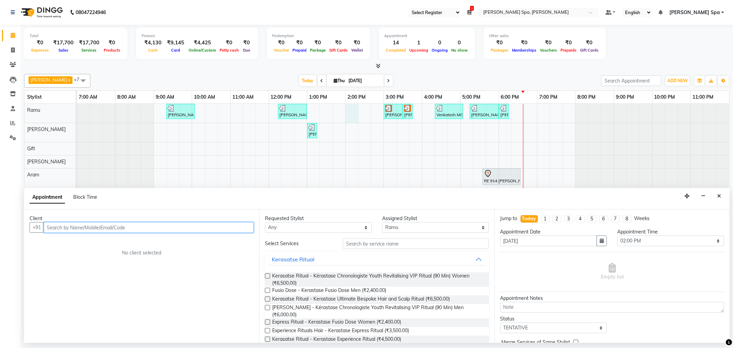
click at [156, 230] on input "text" at bounding box center [149, 227] width 210 height 11
type input "0"
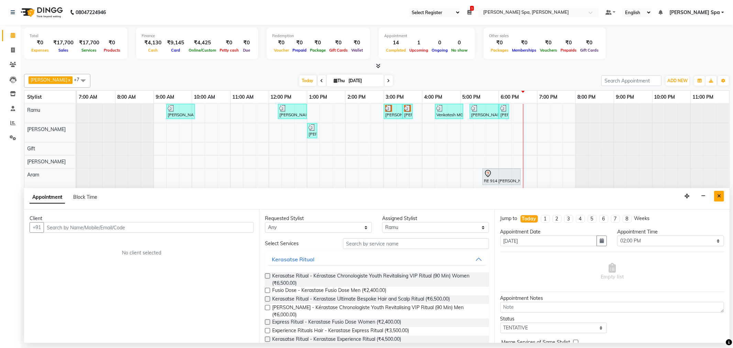
click at [721, 195] on icon "Close" at bounding box center [719, 196] width 4 height 5
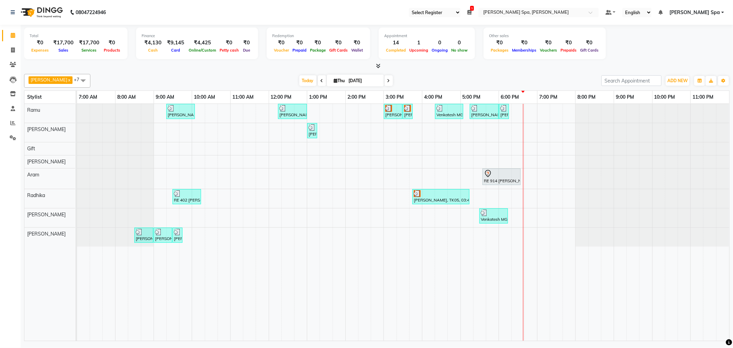
click at [348, 112] on div "[PERSON_NAME] V, TK03, 09:20 AM-10:05 AM, Hair Cut Men (Stylist) [PERSON_NAME] …" at bounding box center [403, 222] width 652 height 237
select select "84952"
select select "tentative"
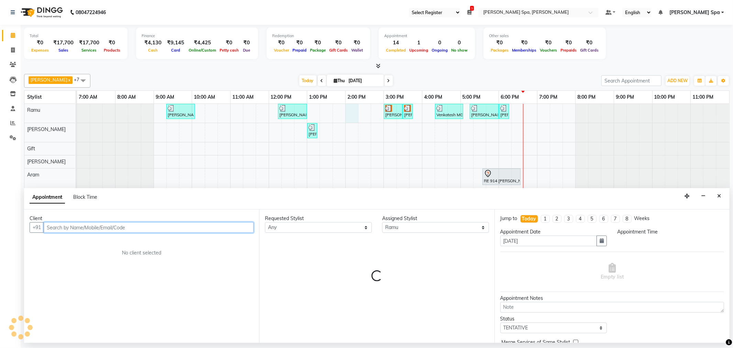
select select "840"
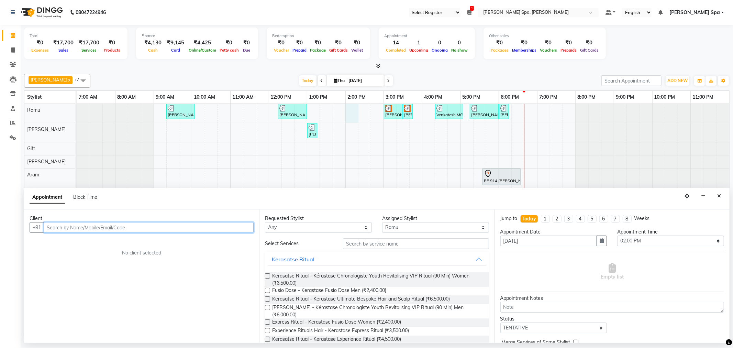
click at [153, 229] on input "text" at bounding box center [149, 227] width 210 height 11
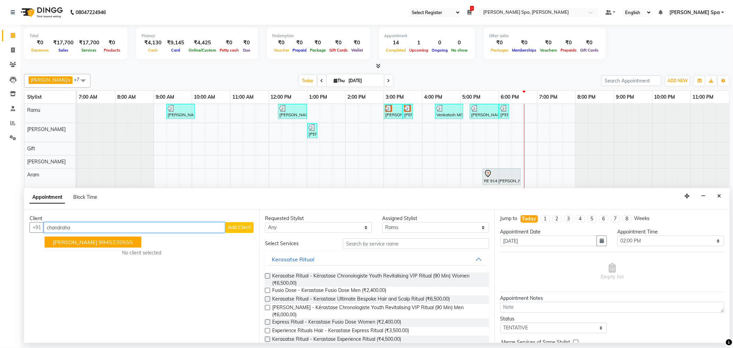
click at [93, 244] on span "[PERSON_NAME]" at bounding box center [75, 242] width 44 height 7
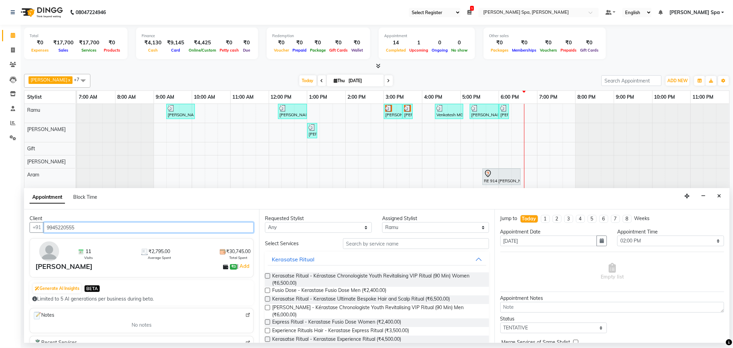
type input "9945220555"
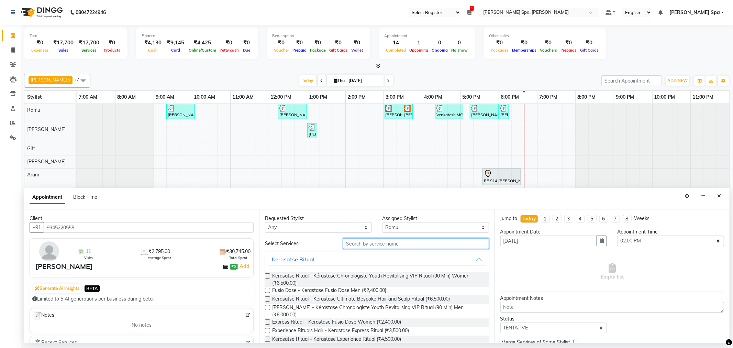
click at [391, 241] on input "text" at bounding box center [416, 243] width 146 height 11
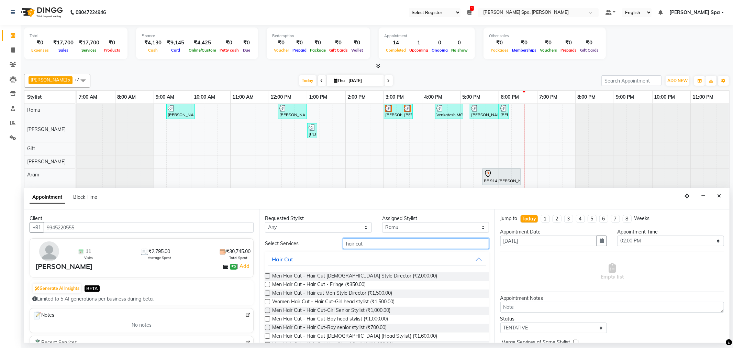
scroll to position [84, 0]
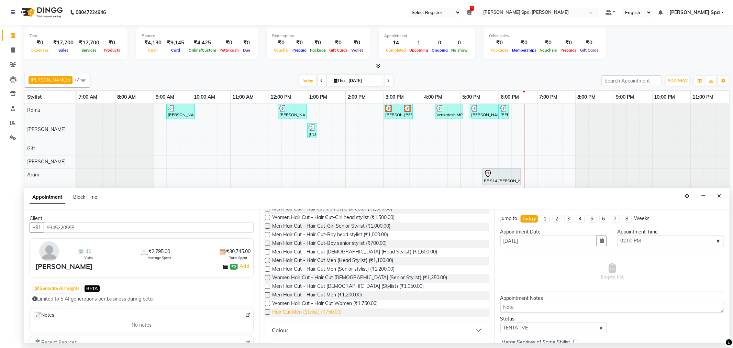
type input "hair cut"
click at [333, 313] on span "Hair Cut Men (Stylist) (₹750.00)" at bounding box center [306, 312] width 69 height 9
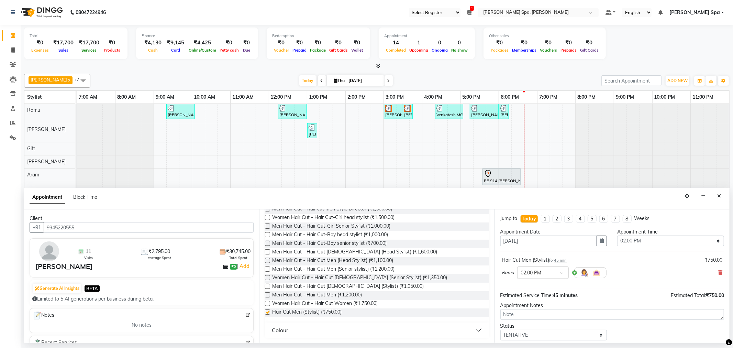
checkbox input "false"
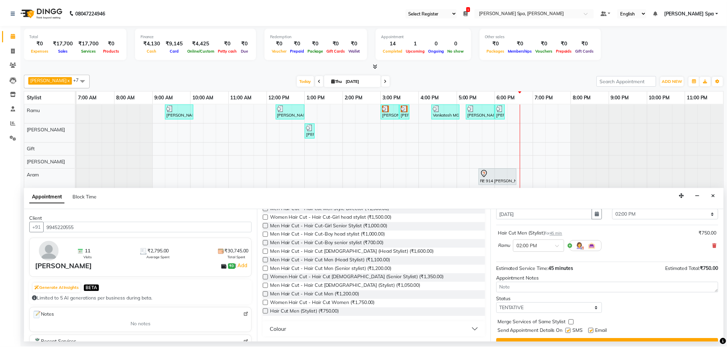
scroll to position [41, 0]
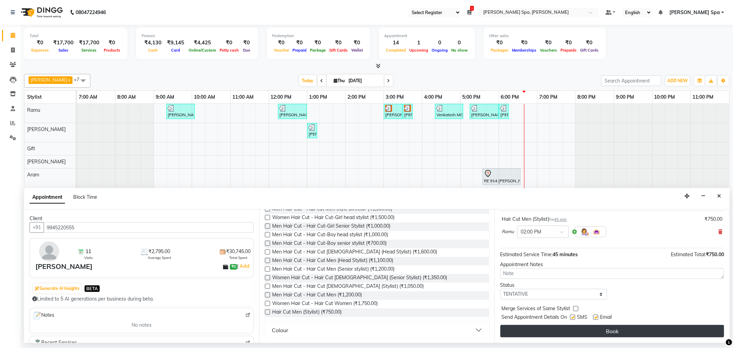
click at [600, 328] on button "Book" at bounding box center [613, 331] width 224 height 12
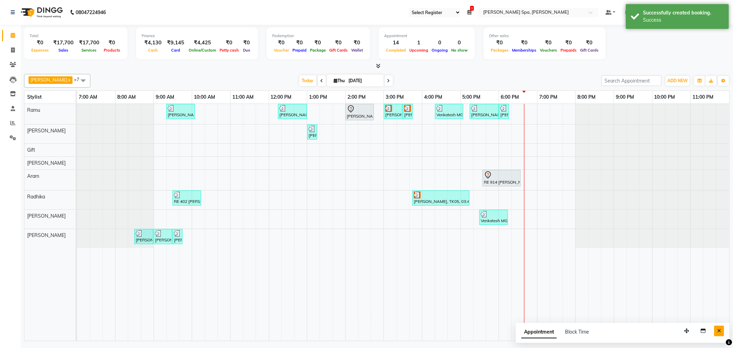
click at [721, 329] on icon "Close" at bounding box center [719, 330] width 4 height 5
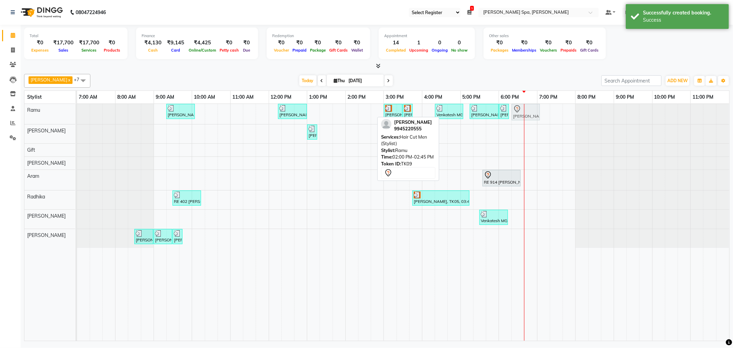
drag, startPoint x: 361, startPoint y: 105, endPoint x: 527, endPoint y: 100, distance: 166.1
click at [527, 100] on table "Stylist 7:00 AM 8:00 AM 9:00 AM 10:00 AM 11:00 AM 12:00 PM 1:00 PM 2:00 PM 3:00…" at bounding box center [377, 215] width 706 height 251
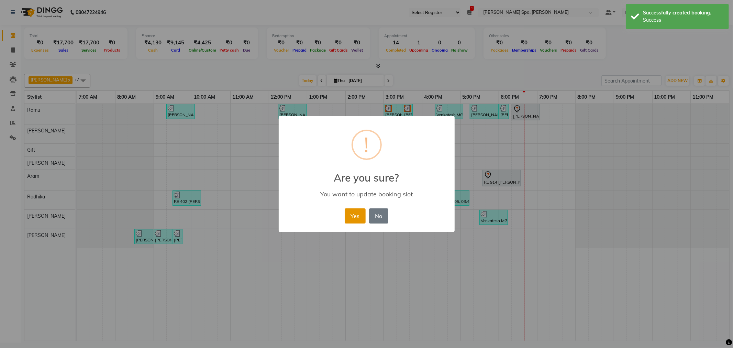
click at [358, 212] on button "Yes" at bounding box center [355, 215] width 21 height 15
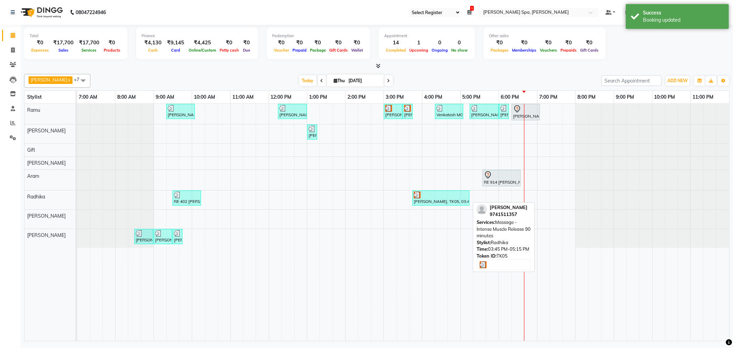
click at [448, 200] on div "[PERSON_NAME], TK05, 03:45 PM-05:15 PM, Massage - Intense Muscle Release 90 min…" at bounding box center [441, 197] width 56 height 13
select select "3"
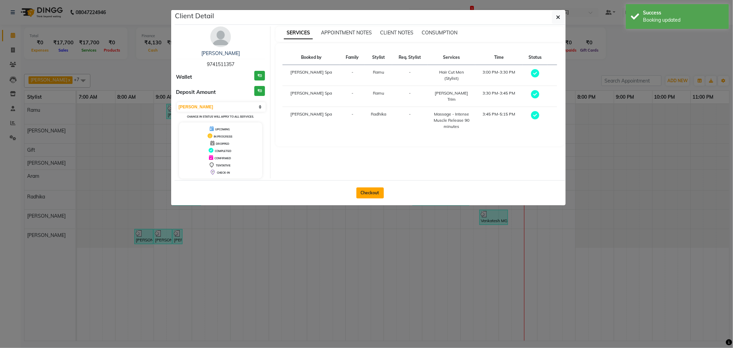
click at [370, 193] on button "Checkout" at bounding box center [370, 192] width 28 height 11
select select "service"
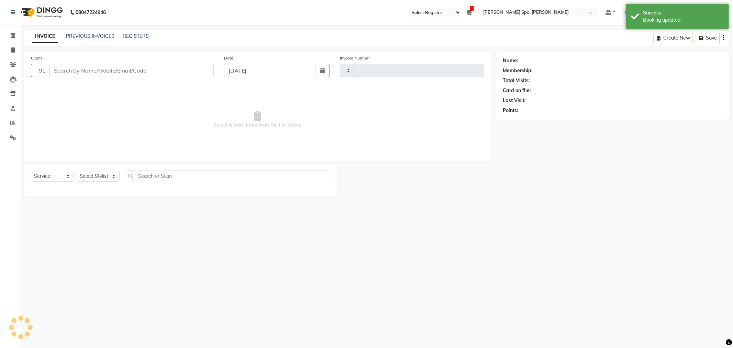
type input "1517"
select select "8545"
type input "9741511357"
select select "84963"
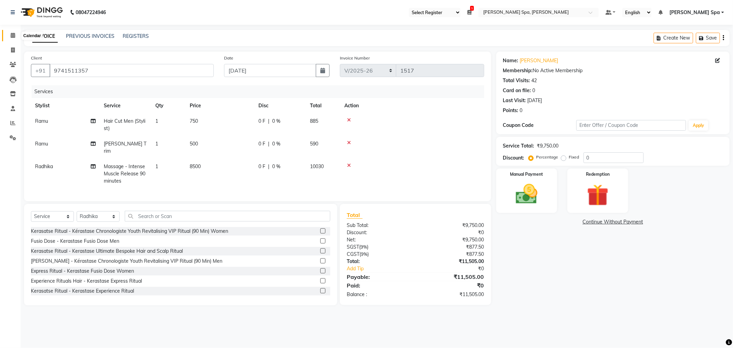
click at [13, 35] on icon at bounding box center [13, 35] width 4 height 5
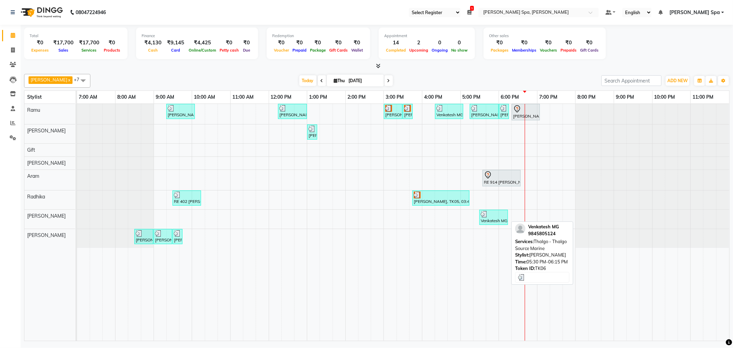
click at [499, 221] on div "Venkatesh MG, TK06, 05:30 PM-06:15 PM, Thalgo - Thalgo Source Marine" at bounding box center [493, 217] width 27 height 13
select select "3"
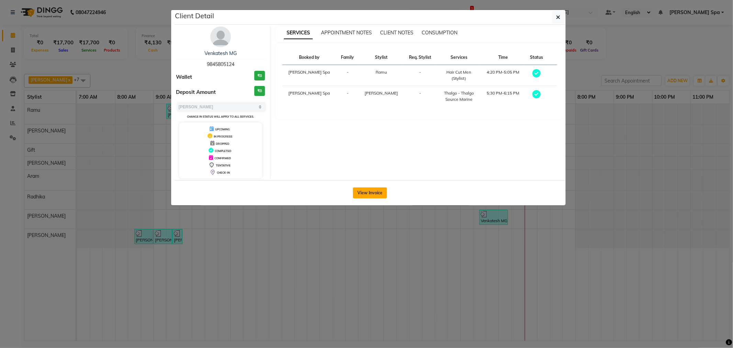
click at [378, 191] on button "View Invoice" at bounding box center [370, 192] width 34 height 11
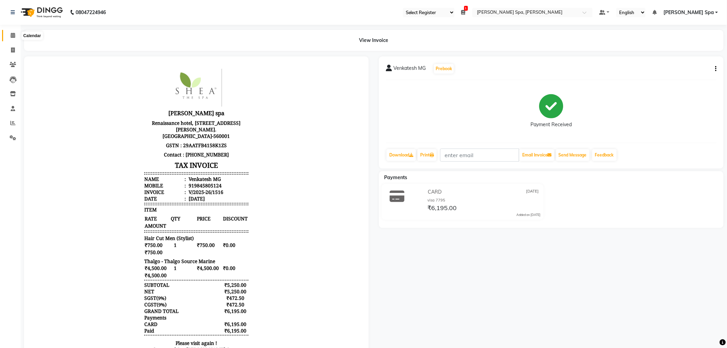
click at [12, 37] on icon at bounding box center [13, 35] width 4 height 5
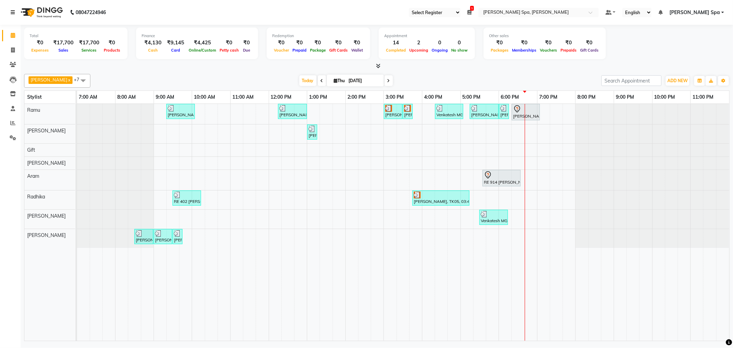
click at [13, 11] on icon at bounding box center [13, 12] width 4 height 5
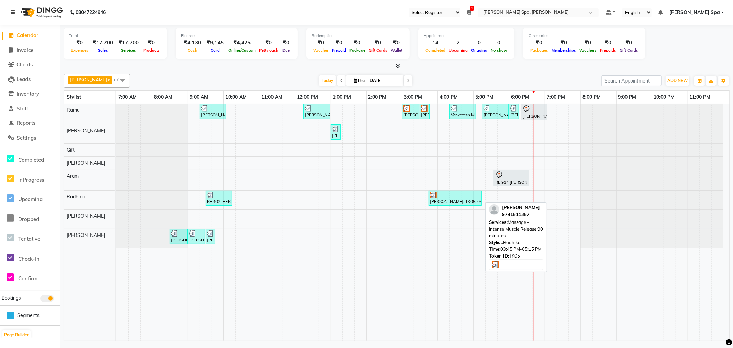
click at [463, 204] on div "[PERSON_NAME], TK05, 03:45 PM-05:15 PM, Massage - Intense Muscle Release 90 min…" at bounding box center [455, 197] width 52 height 13
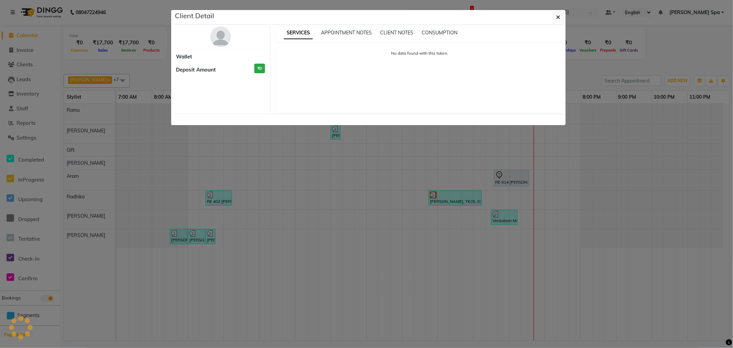
select select "3"
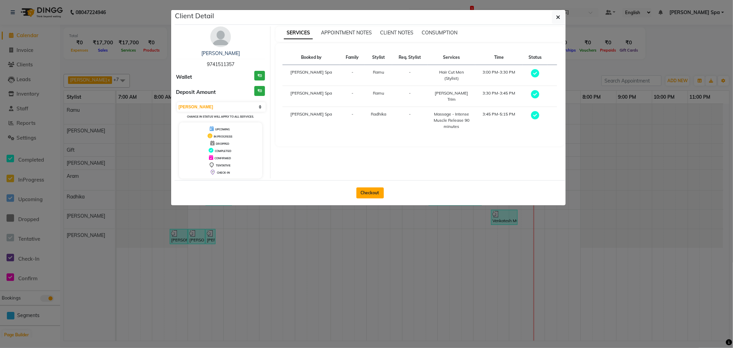
click at [375, 194] on button "Checkout" at bounding box center [370, 192] width 28 height 11
select select "8545"
select select "service"
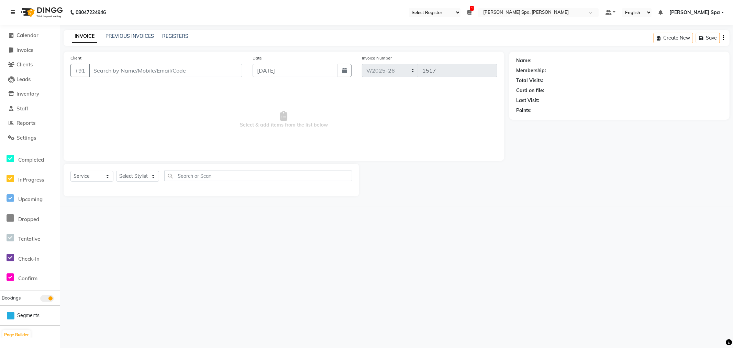
type input "9741511357"
select select "84963"
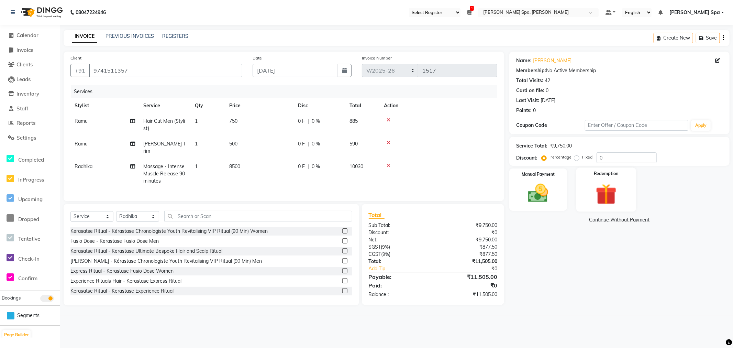
click at [616, 180] on div "Redemption" at bounding box center [606, 190] width 60 height 44
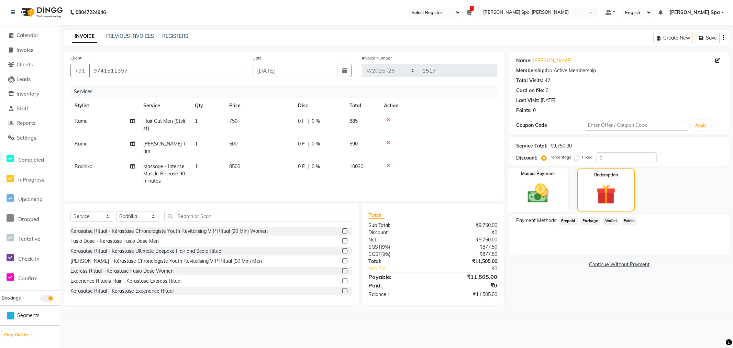
click at [552, 175] on label "Manual Payment" at bounding box center [538, 174] width 34 height 7
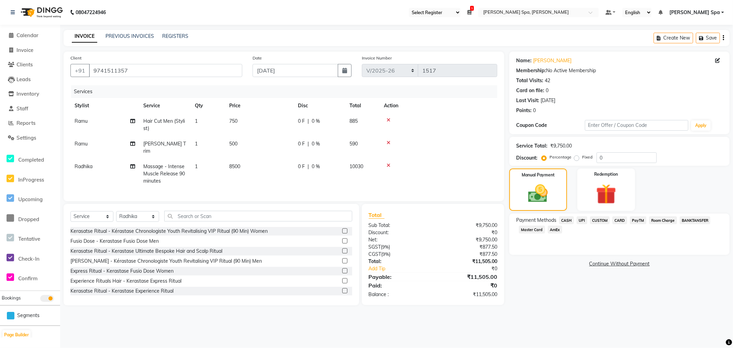
click at [583, 218] on span "UPI" at bounding box center [582, 220] width 11 height 8
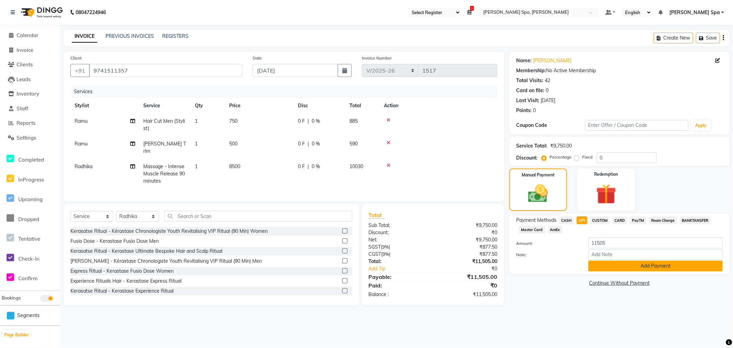
click at [605, 267] on button "Add Payment" at bounding box center [656, 266] width 134 height 11
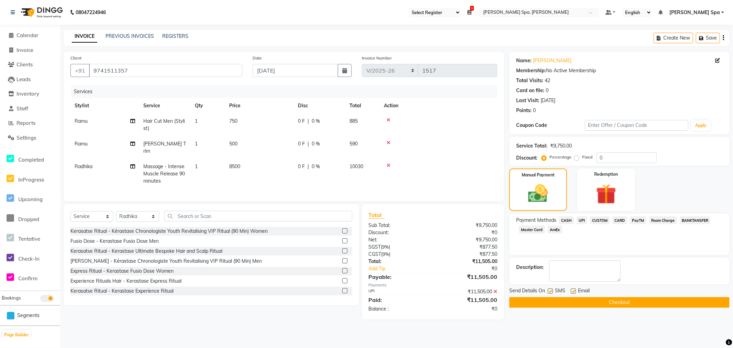
click at [574, 292] on label at bounding box center [573, 290] width 5 height 5
click at [574, 292] on input "checkbox" at bounding box center [573, 291] width 4 height 4
checkbox input "false"
click at [582, 298] on button "Checkout" at bounding box center [619, 302] width 220 height 11
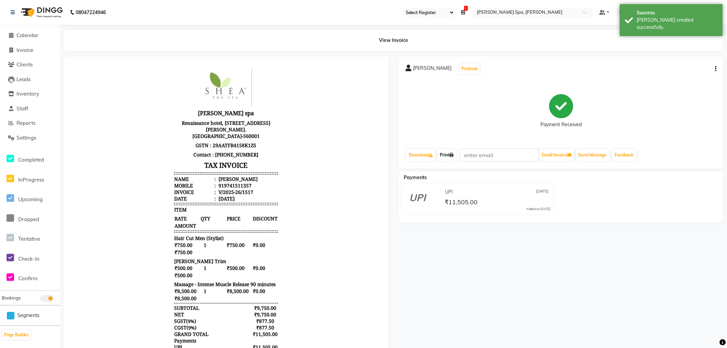
click at [451, 150] on link "Print" at bounding box center [447, 155] width 19 height 12
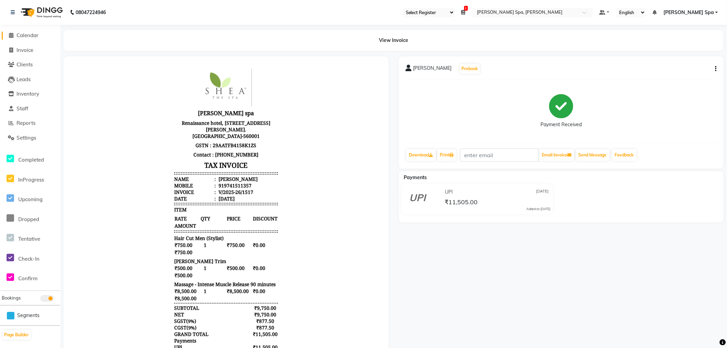
click at [31, 36] on span "Calendar" at bounding box center [28, 35] width 22 height 7
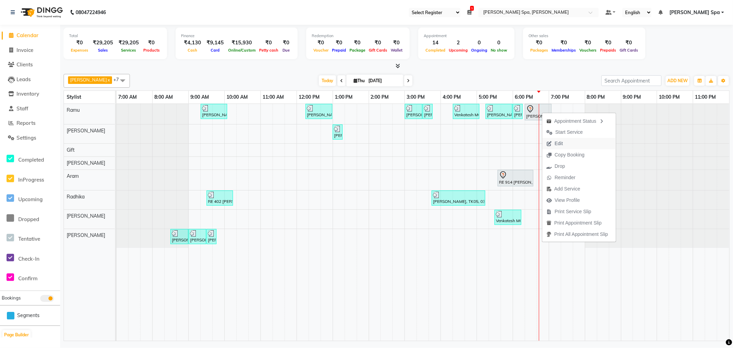
click at [571, 144] on button "Edit" at bounding box center [579, 143] width 74 height 11
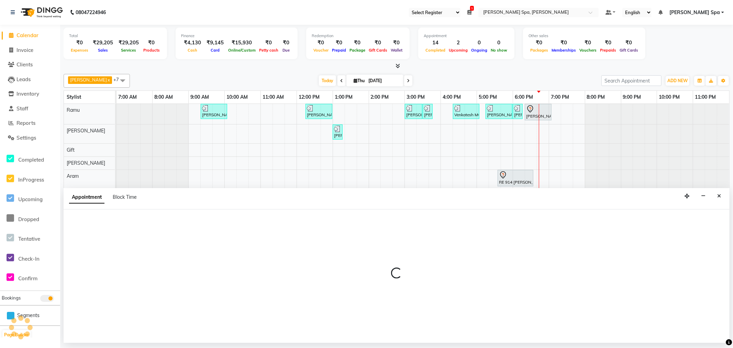
select select "tentative"
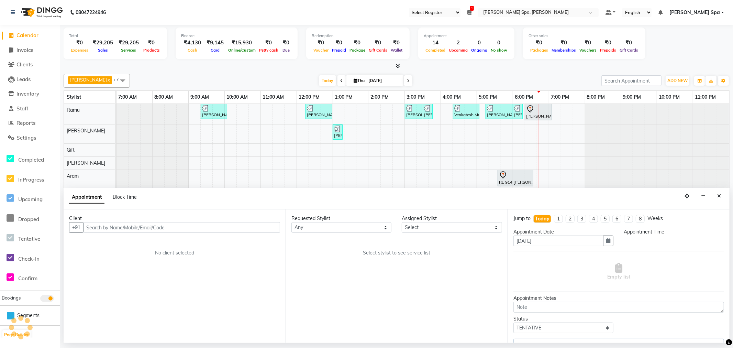
select select "84952"
select select "4302"
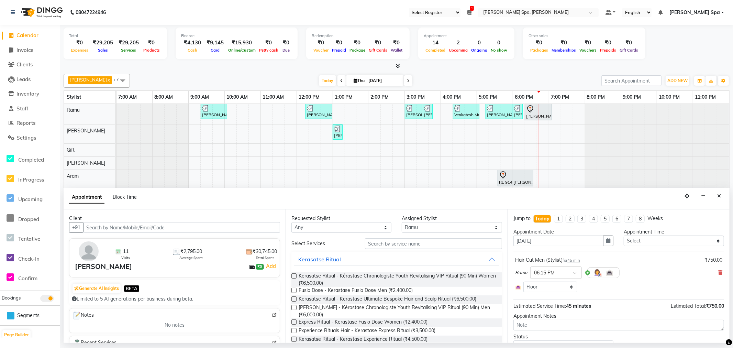
click at [580, 263] on span "45 min" at bounding box center [574, 260] width 13 height 5
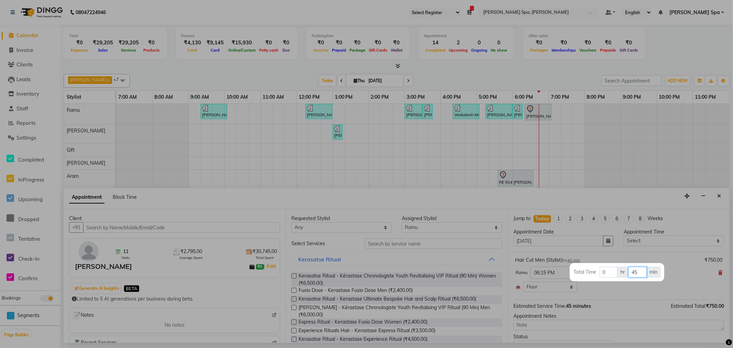
drag, startPoint x: 638, startPoint y: 274, endPoint x: 608, endPoint y: 268, distance: 31.0
click at [608, 268] on tr "Total Time 0 hr 45 min" at bounding box center [617, 271] width 88 height 11
type input "30"
click at [682, 266] on div at bounding box center [366, 174] width 733 height 348
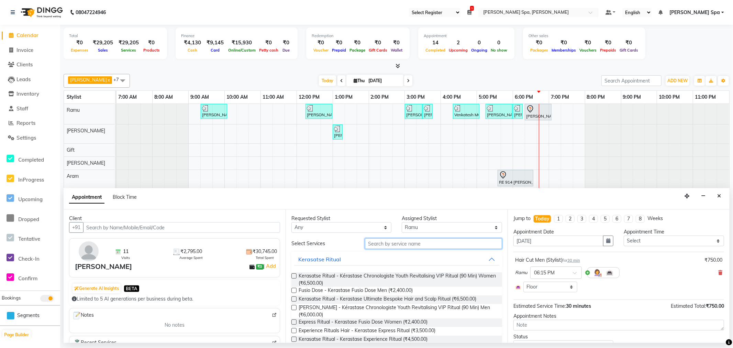
click at [438, 242] on input "text" at bounding box center [433, 243] width 137 height 11
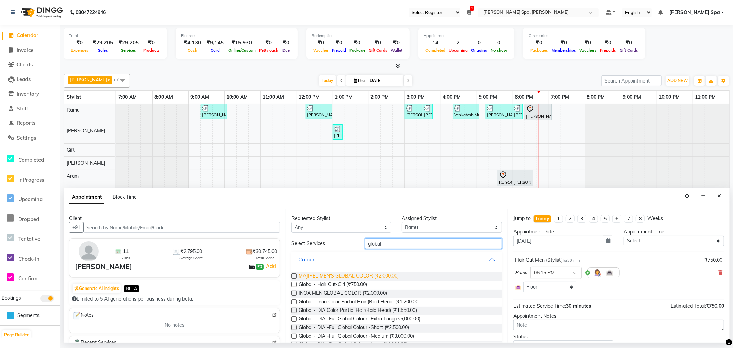
type input "global"
click at [377, 273] on span "MAJIREL MEN'S GLOBAL COLOR (₹2,000.00)" at bounding box center [349, 276] width 100 height 9
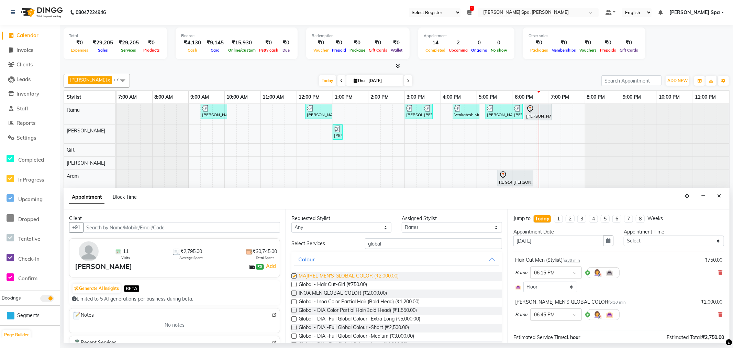
checkbox input "false"
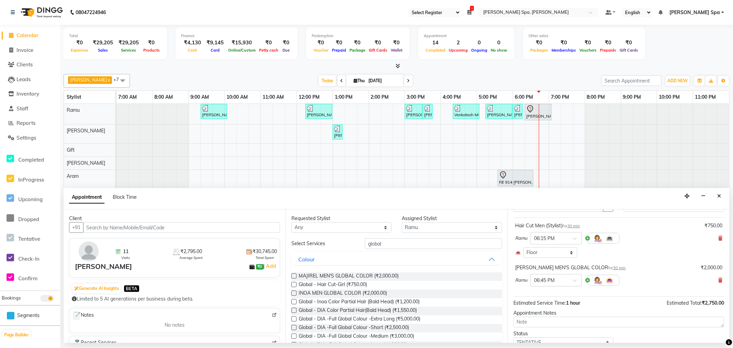
scroll to position [63, 0]
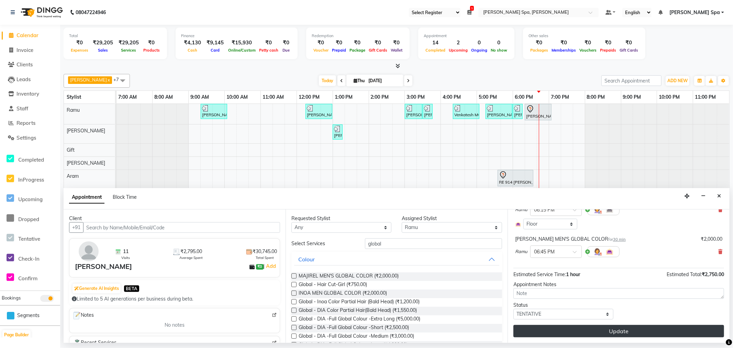
click at [609, 332] on button "Update" at bounding box center [619, 331] width 211 height 12
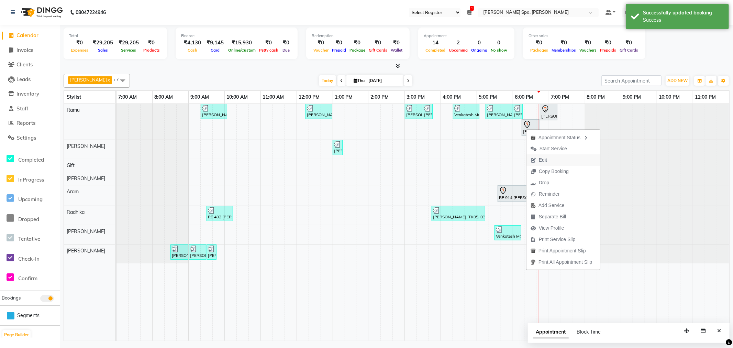
click at [548, 158] on span "Edit" at bounding box center [539, 159] width 25 height 11
select select "1095"
select select "tentative"
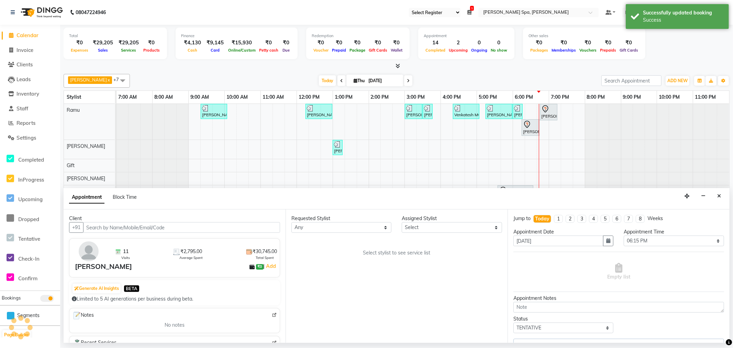
select select "84952"
select select "4302"
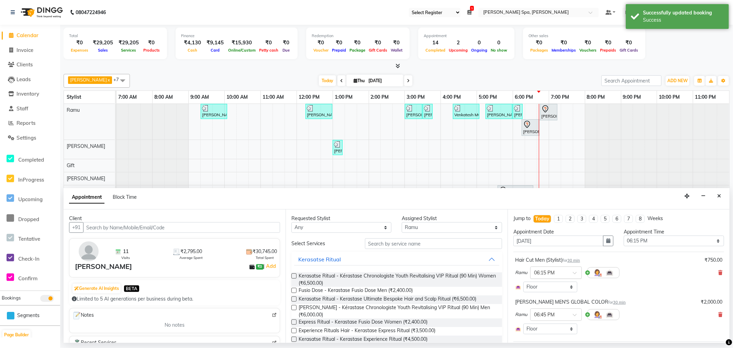
click at [568, 267] on div "× 06:15 PM" at bounding box center [556, 272] width 52 height 12
click at [561, 295] on div "06:30 PM" at bounding box center [556, 296] width 51 height 13
click at [634, 285] on div "Select Room Floor" at bounding box center [618, 287] width 207 height 11
click at [613, 303] on span "30 min" at bounding box center [619, 302] width 13 height 5
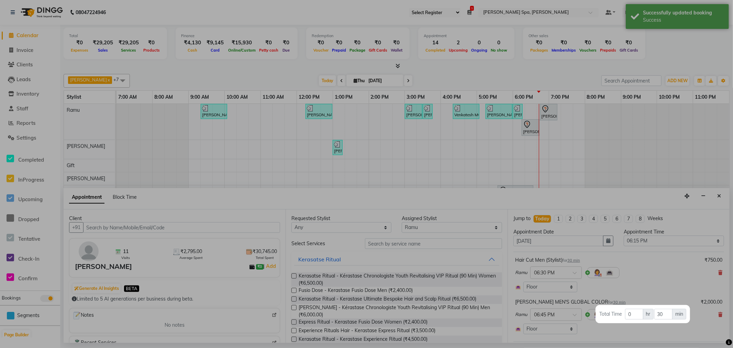
click at [635, 290] on div at bounding box center [366, 174] width 733 height 348
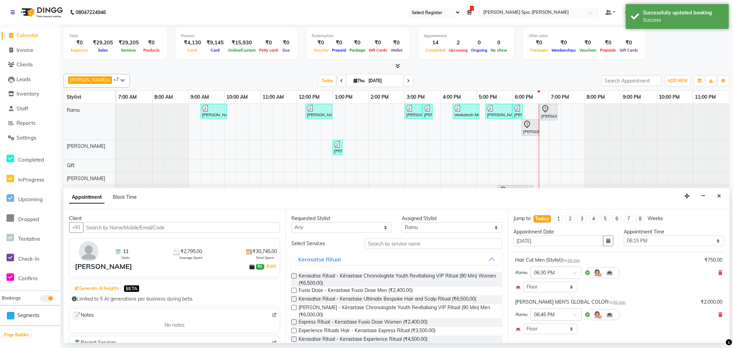
click at [556, 315] on input "text" at bounding box center [549, 313] width 30 height 7
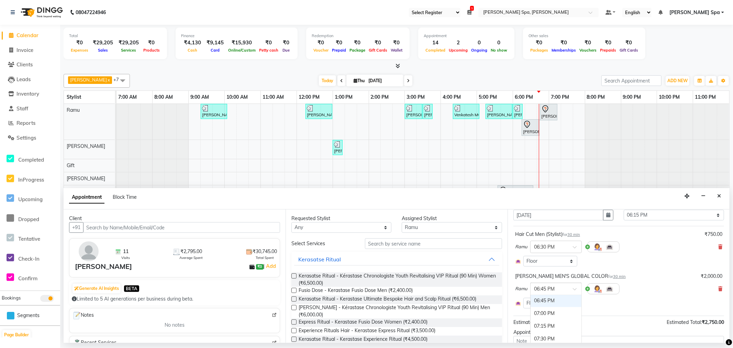
scroll to position [38, 0]
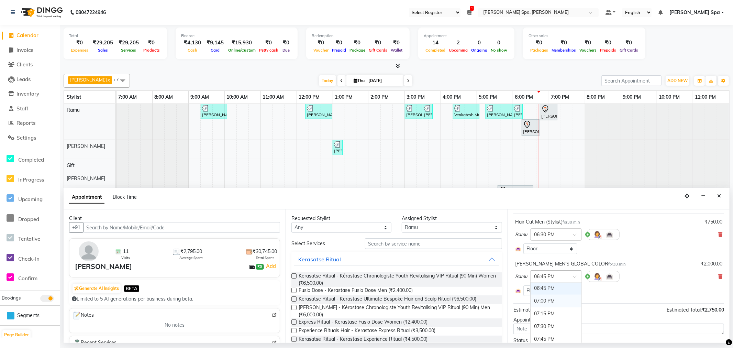
click at [556, 304] on div "07:00 PM" at bounding box center [556, 301] width 51 height 13
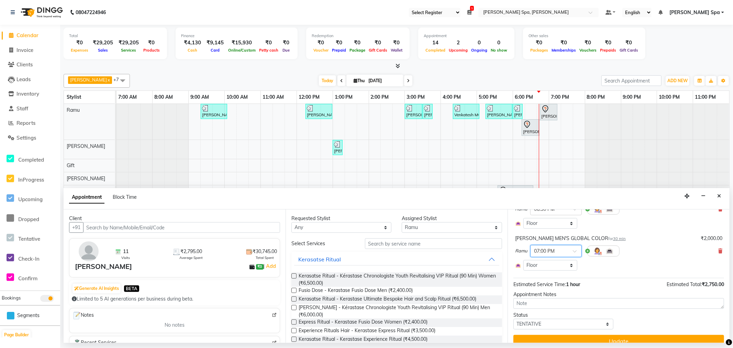
scroll to position [74, 0]
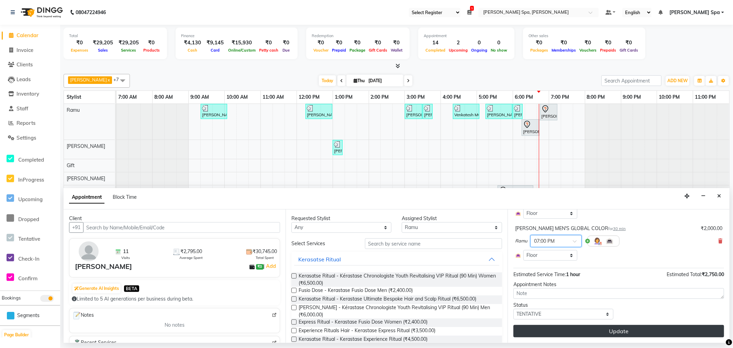
click at [611, 328] on button "Update" at bounding box center [619, 331] width 211 height 12
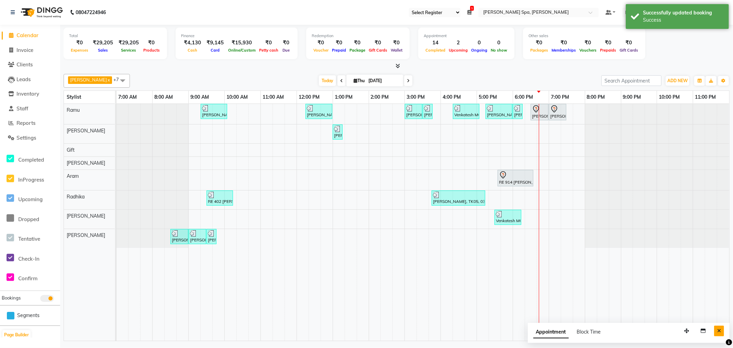
click at [721, 333] on icon "Close" at bounding box center [719, 330] width 4 height 5
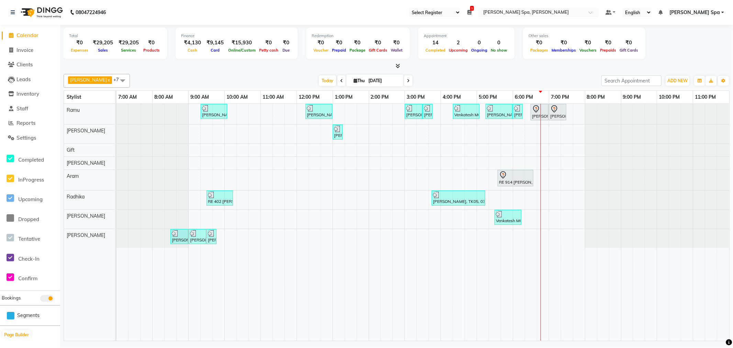
click at [517, 197] on div "[PERSON_NAME] V, TK03, 09:20 AM-10:05 AM, Hair Cut Men (Stylist) [PERSON_NAME] …" at bounding box center [423, 222] width 613 height 237
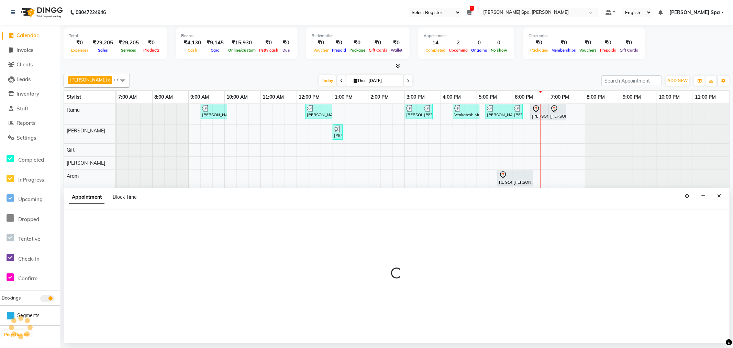
select select "84963"
select select "1080"
select select "tentative"
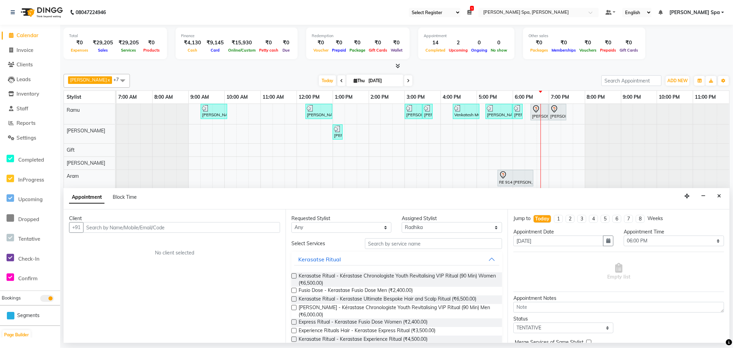
click at [190, 228] on input "text" at bounding box center [181, 227] width 197 height 11
type input "c"
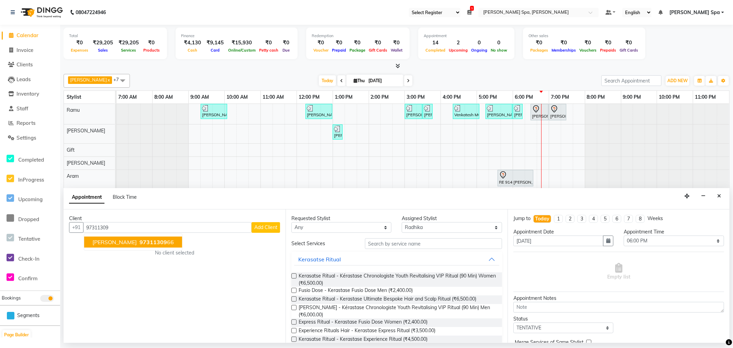
click at [141, 243] on span "97311309" at bounding box center [154, 242] width 28 height 7
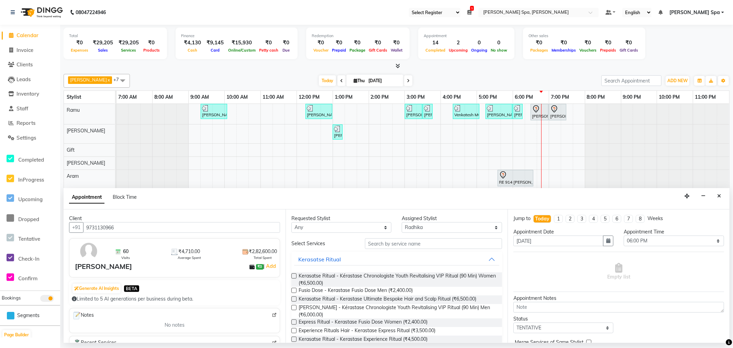
type input "9731130966"
click at [404, 243] on input "text" at bounding box center [433, 243] width 137 height 11
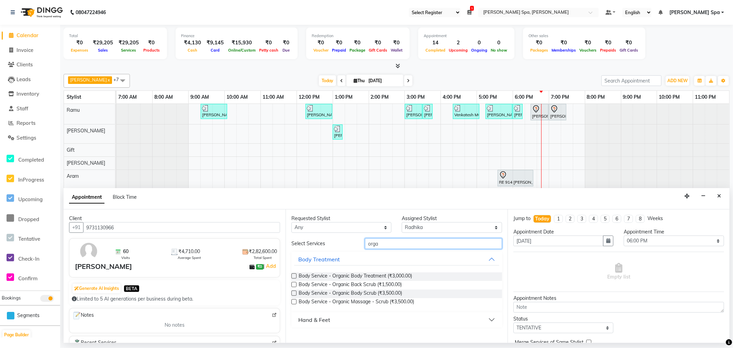
type input "orga"
click at [370, 321] on button "Hand & Feet" at bounding box center [396, 320] width 205 height 12
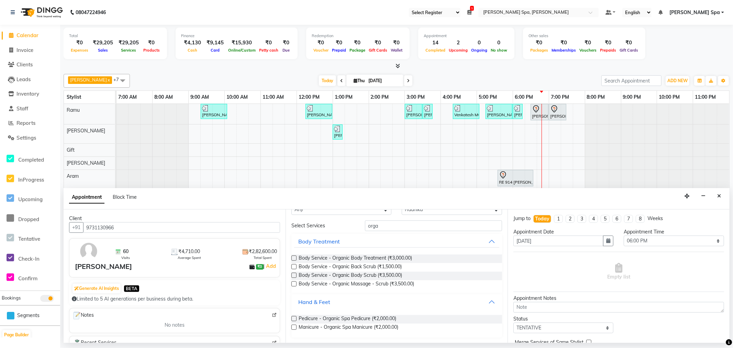
scroll to position [18, 0]
click at [360, 320] on span "Pedicure - Organic Spa Pedicure (₹2,000.00)" at bounding box center [348, 319] width 98 height 9
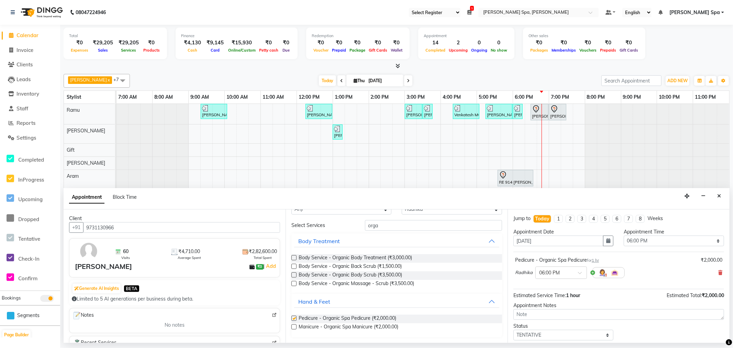
checkbox input "false"
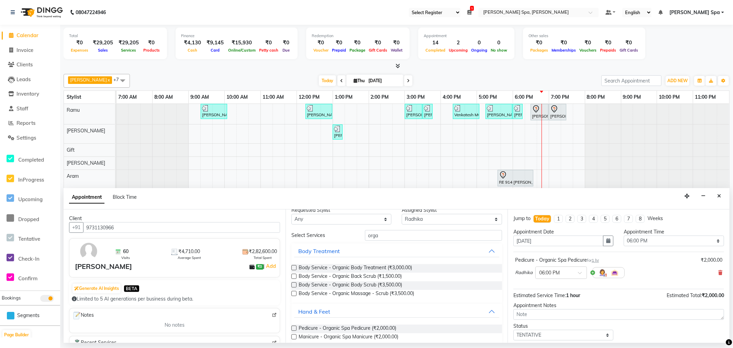
scroll to position [0, 0]
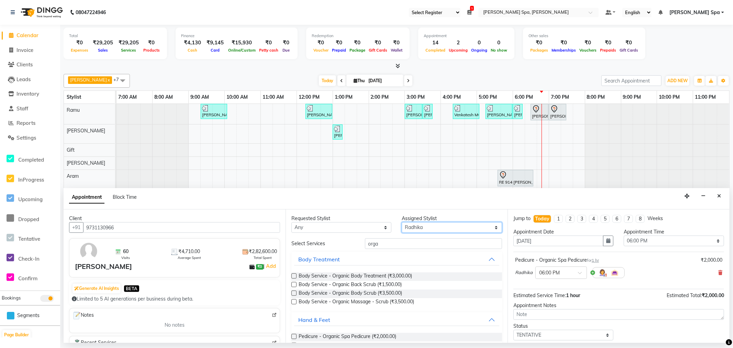
click at [427, 226] on select "Select [PERSON_NAME] Bem Gift [PERSON_NAME] Radhika [PERSON_NAME] [PERSON_NAME]…" at bounding box center [452, 227] width 100 height 11
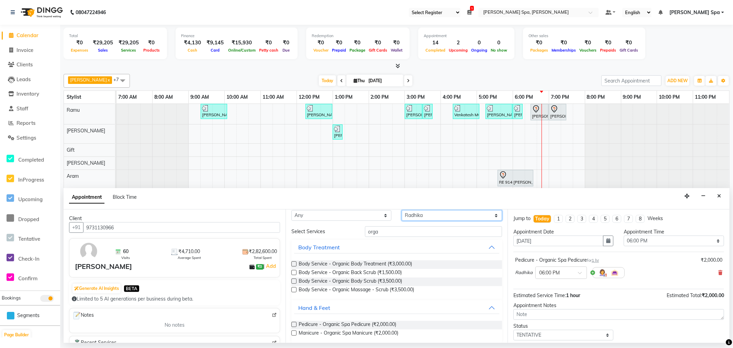
scroll to position [18, 0]
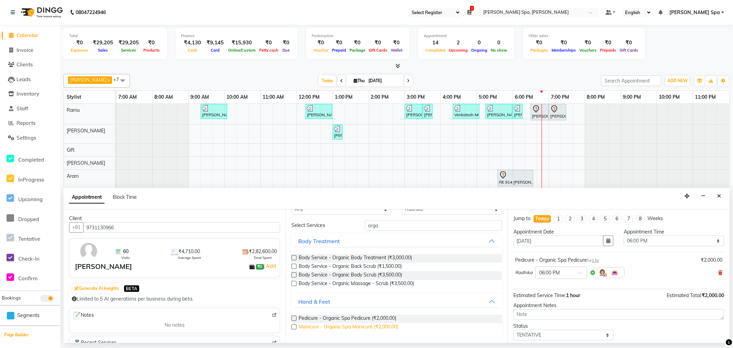
click at [372, 326] on span "Manicure - Organic Spa Manicure (₹2,000.00)" at bounding box center [349, 327] width 100 height 9
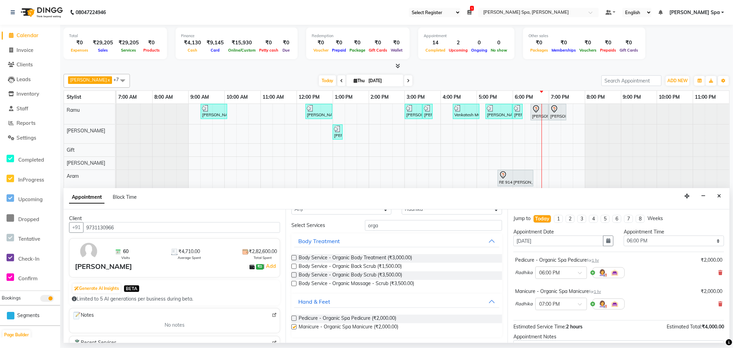
checkbox input "false"
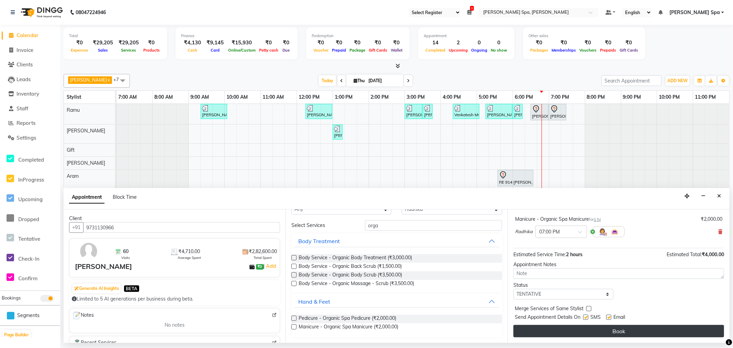
click at [624, 331] on button "Book" at bounding box center [619, 331] width 211 height 12
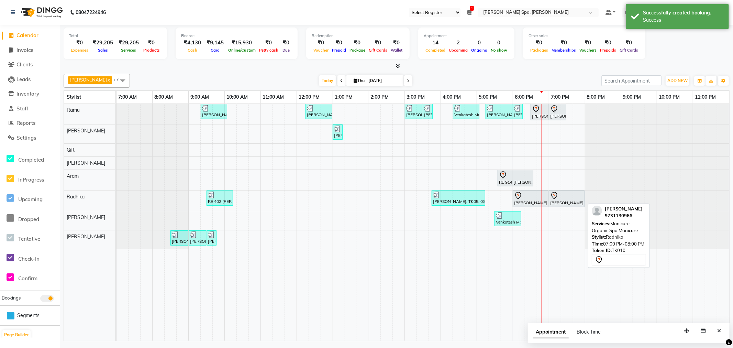
click at [568, 195] on div at bounding box center [566, 195] width 33 height 8
select select "7"
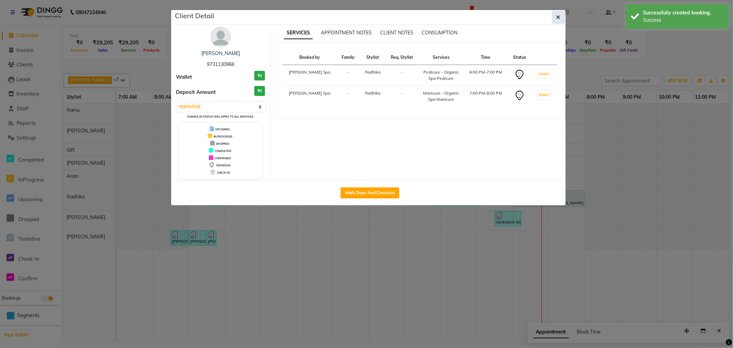
click at [558, 15] on icon "button" at bounding box center [559, 17] width 4 height 6
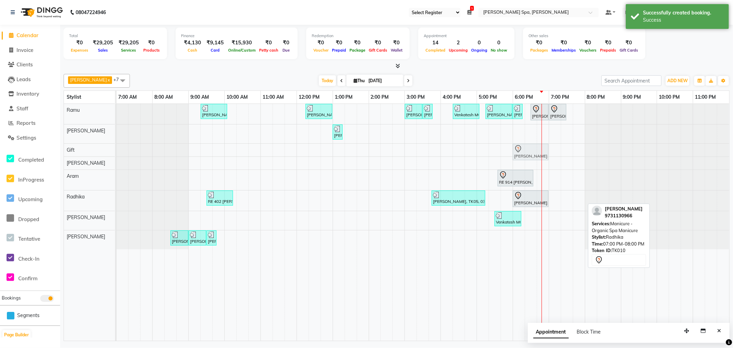
drag, startPoint x: 565, startPoint y: 196, endPoint x: 530, endPoint y: 145, distance: 62.0
click at [530, 145] on tbody "[PERSON_NAME] V, TK03, 09:20 AM-10:05 AM, Hair Cut Men (Stylist) [PERSON_NAME] …" at bounding box center [423, 176] width 613 height 145
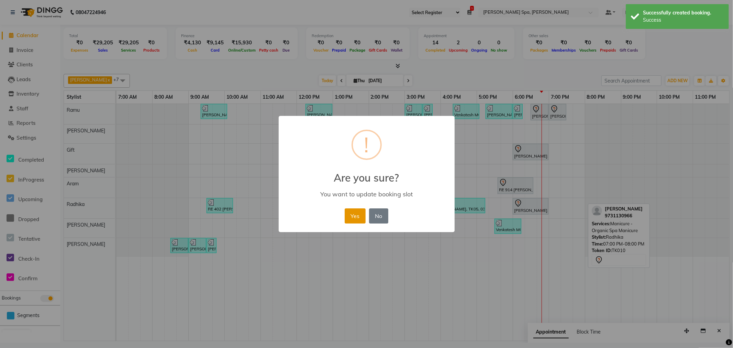
click at [351, 219] on button "Yes" at bounding box center [355, 215] width 21 height 15
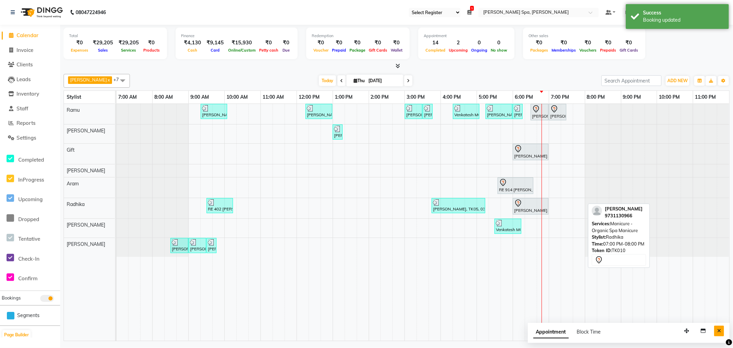
click at [717, 329] on icon "Close" at bounding box center [719, 330] width 4 height 5
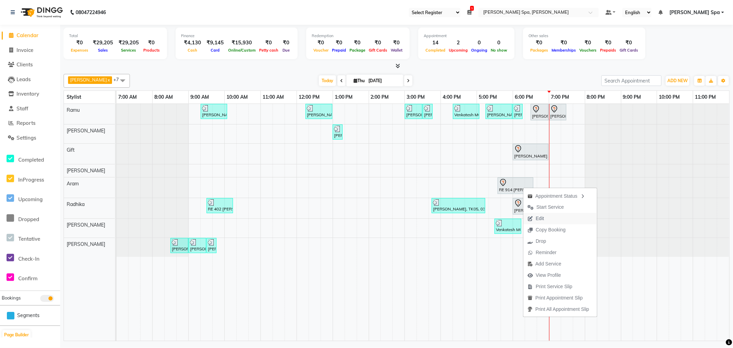
click at [544, 220] on span "Edit" at bounding box center [540, 218] width 8 height 7
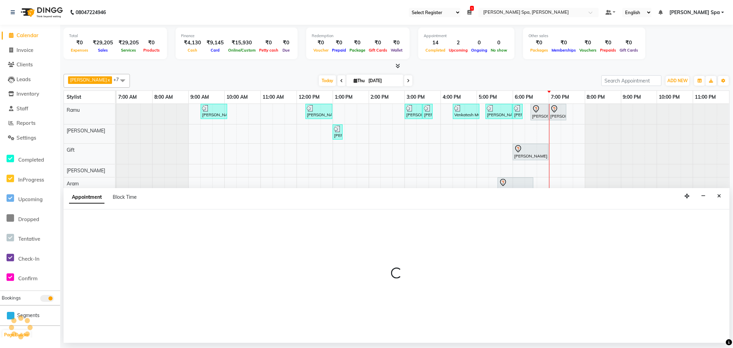
select select "tentative"
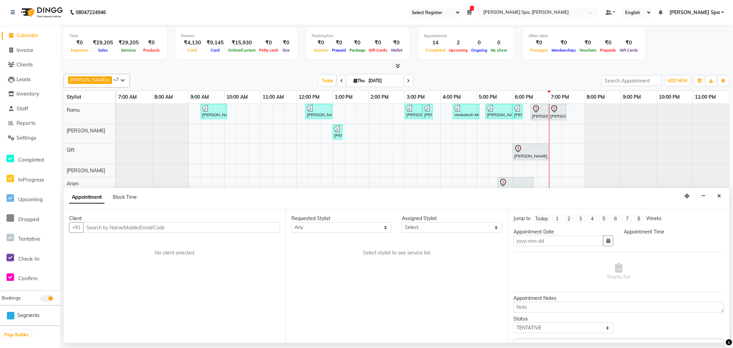
type input "[DATE]"
select select "84961"
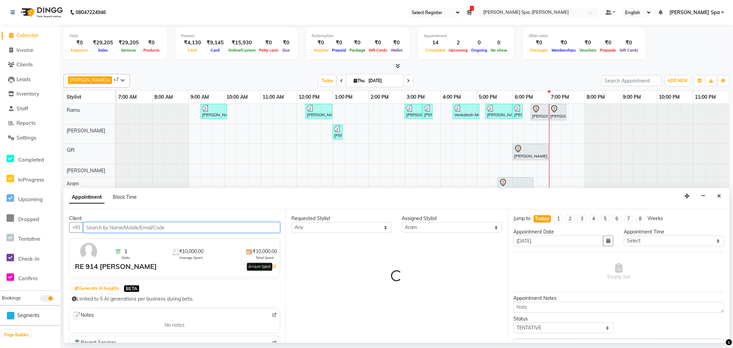
select select "4302"
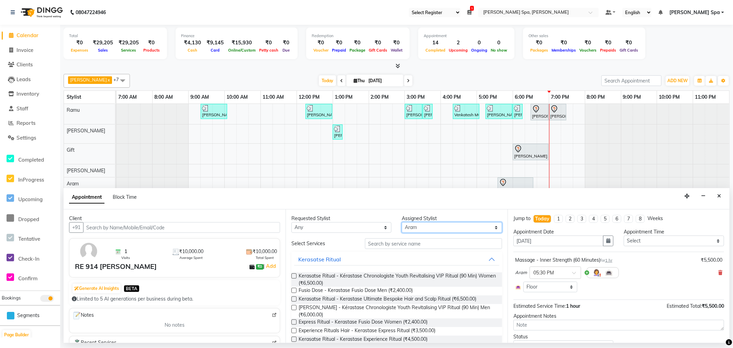
click at [460, 223] on select "Select [PERSON_NAME] Bem Gift [PERSON_NAME] Radhika [PERSON_NAME] [PERSON_NAME]…" at bounding box center [452, 227] width 100 height 11
select select "84952"
click at [402, 222] on select "Select [PERSON_NAME] Bem Gift [PERSON_NAME] Radhika [PERSON_NAME] [PERSON_NAME]…" at bounding box center [452, 227] width 100 height 11
drag, startPoint x: 555, startPoint y: 112, endPoint x: 381, endPoint y: 114, distance: 174.3
click at [117, 114] on div "[PERSON_NAME] V, TK03, 09:20 AM-10:05 AM, Hair Cut Men (Stylist) [PERSON_NAME] …" at bounding box center [117, 114] width 0 height 20
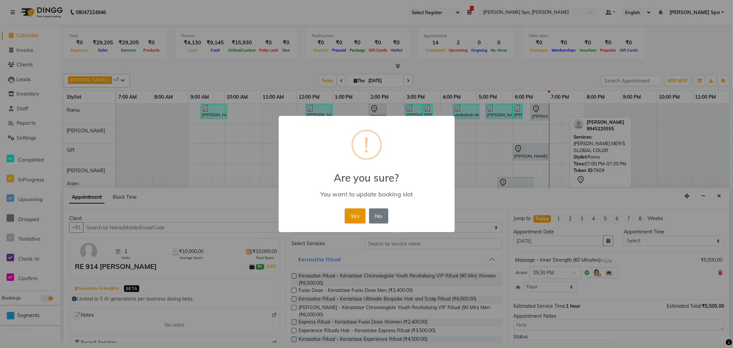
click at [358, 215] on button "Yes" at bounding box center [355, 215] width 21 height 15
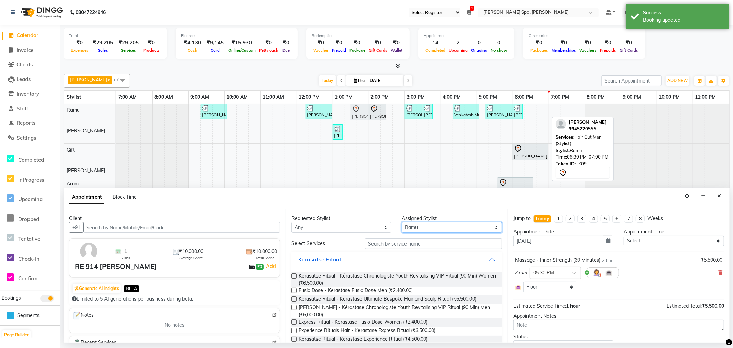
drag, startPoint x: 541, startPoint y: 111, endPoint x: 359, endPoint y: 114, distance: 182.2
click at [117, 114] on div "[PERSON_NAME] V, TK03, 09:20 AM-10:05 AM, Hair Cut Men (Stylist) [PERSON_NAME] …" at bounding box center [117, 114] width 0 height 20
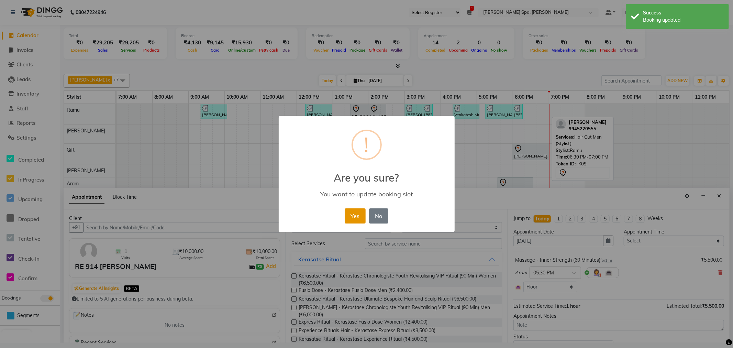
click at [351, 213] on button "Yes" at bounding box center [355, 215] width 21 height 15
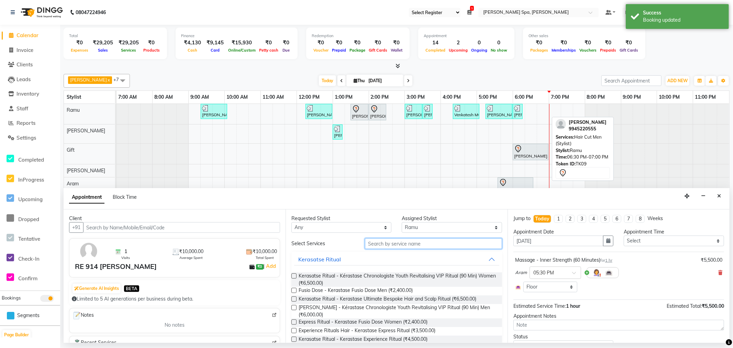
click at [418, 245] on input "text" at bounding box center [433, 243] width 137 height 11
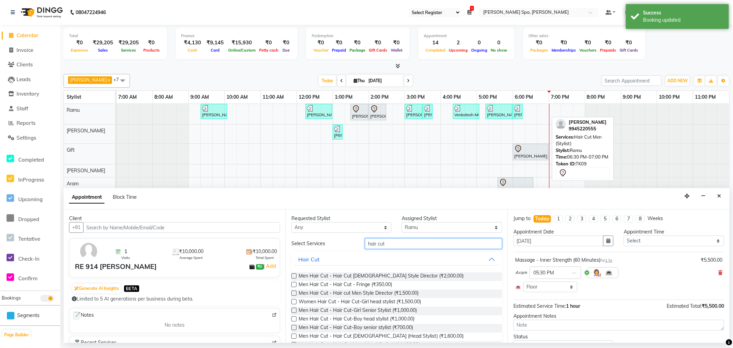
scroll to position [38, 0]
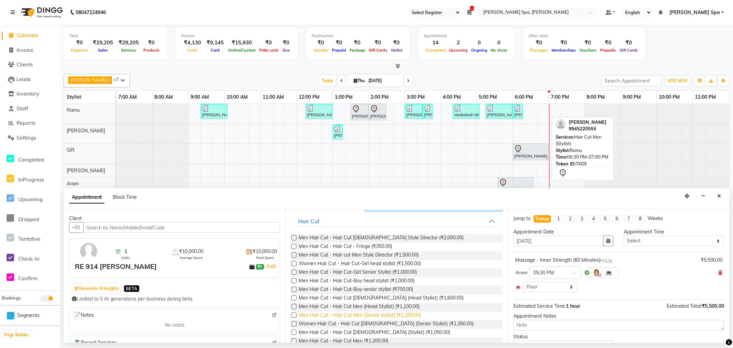
type input "hair cut"
click at [397, 315] on span "Men Hair Cut - Hair Cut Men (Senior stylist) (₹1,200.00)" at bounding box center [360, 315] width 122 height 9
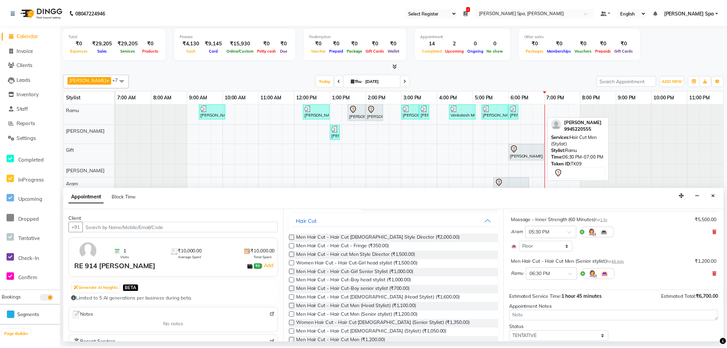
scroll to position [63, 0]
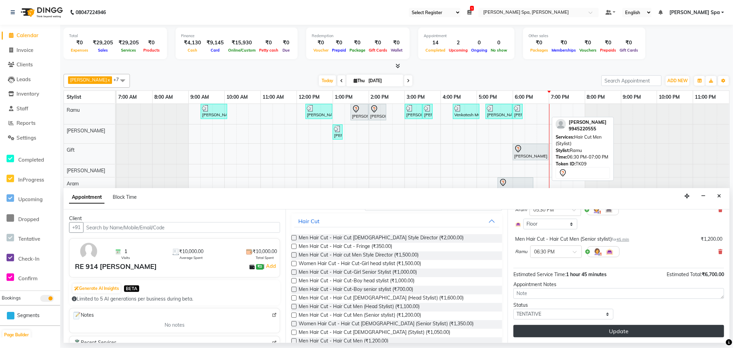
click at [612, 331] on button "Update" at bounding box center [619, 331] width 211 height 12
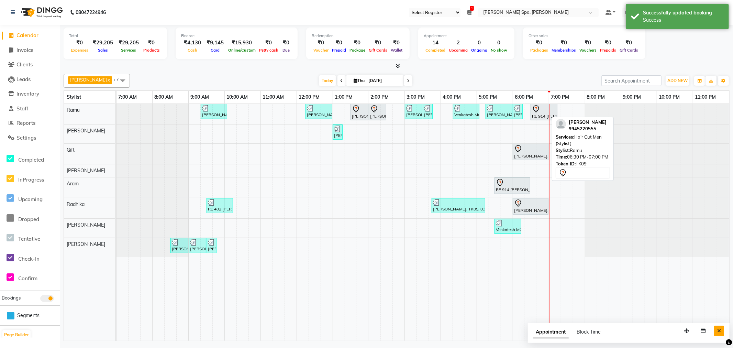
click at [719, 328] on button "Close" at bounding box center [719, 331] width 10 height 11
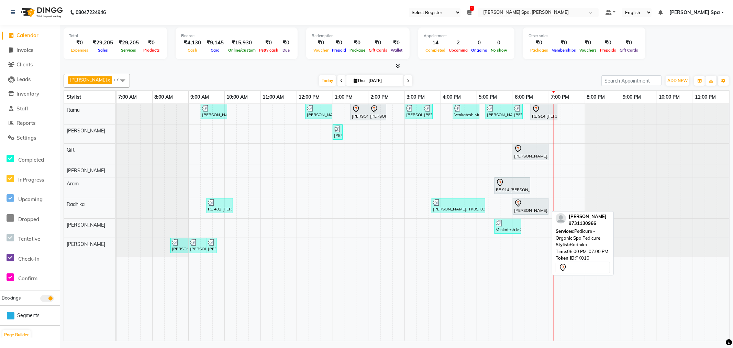
click at [524, 212] on div "[PERSON_NAME], TK10, 06:00 PM-07:00 PM, Pedicure - Organic Spa Pedicure" at bounding box center [531, 206] width 34 height 14
click at [535, 207] on div "[PERSON_NAME], TK10, 06:00 PM-07:00 PM, Pedicure - Organic Spa Pedicure" at bounding box center [531, 206] width 34 height 14
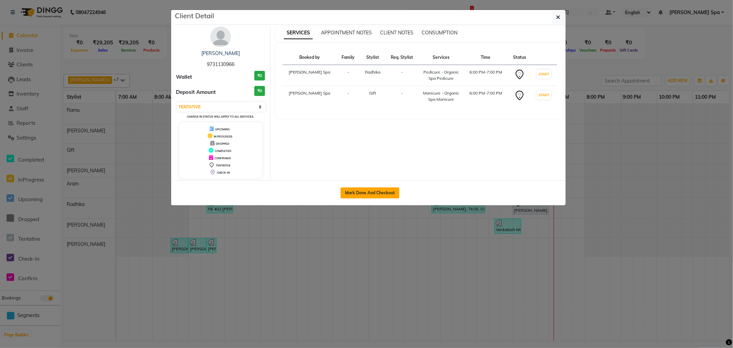
click at [380, 191] on button "Mark Done And Checkout" at bounding box center [370, 192] width 59 height 11
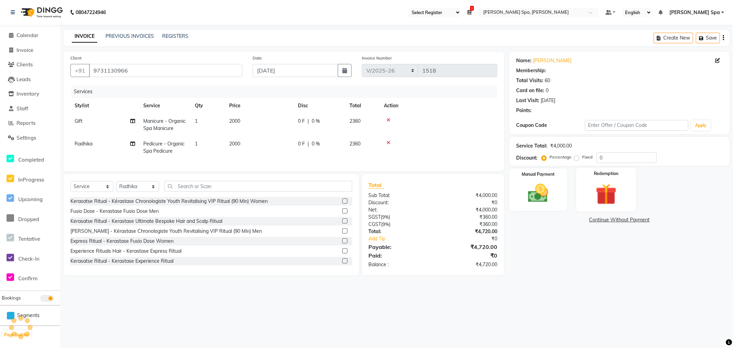
click at [612, 199] on img at bounding box center [606, 194] width 34 height 26
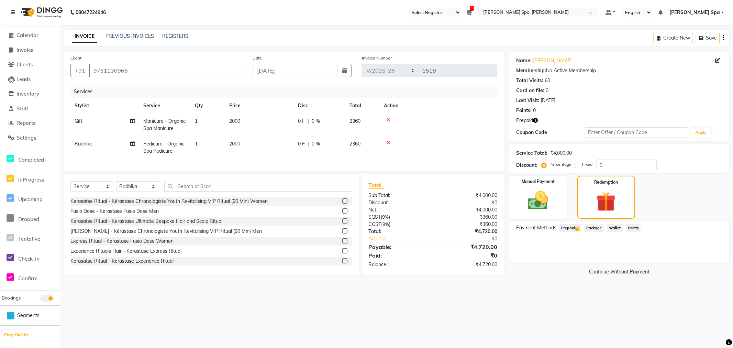
click at [574, 227] on span "Prepaid 2" at bounding box center [570, 228] width 22 height 8
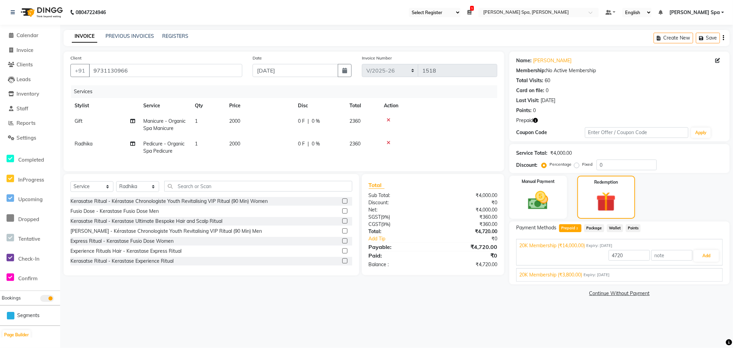
click at [568, 276] on span "20K Membership (₹3,800.00)" at bounding box center [550, 274] width 63 height 7
click at [705, 270] on button "Add" at bounding box center [706, 272] width 25 height 12
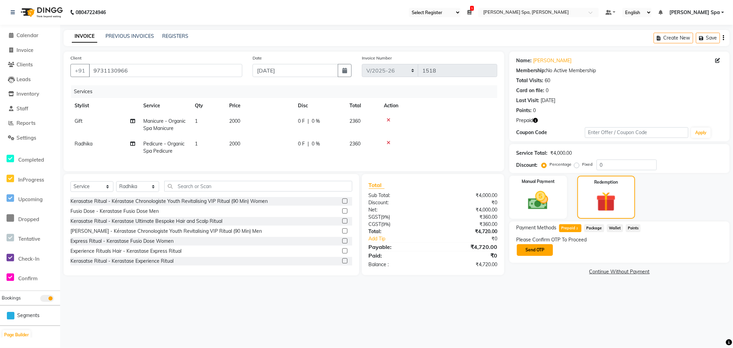
click at [531, 249] on button "Send OTP" at bounding box center [535, 250] width 36 height 12
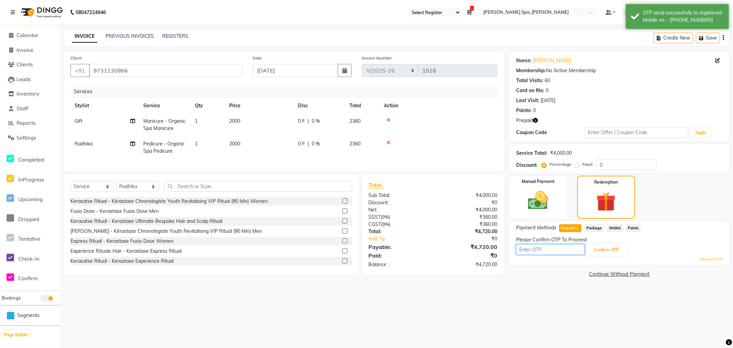
click at [542, 250] on input "text" at bounding box center [550, 249] width 69 height 11
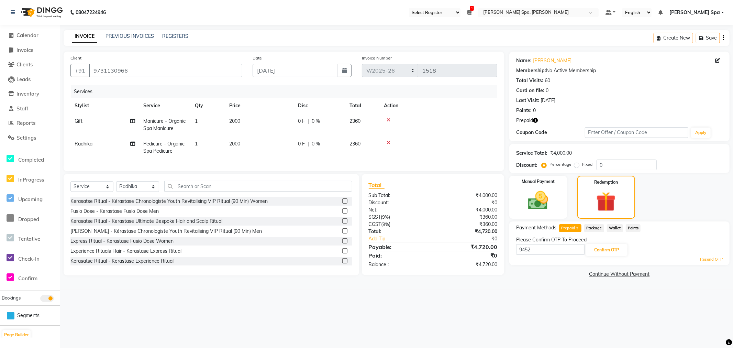
click at [608, 242] on div "Please Confirm OTP To Proceed" at bounding box center [619, 239] width 207 height 7
click at [611, 246] on button "Confirm OTP" at bounding box center [607, 250] width 42 height 12
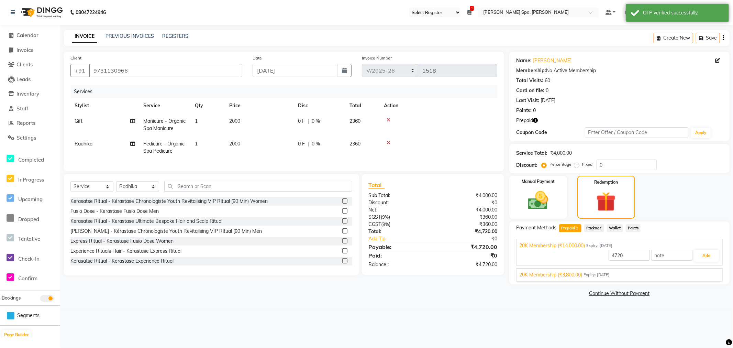
click at [575, 276] on span "20K Membership (₹3,800.00)" at bounding box center [550, 274] width 63 height 7
click at [705, 270] on button "Add" at bounding box center [706, 272] width 25 height 12
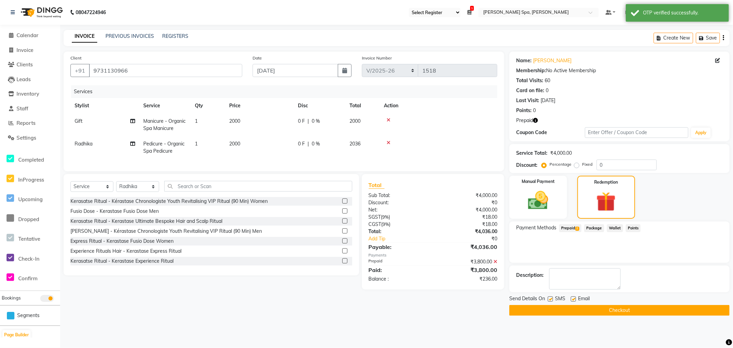
click at [572, 298] on label at bounding box center [573, 298] width 5 height 5
click at [572, 298] on input "checkbox" at bounding box center [573, 299] width 4 height 4
click at [581, 308] on button "Checkout" at bounding box center [619, 310] width 220 height 11
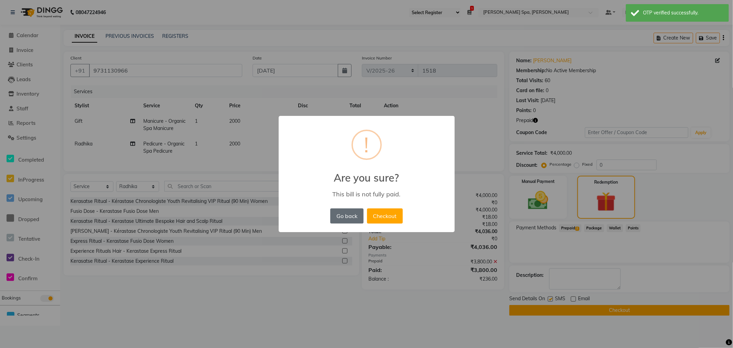
click at [349, 211] on button "Go back" at bounding box center [346, 215] width 33 height 15
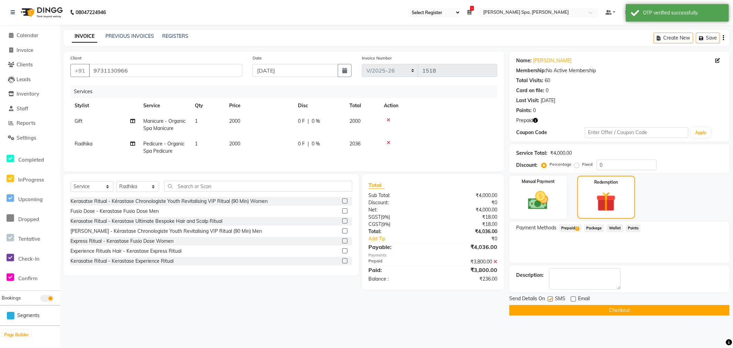
click at [568, 228] on span "Prepaid 2" at bounding box center [570, 228] width 22 height 8
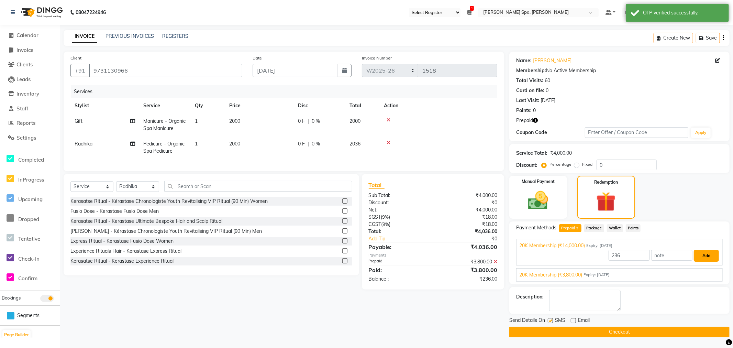
click at [704, 253] on button "Add" at bounding box center [706, 256] width 25 height 12
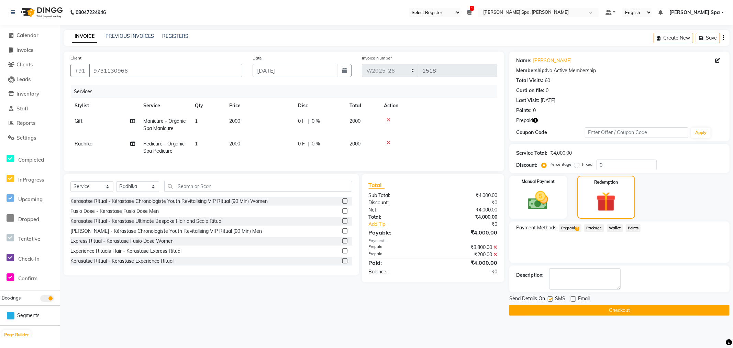
click at [579, 311] on button "Checkout" at bounding box center [619, 310] width 220 height 11
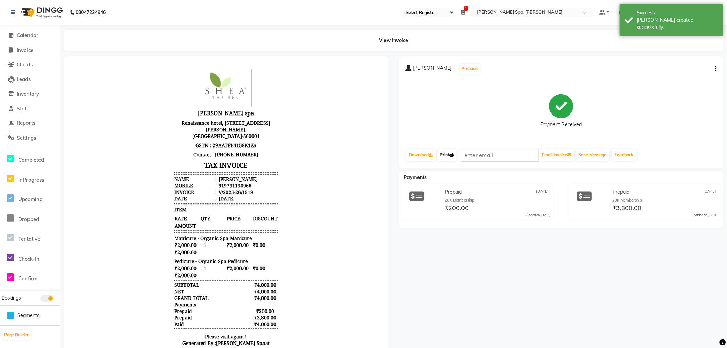
click at [450, 157] on link "Print" at bounding box center [447, 155] width 19 height 12
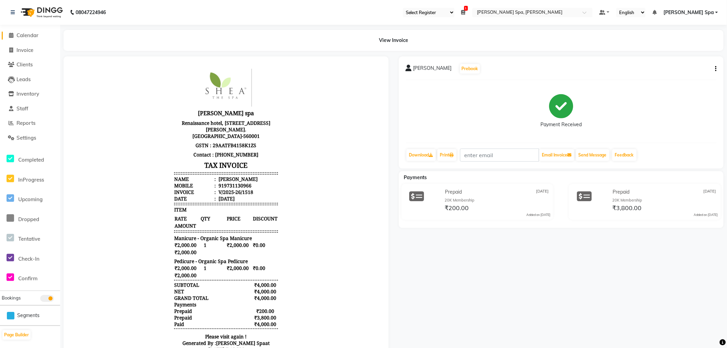
click at [34, 36] on span "Calendar" at bounding box center [28, 35] width 22 height 7
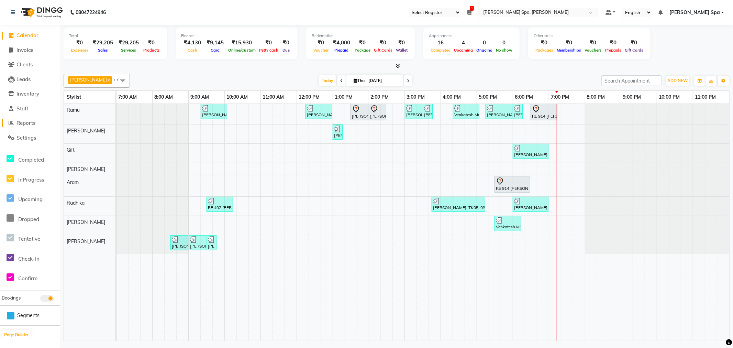
click at [19, 123] on span "Reports" at bounding box center [26, 123] width 19 height 7
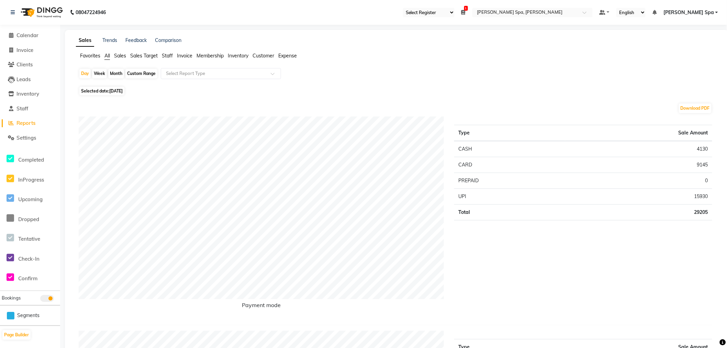
click at [119, 56] on span "Sales" at bounding box center [120, 56] width 12 height 6
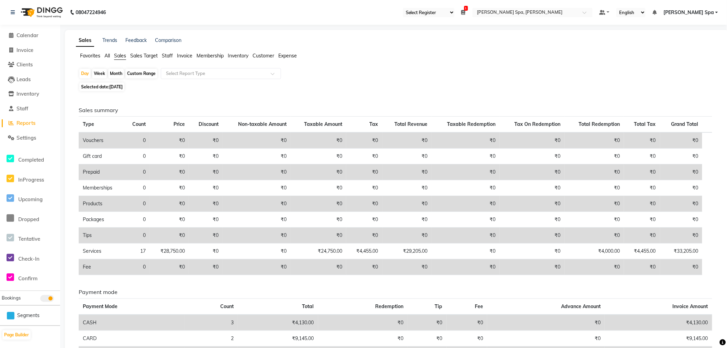
click at [167, 56] on span "Staff" at bounding box center [167, 56] width 11 height 6
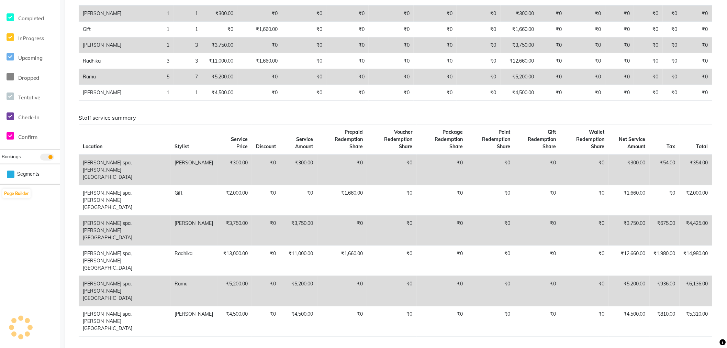
scroll to position [149, 0]
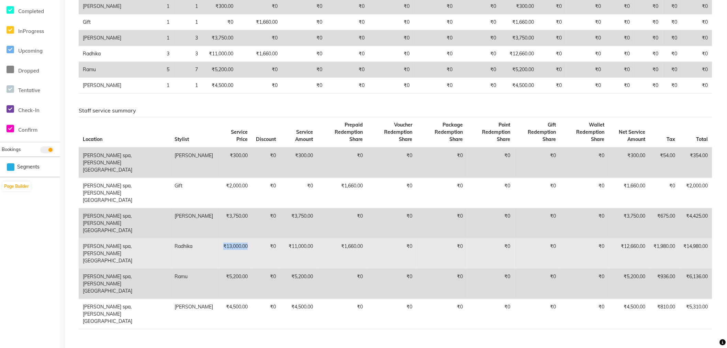
drag, startPoint x: 165, startPoint y: 218, endPoint x: 194, endPoint y: 218, distance: 28.9
click at [218, 238] on td "₹13,000.00" at bounding box center [235, 253] width 35 height 30
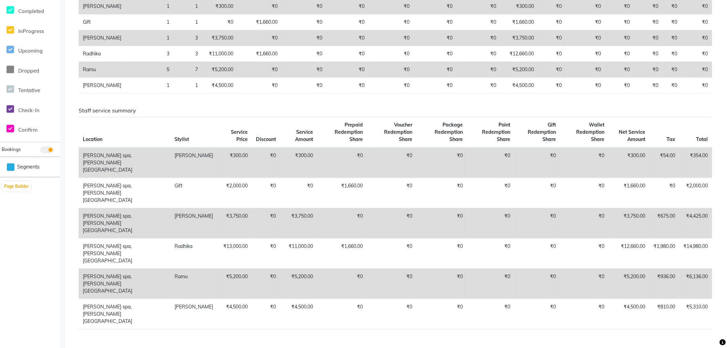
click at [246, 310] on div "Staff combined summary Stylist Bill Count Service Count Service Amount Prepaid …" at bounding box center [396, 162] width 634 height 409
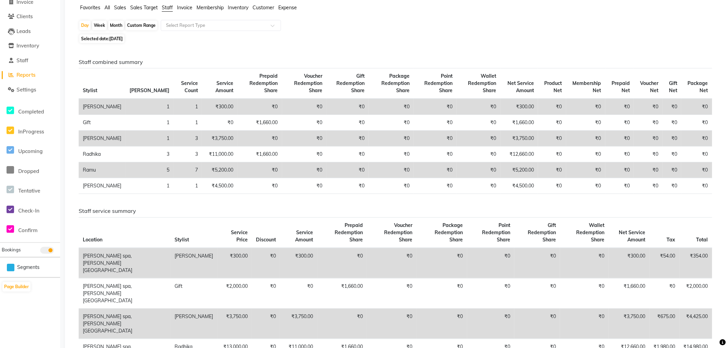
scroll to position [0, 0]
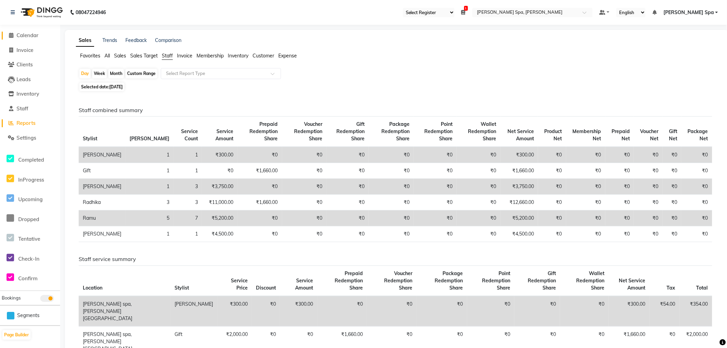
click at [34, 37] on span "Calendar" at bounding box center [28, 35] width 22 height 7
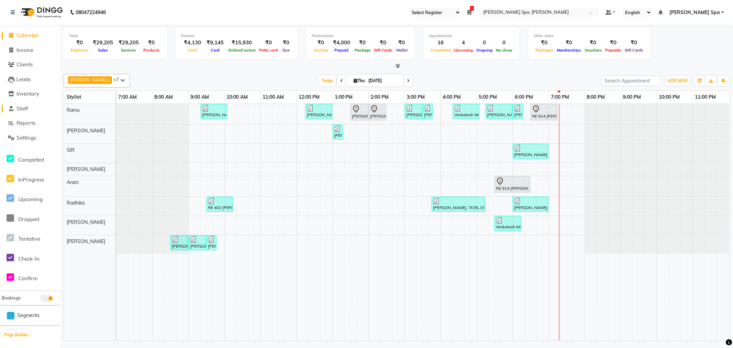
click at [20, 106] on span "Staff" at bounding box center [23, 108] width 12 height 7
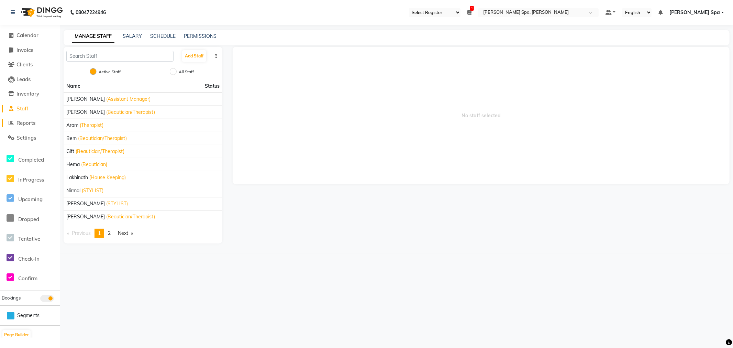
click at [35, 126] on link "Reports" at bounding box center [30, 123] width 57 height 8
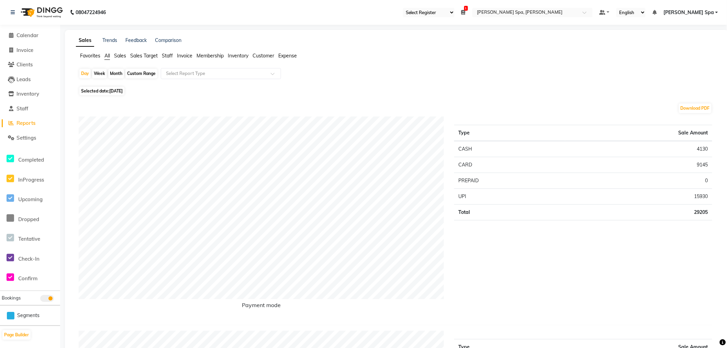
click at [121, 58] on span "Sales" at bounding box center [120, 56] width 12 height 6
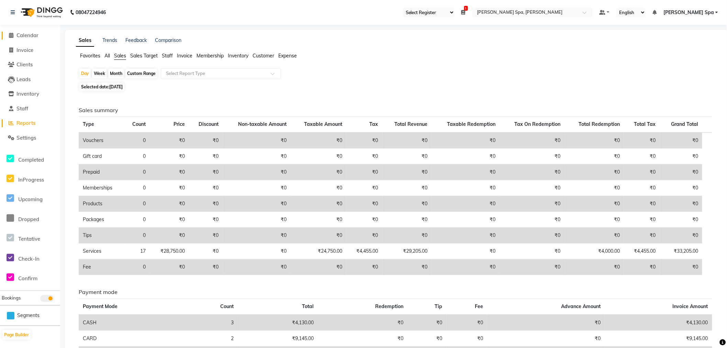
click at [38, 32] on span "Calendar" at bounding box center [28, 35] width 22 height 7
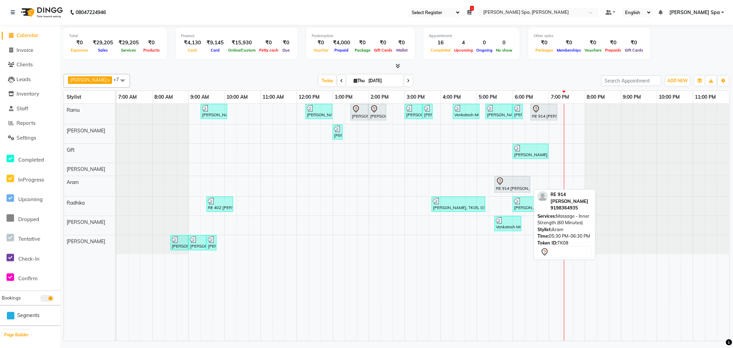
click at [510, 187] on div "RE 914 [PERSON_NAME], TK08, 05:30 PM-06:30 PM, Massage - Inner Strength (60 Min…" at bounding box center [512, 184] width 34 height 14
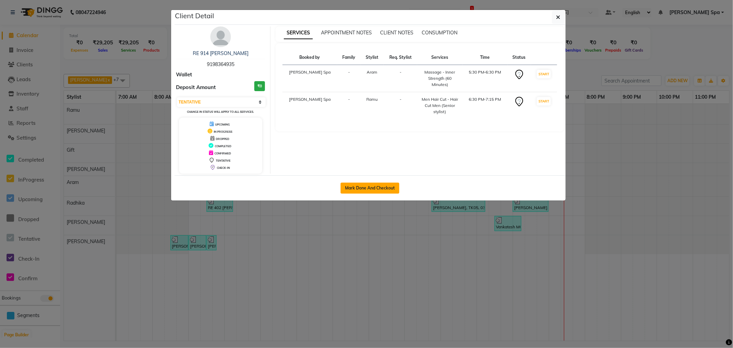
click at [383, 190] on button "Mark Done And Checkout" at bounding box center [370, 188] width 59 height 11
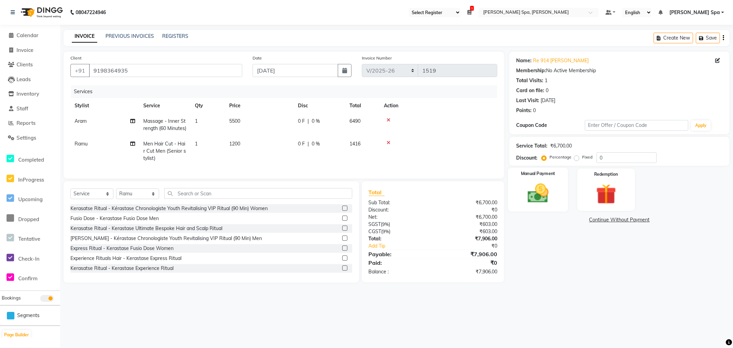
click at [532, 193] on img at bounding box center [538, 193] width 34 height 24
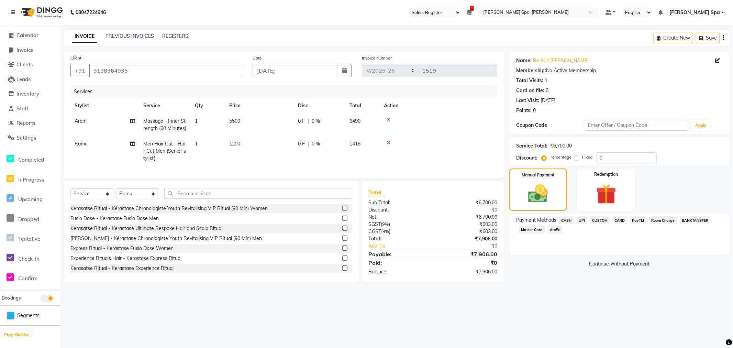
click at [662, 222] on span "Room Charge" at bounding box center [663, 220] width 28 height 8
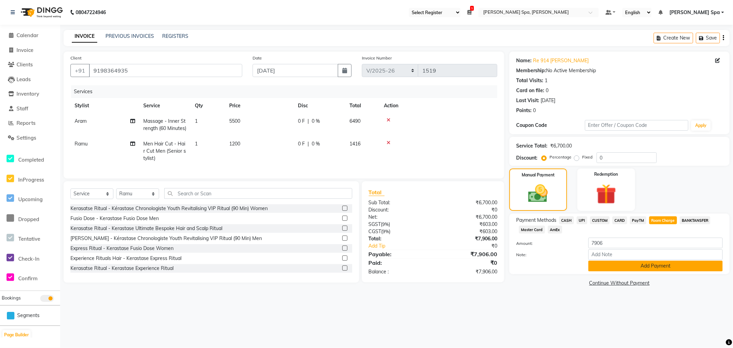
click at [635, 271] on button "Add Payment" at bounding box center [656, 266] width 134 height 11
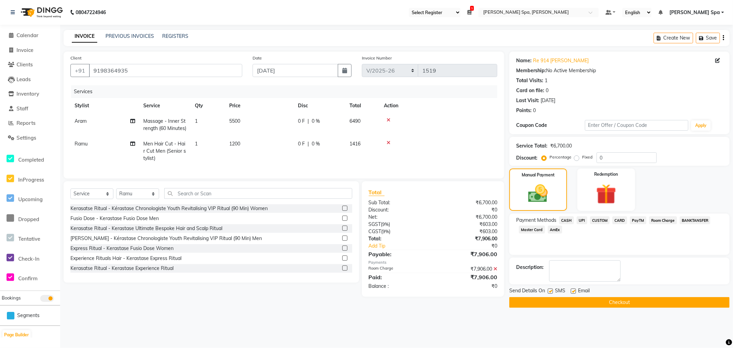
click at [575, 290] on label at bounding box center [573, 290] width 5 height 5
click at [575, 290] on input "checkbox" at bounding box center [573, 291] width 4 height 4
click at [583, 305] on button "Checkout" at bounding box center [619, 302] width 220 height 11
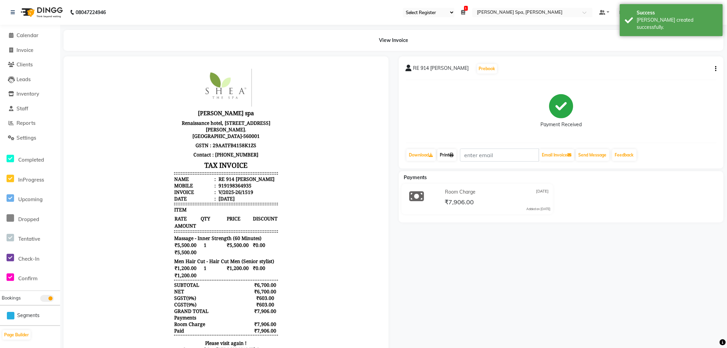
click at [447, 154] on link "Print" at bounding box center [447, 155] width 19 height 12
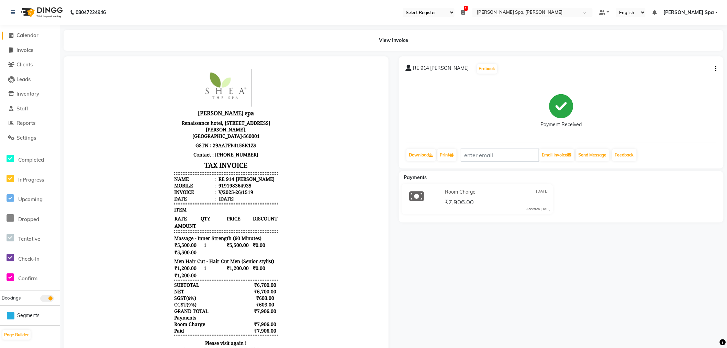
click at [30, 39] on link "Calendar" at bounding box center [30, 36] width 57 height 8
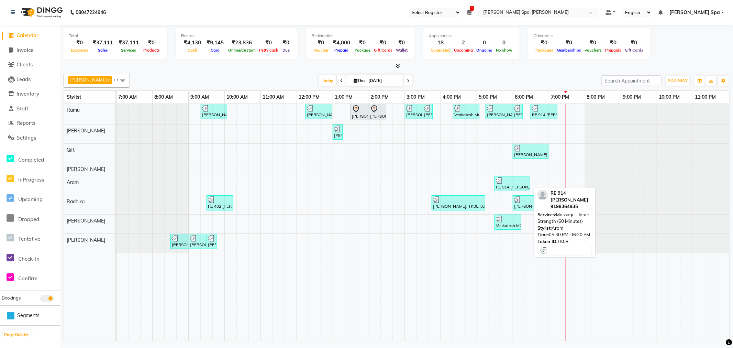
click at [506, 187] on div "RE 914 [PERSON_NAME], TK08, 05:30 PM-06:30 PM, Massage - Inner Strength (60 Min…" at bounding box center [512, 183] width 34 height 13
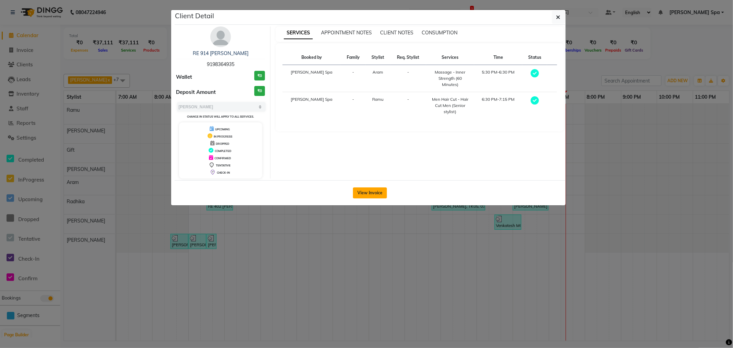
click at [367, 191] on button "View Invoice" at bounding box center [370, 192] width 34 height 11
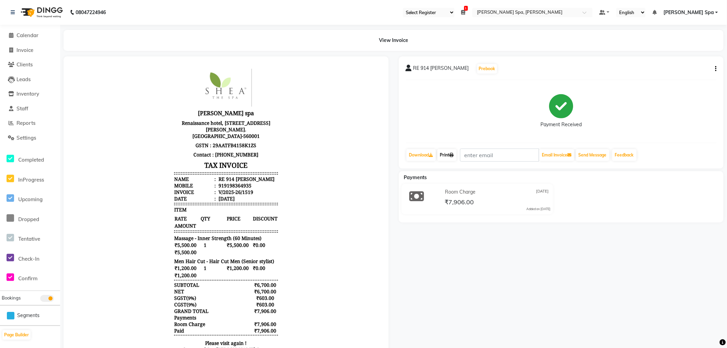
click at [445, 154] on link "Print" at bounding box center [447, 155] width 19 height 12
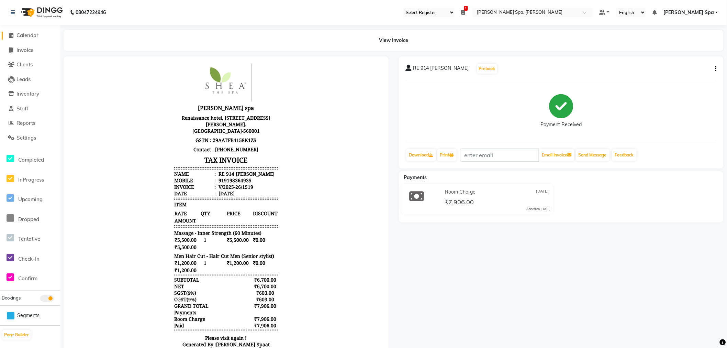
click at [28, 38] on span "Calendar" at bounding box center [28, 35] width 22 height 7
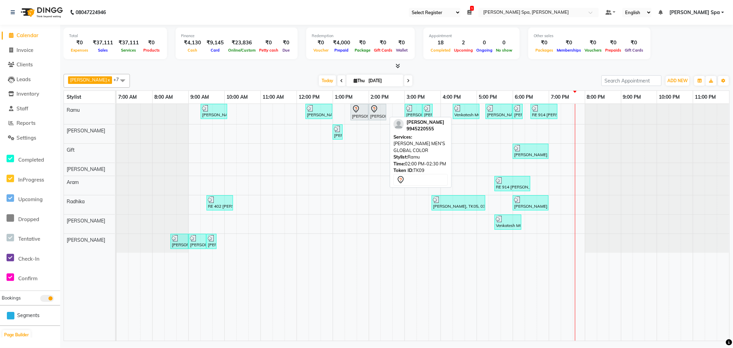
click at [373, 113] on div "[PERSON_NAME], TK09, 02:00 PM-02:30 PM, [PERSON_NAME] MEN'S GLOBAL COLOR" at bounding box center [378, 112] width 16 height 14
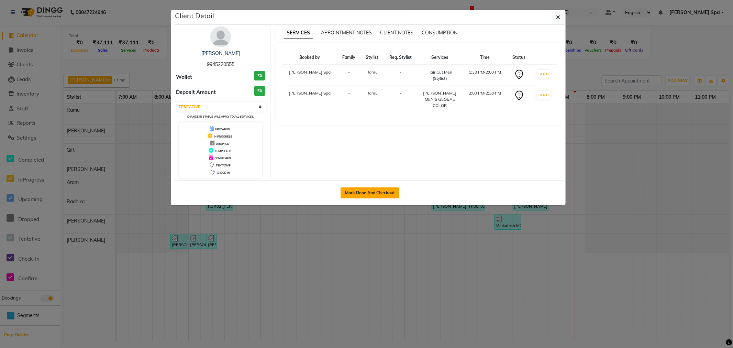
click at [372, 193] on button "Mark Done And Checkout" at bounding box center [370, 192] width 59 height 11
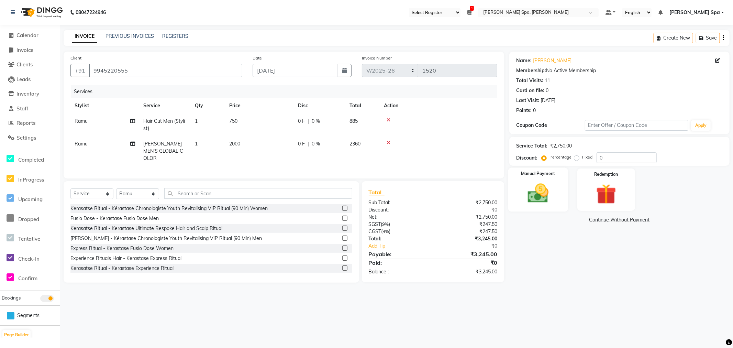
click at [542, 179] on div "Manual Payment" at bounding box center [538, 190] width 60 height 44
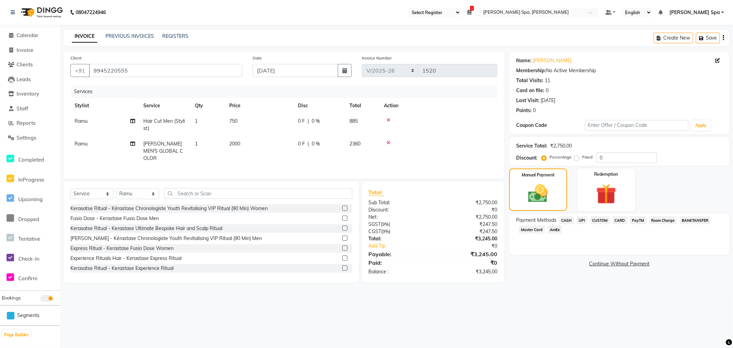
click at [626, 218] on span "CARD" at bounding box center [620, 220] width 15 height 8
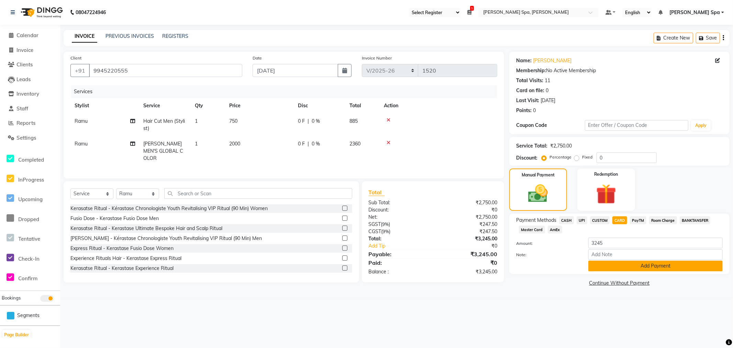
click at [628, 265] on button "Add Payment" at bounding box center [656, 266] width 134 height 11
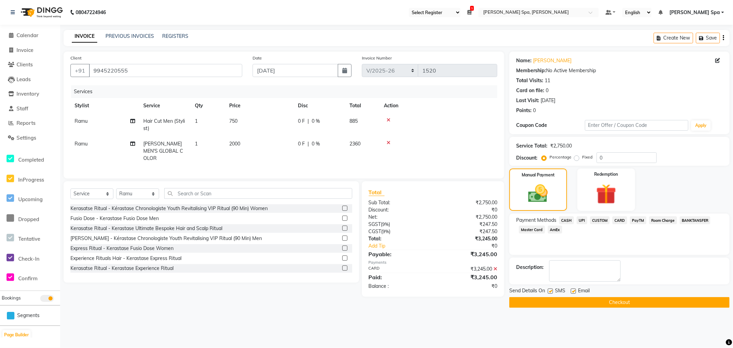
click at [570, 292] on div "SMS" at bounding box center [559, 291] width 23 height 9
click at [572, 291] on label at bounding box center [573, 290] width 5 height 5
click at [572, 291] on input "checkbox" at bounding box center [573, 291] width 4 height 4
click at [595, 301] on button "Checkout" at bounding box center [619, 302] width 220 height 11
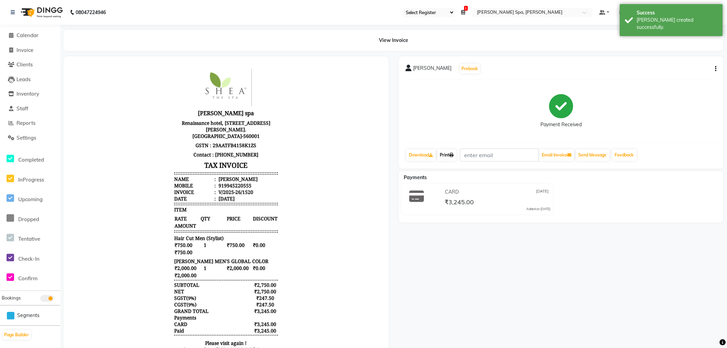
click at [452, 159] on link "Print" at bounding box center [447, 155] width 19 height 12
click at [42, 37] on link "Calendar" at bounding box center [30, 36] width 57 height 8
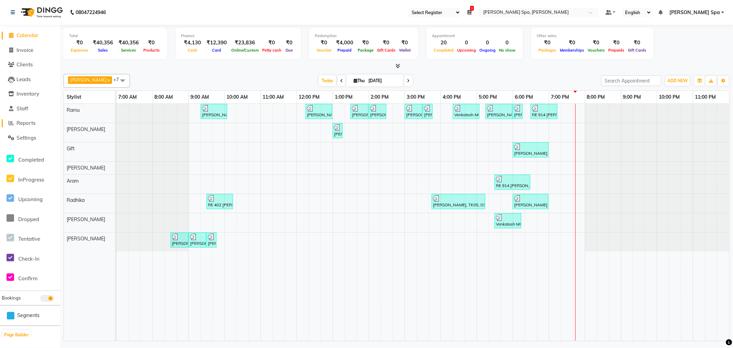
click at [30, 122] on span "Reports" at bounding box center [26, 123] width 19 height 7
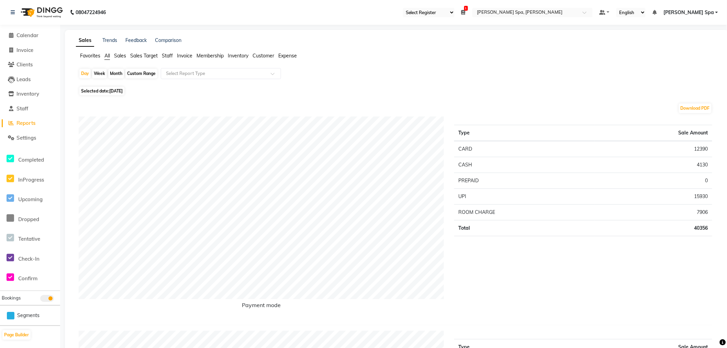
click at [119, 55] on span "Sales" at bounding box center [120, 56] width 12 height 6
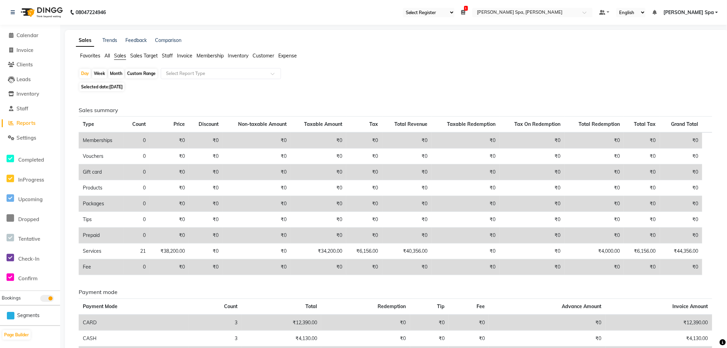
drag, startPoint x: 169, startPoint y: 56, endPoint x: 174, endPoint y: 64, distance: 9.7
click at [169, 56] on span "Staff" at bounding box center [167, 56] width 11 height 6
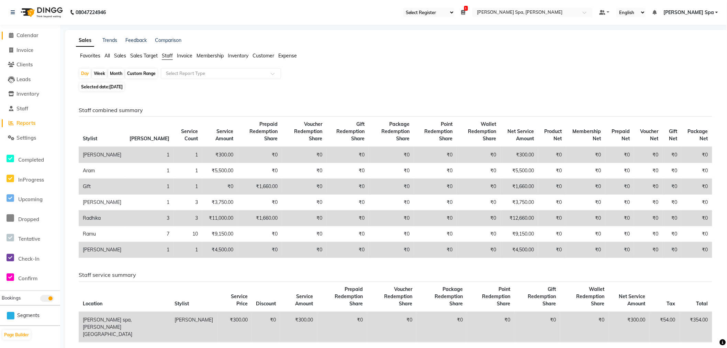
click at [29, 34] on span "Calendar" at bounding box center [28, 35] width 22 height 7
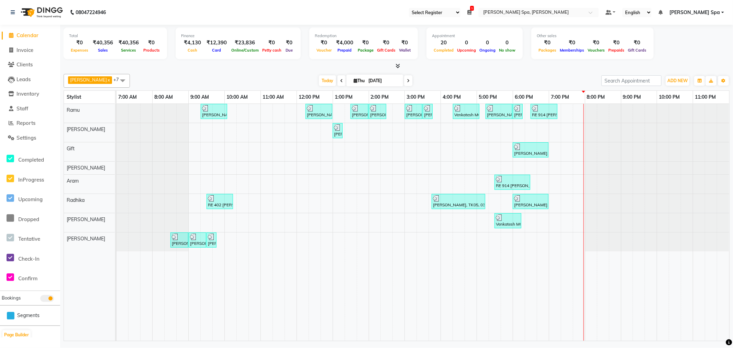
click at [580, 150] on div "[PERSON_NAME] V, TK03, 09:20 AM-10:05 AM, Hair Cut Men (Stylist) [PERSON_NAME] …" at bounding box center [423, 222] width 613 height 237
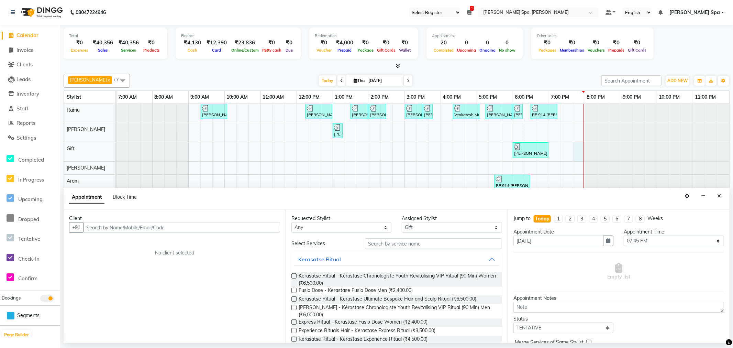
click at [114, 225] on input "text" at bounding box center [181, 227] width 197 height 11
click at [269, 226] on span "Add Client" at bounding box center [265, 227] width 23 height 6
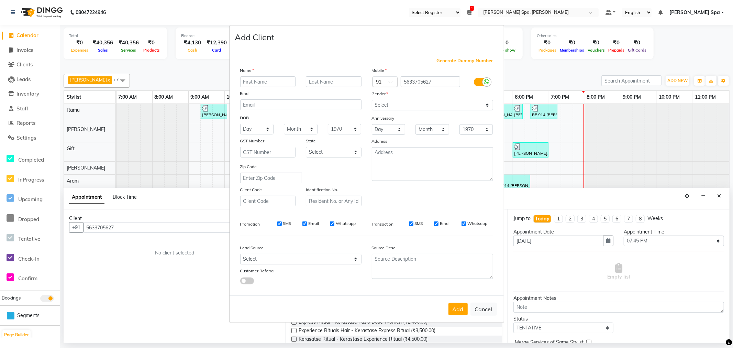
click at [278, 79] on input "text" at bounding box center [268, 81] width 56 height 11
click at [386, 84] on div at bounding box center [385, 82] width 25 height 7
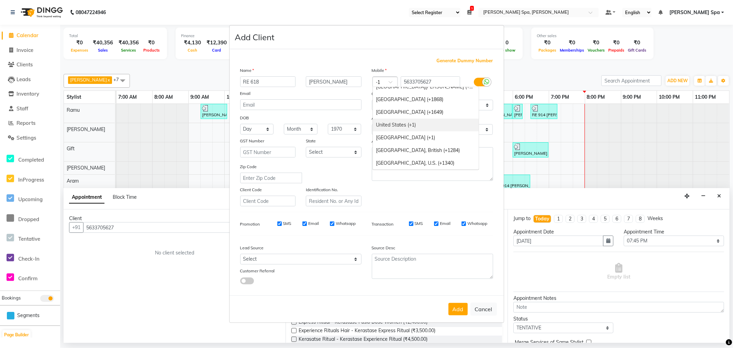
click at [392, 123] on div "United States (+1)" at bounding box center [426, 125] width 106 height 13
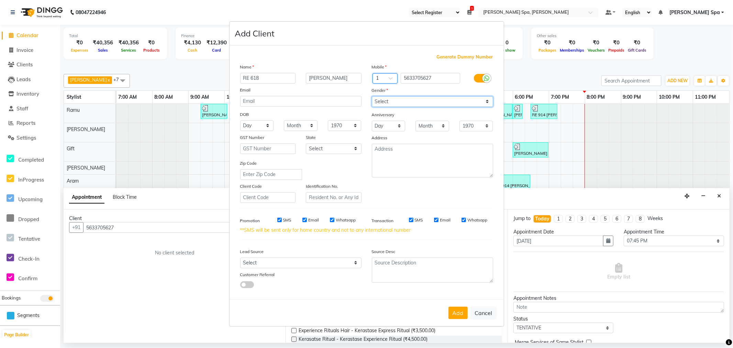
click at [436, 103] on select "Select [DEMOGRAPHIC_DATA] [DEMOGRAPHIC_DATA] Other Prefer Not To Say" at bounding box center [432, 101] width 121 height 11
click at [372, 96] on select "Select [DEMOGRAPHIC_DATA] [DEMOGRAPHIC_DATA] Other Prefer Not To Say" at bounding box center [432, 101] width 121 height 11
click at [462, 309] on button "Add" at bounding box center [458, 313] width 19 height 12
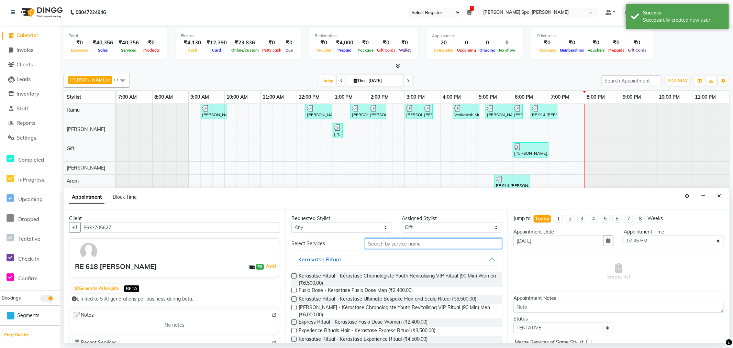
click at [400, 244] on input "text" at bounding box center [433, 243] width 137 height 11
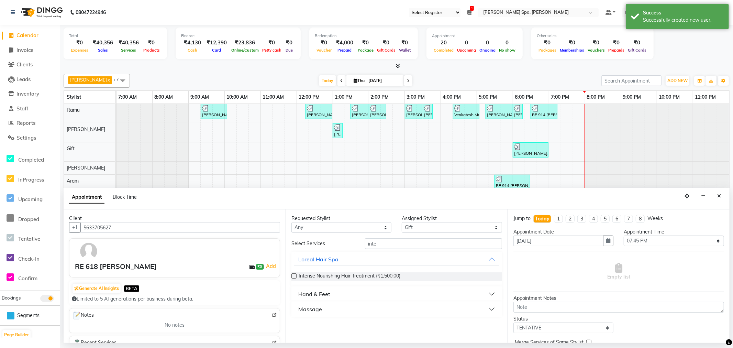
click at [353, 314] on button "Massage" at bounding box center [396, 309] width 205 height 12
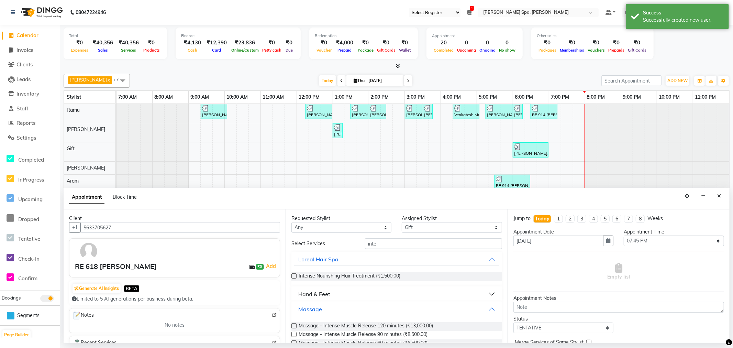
scroll to position [16, 0]
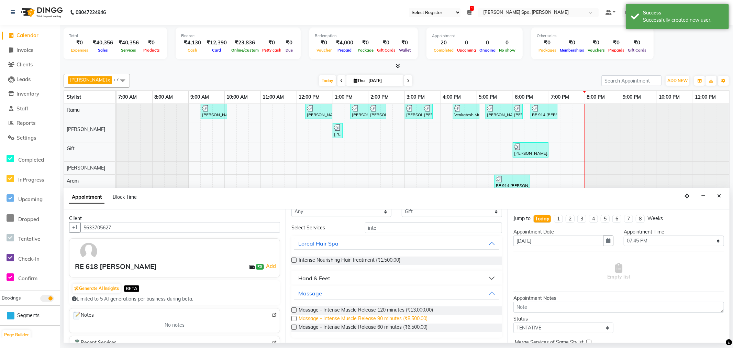
click at [390, 315] on span "Massage - Intense Muscle Release 90 minutes (₹8,500.00)" at bounding box center [363, 319] width 129 height 9
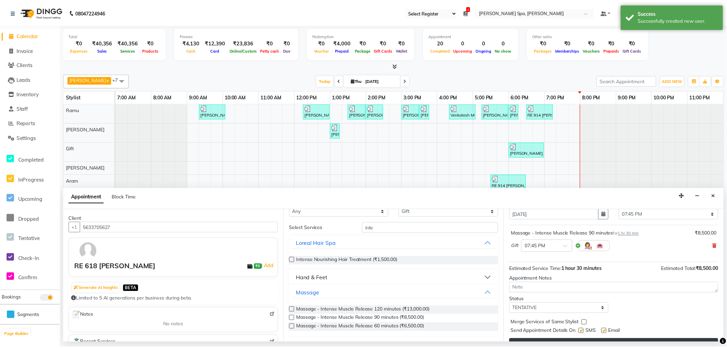
scroll to position [41, 0]
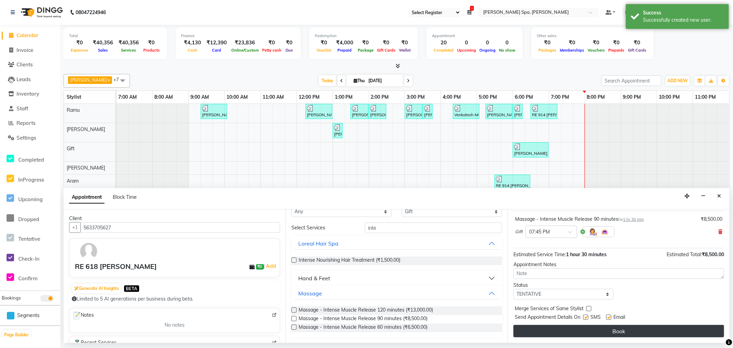
click at [604, 331] on button "Book" at bounding box center [619, 331] width 211 height 12
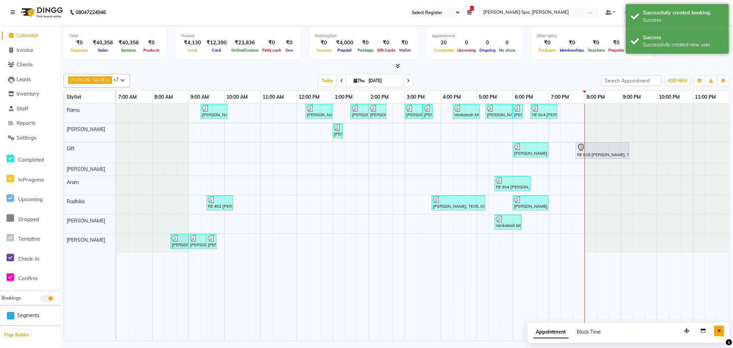
click at [717, 329] on icon "Close" at bounding box center [719, 330] width 4 height 5
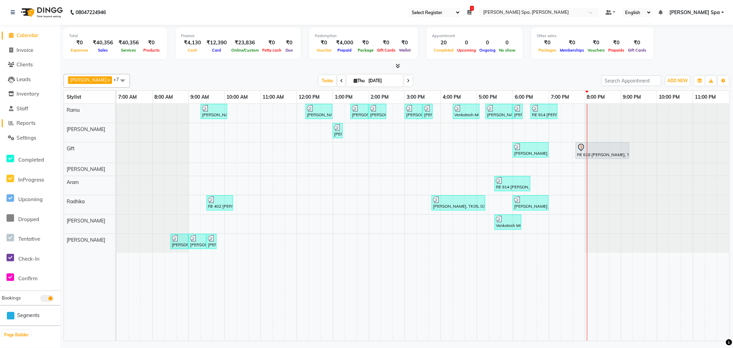
click at [20, 122] on span "Reports" at bounding box center [26, 123] width 19 height 7
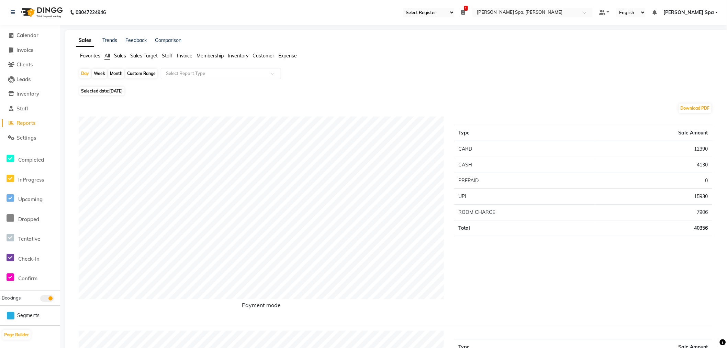
click at [167, 57] on span "Staff" at bounding box center [167, 56] width 11 height 6
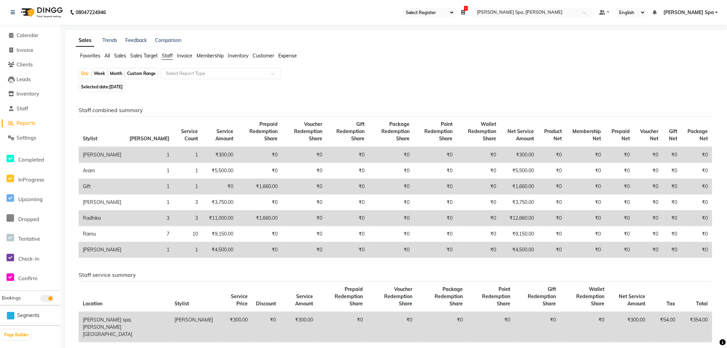
click at [113, 73] on div "Month" at bounding box center [116, 74] width 16 height 10
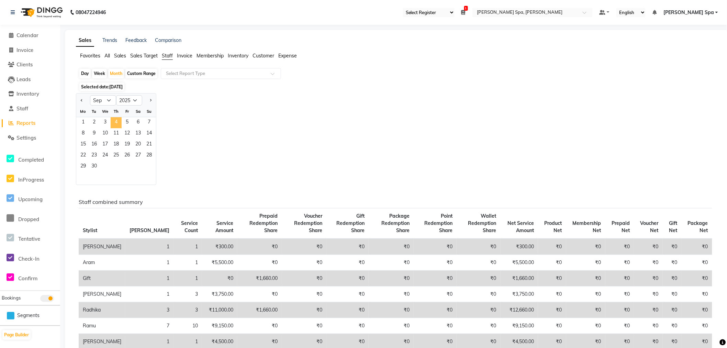
click at [118, 122] on span "4" at bounding box center [116, 122] width 11 height 11
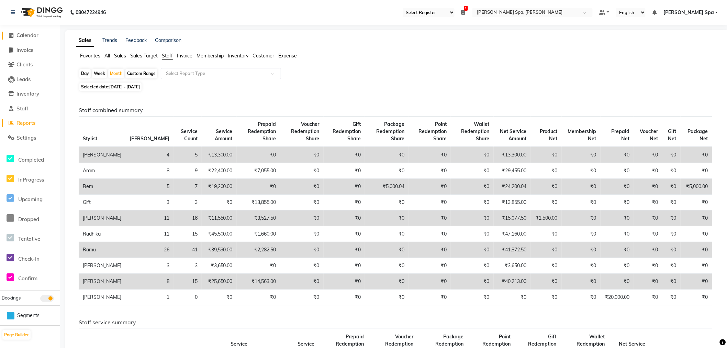
click at [19, 36] on span "Calendar" at bounding box center [28, 35] width 22 height 7
